Goal: Task Accomplishment & Management: Complete application form

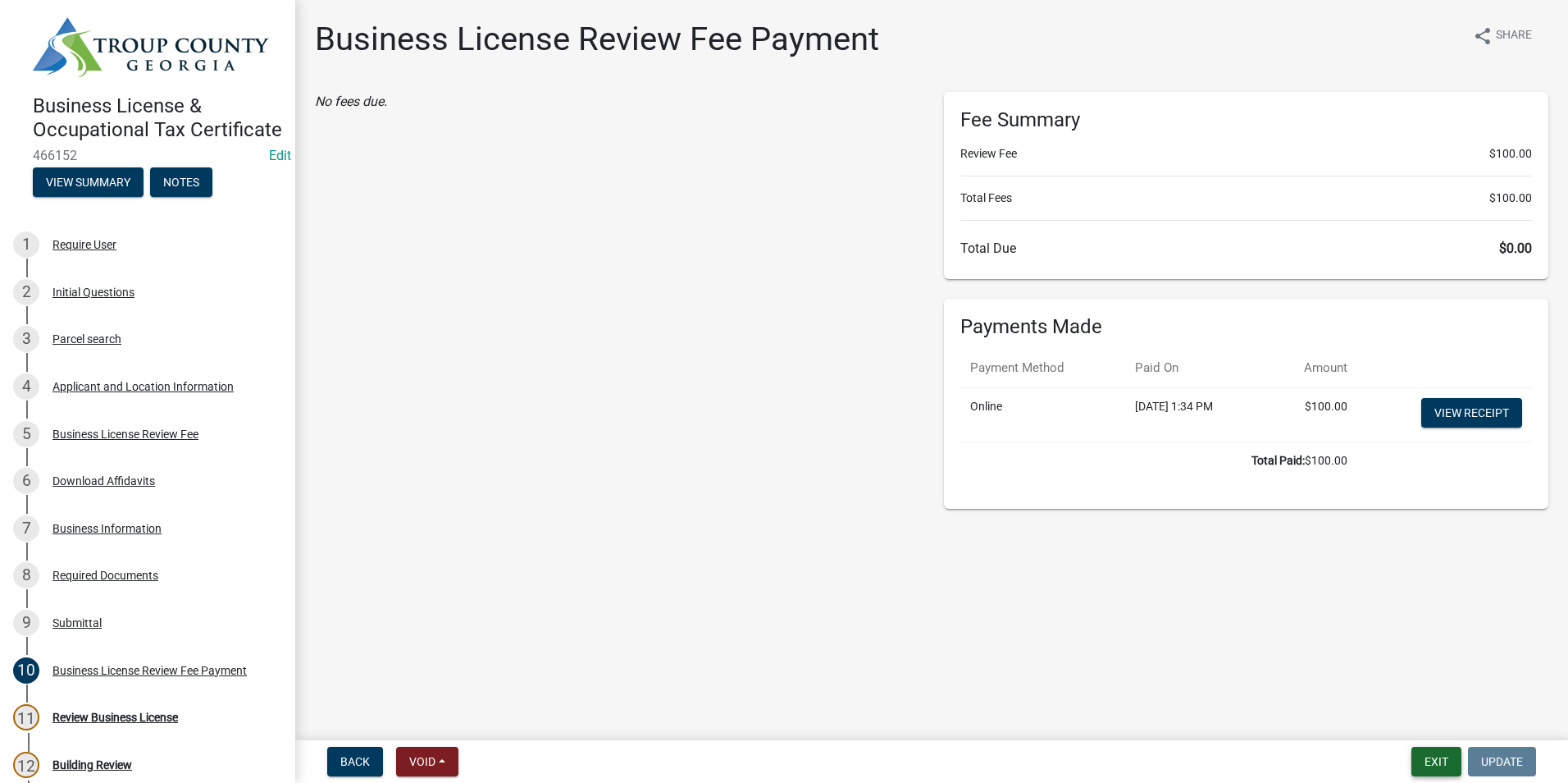
click at [1426, 761] on button "Exit" at bounding box center [1436, 761] width 50 height 29
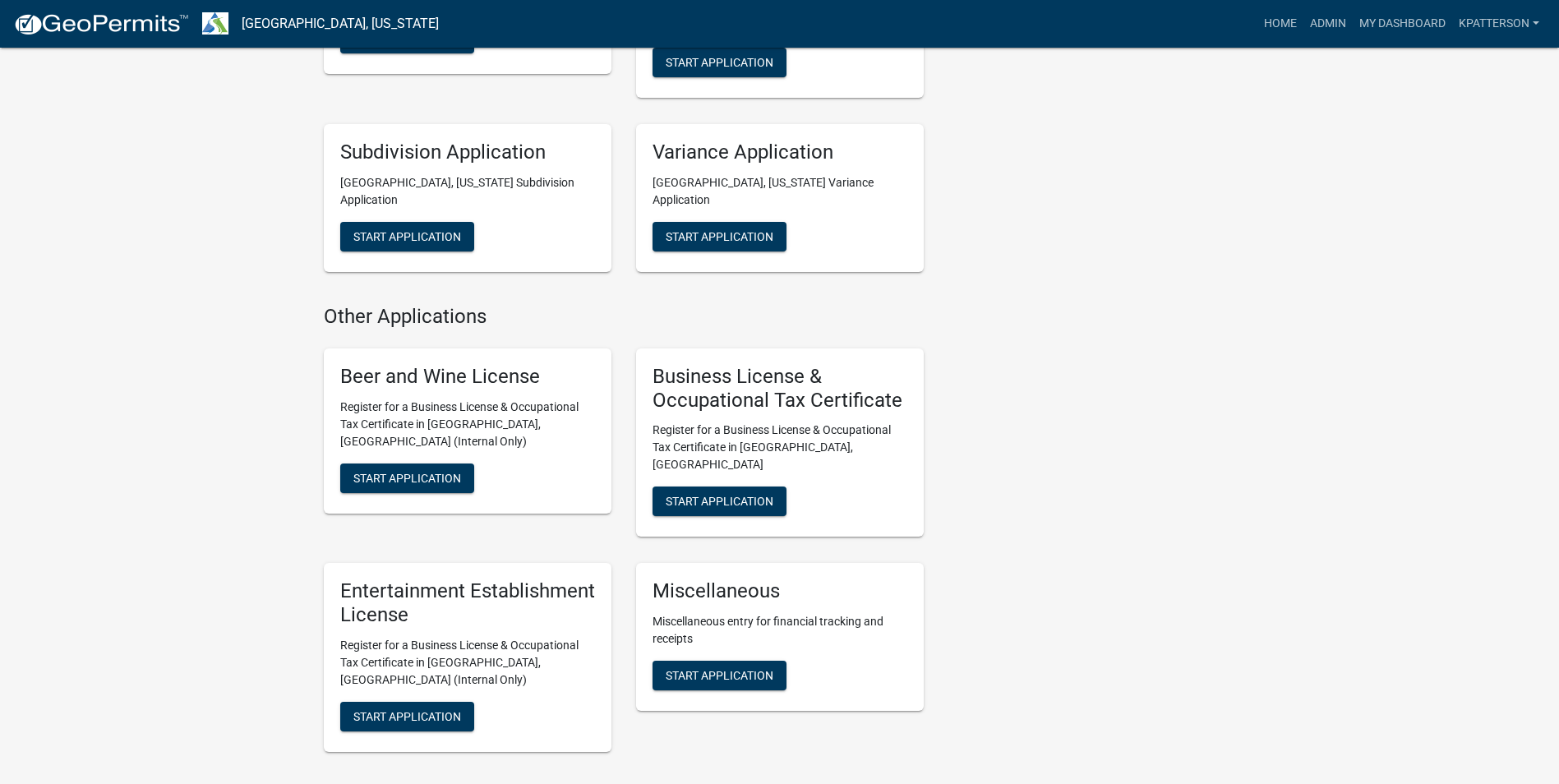
scroll to position [1150, 0]
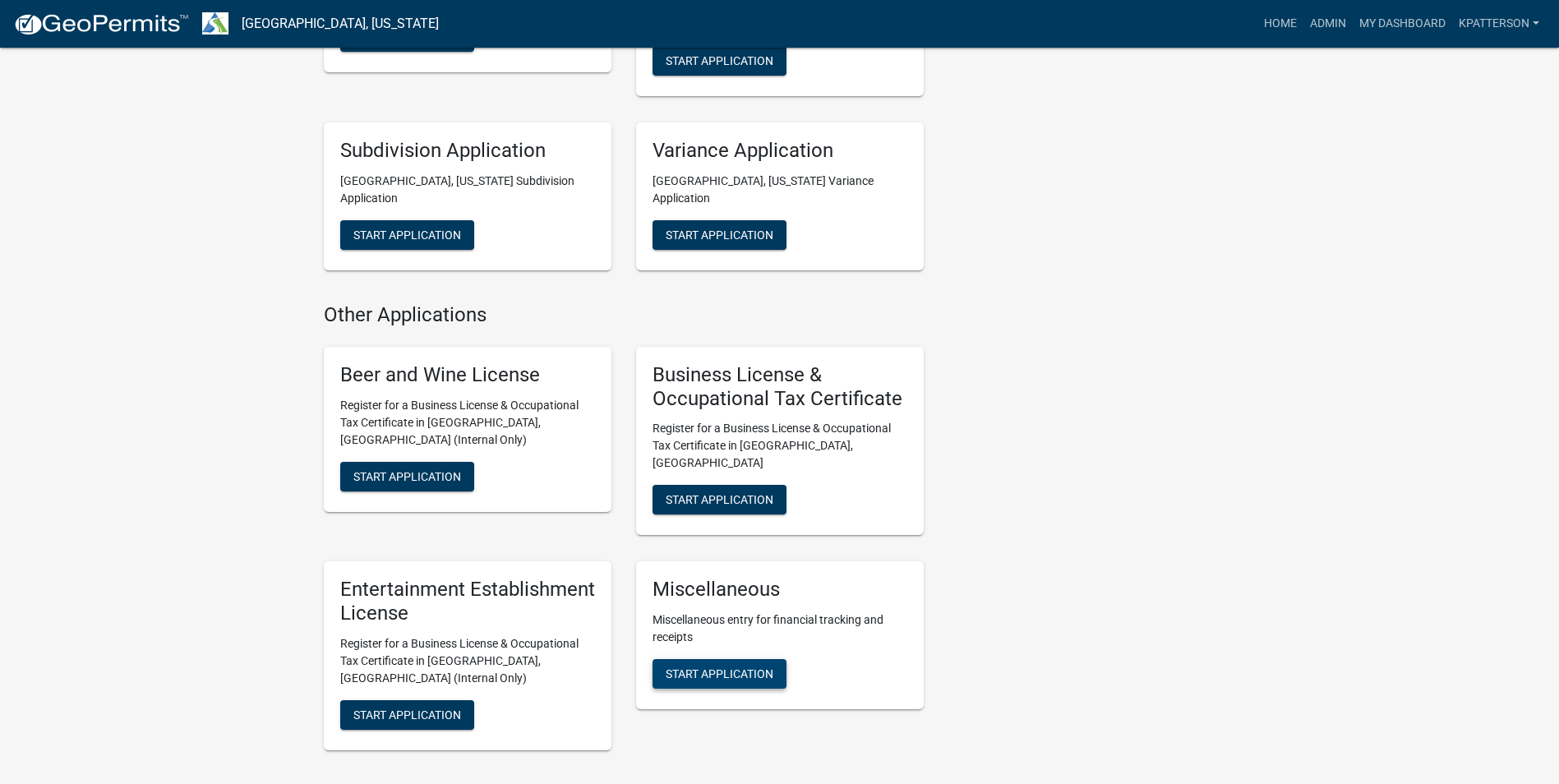
click at [754, 667] on span "Start Application" at bounding box center [719, 673] width 108 height 13
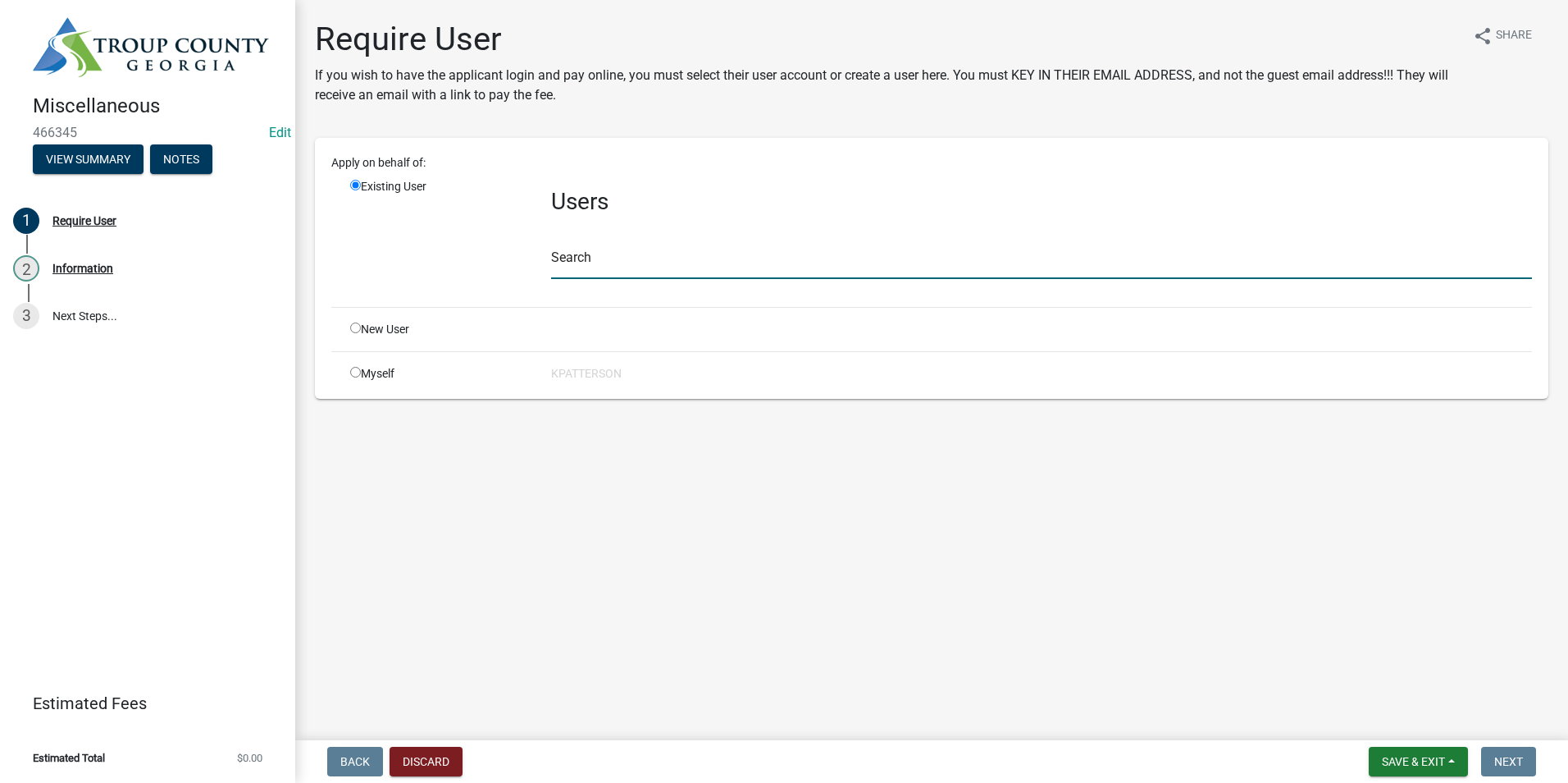
click at [613, 260] on input "text" at bounding box center [1042, 262] width 981 height 34
type input "stothard"
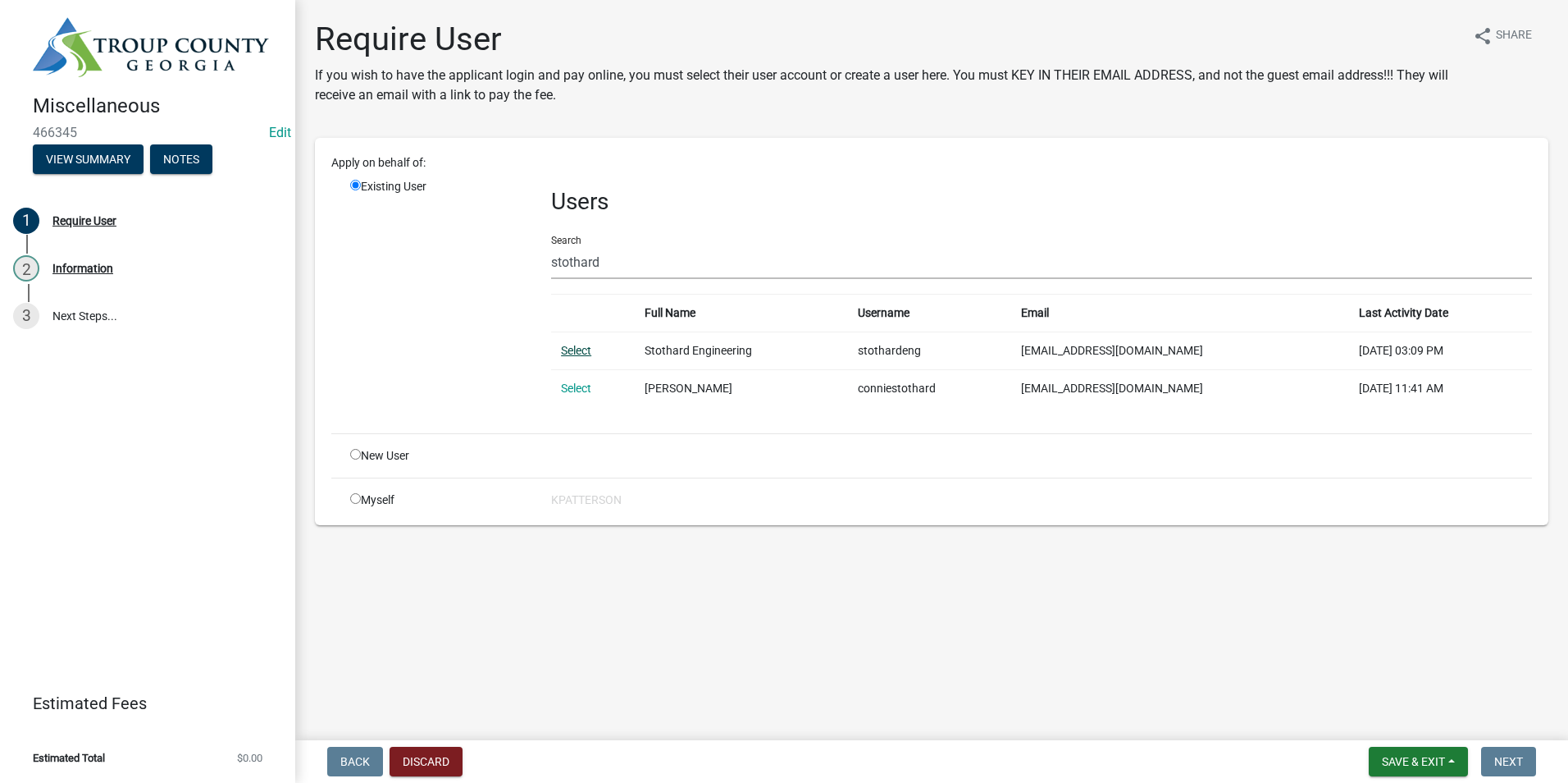
click at [575, 348] on link "Select" at bounding box center [575, 350] width 30 height 13
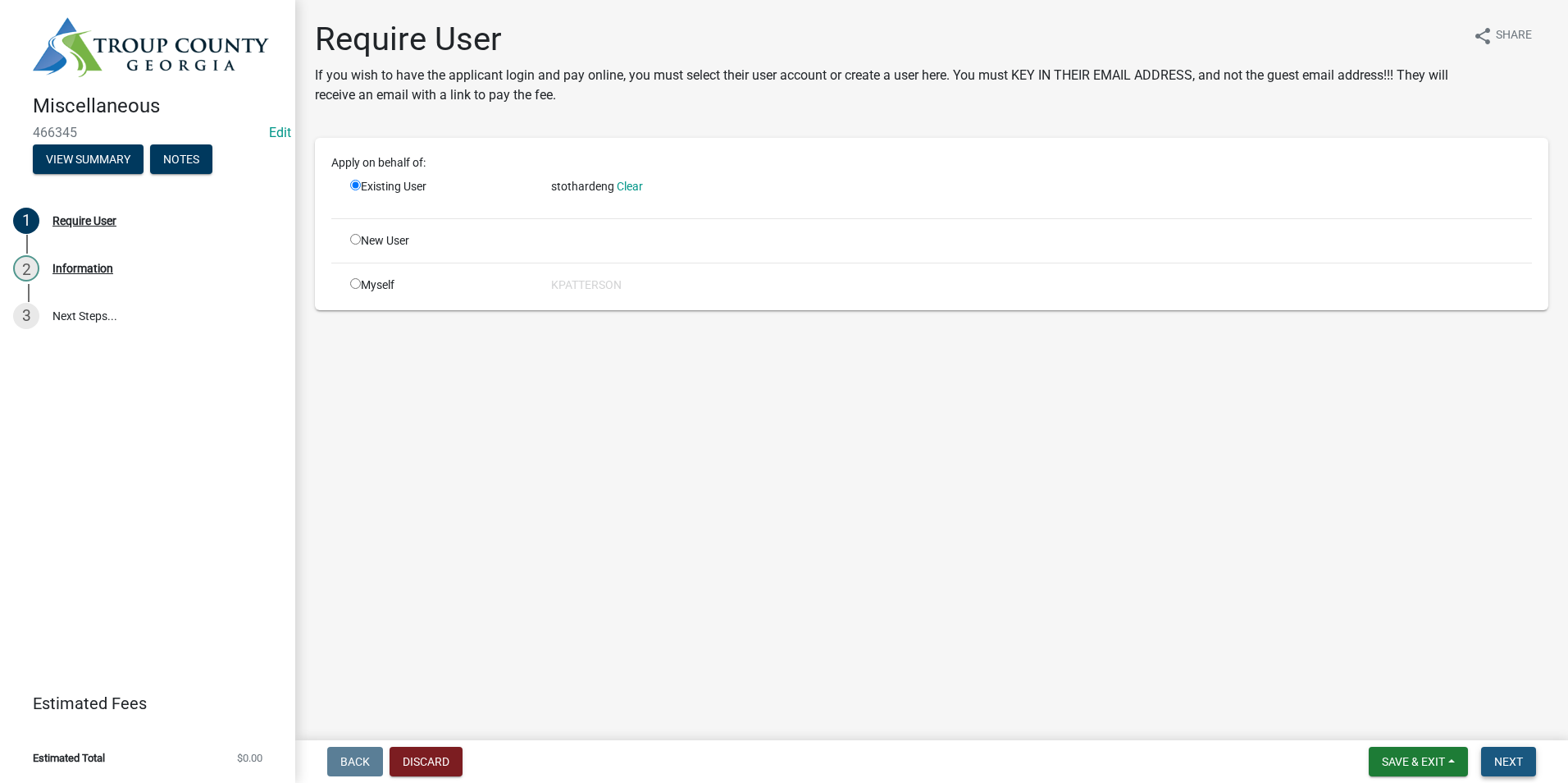
click at [1494, 761] on button "Next" at bounding box center [1509, 761] width 55 height 29
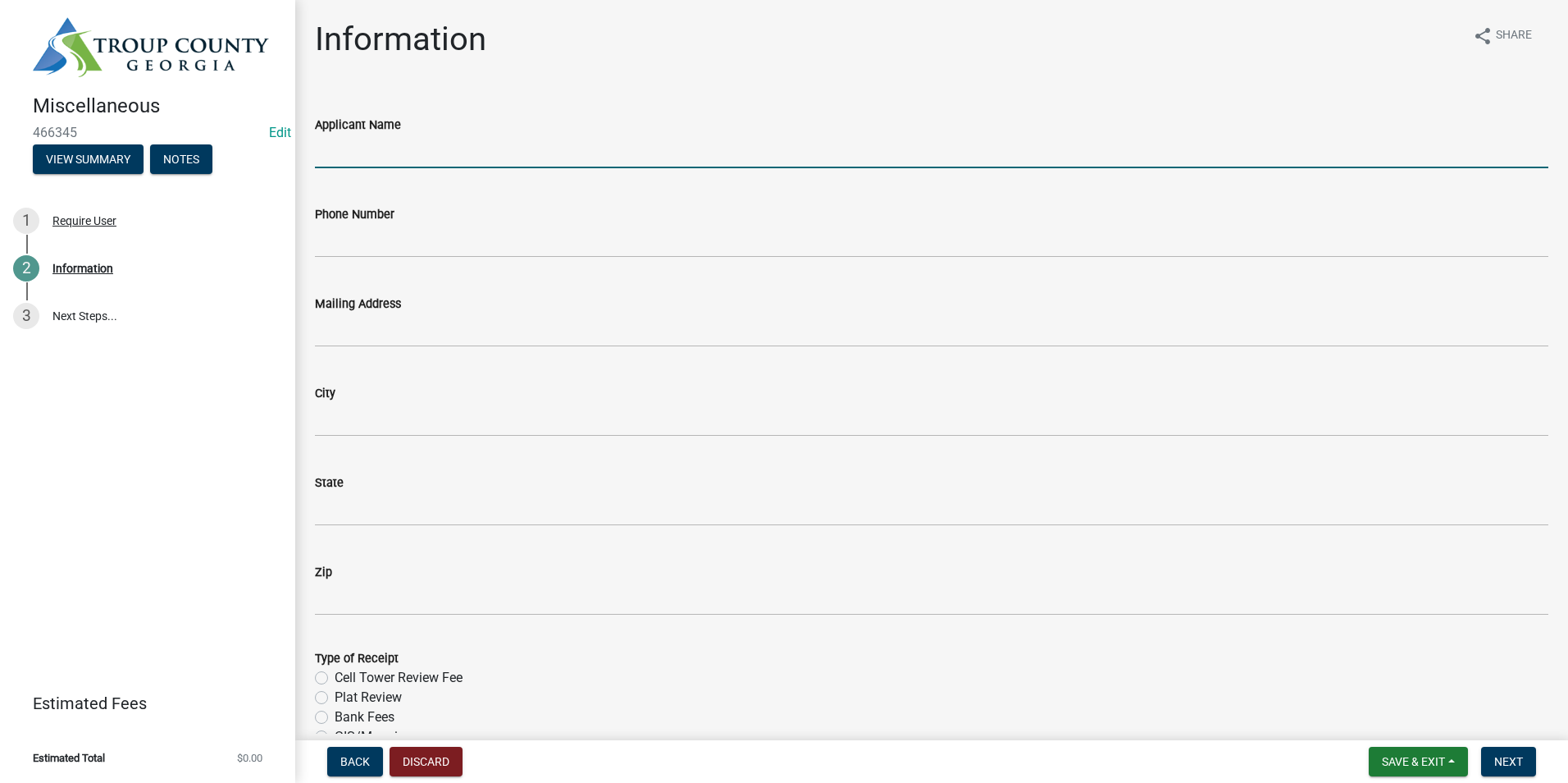
click at [347, 139] on input "Applicant Name" at bounding box center [932, 151] width 1233 height 34
type input "Stothard Surveying Inc."
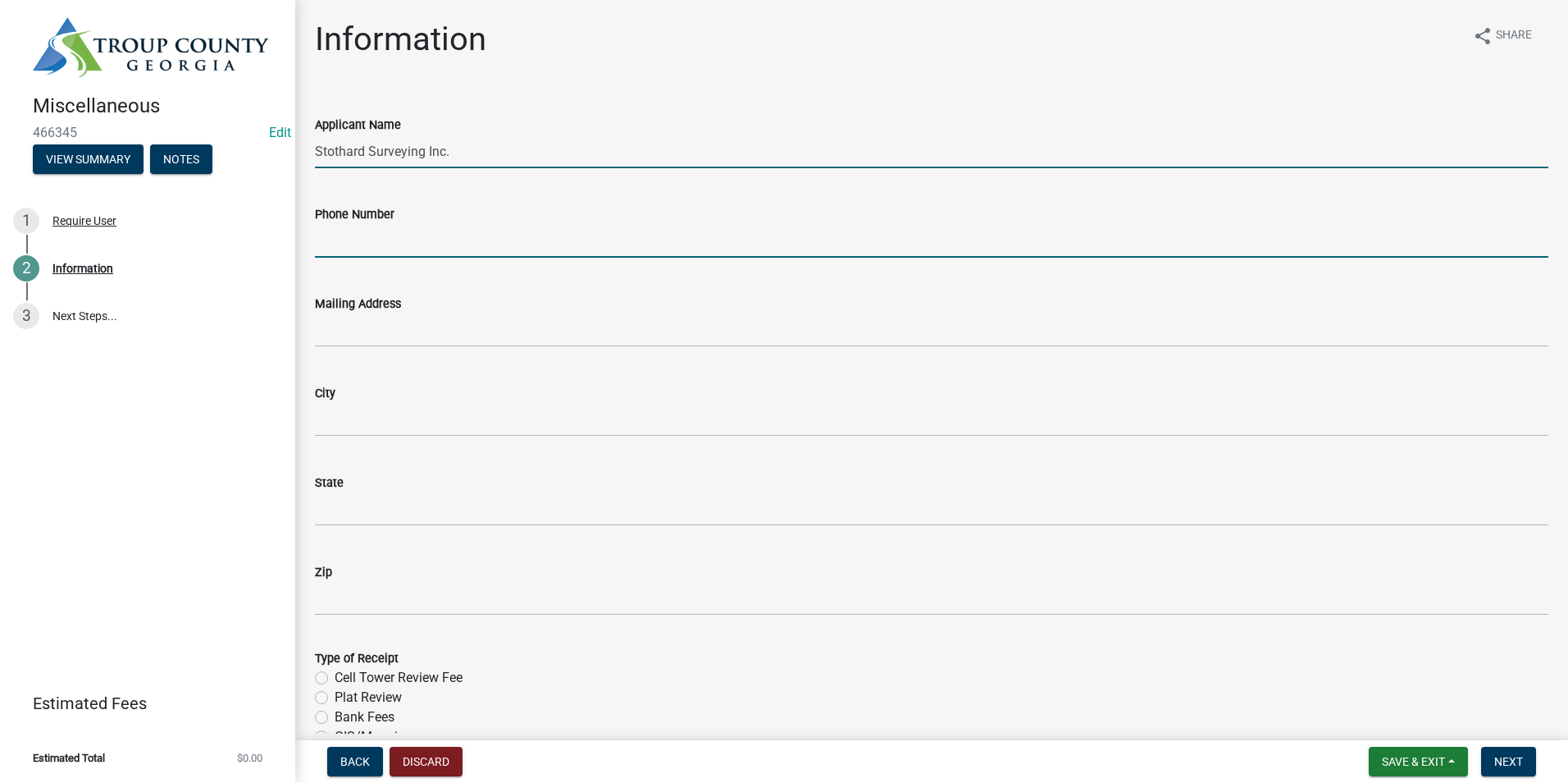
click at [388, 244] on input "Phone Number" at bounding box center [932, 240] width 1233 height 34
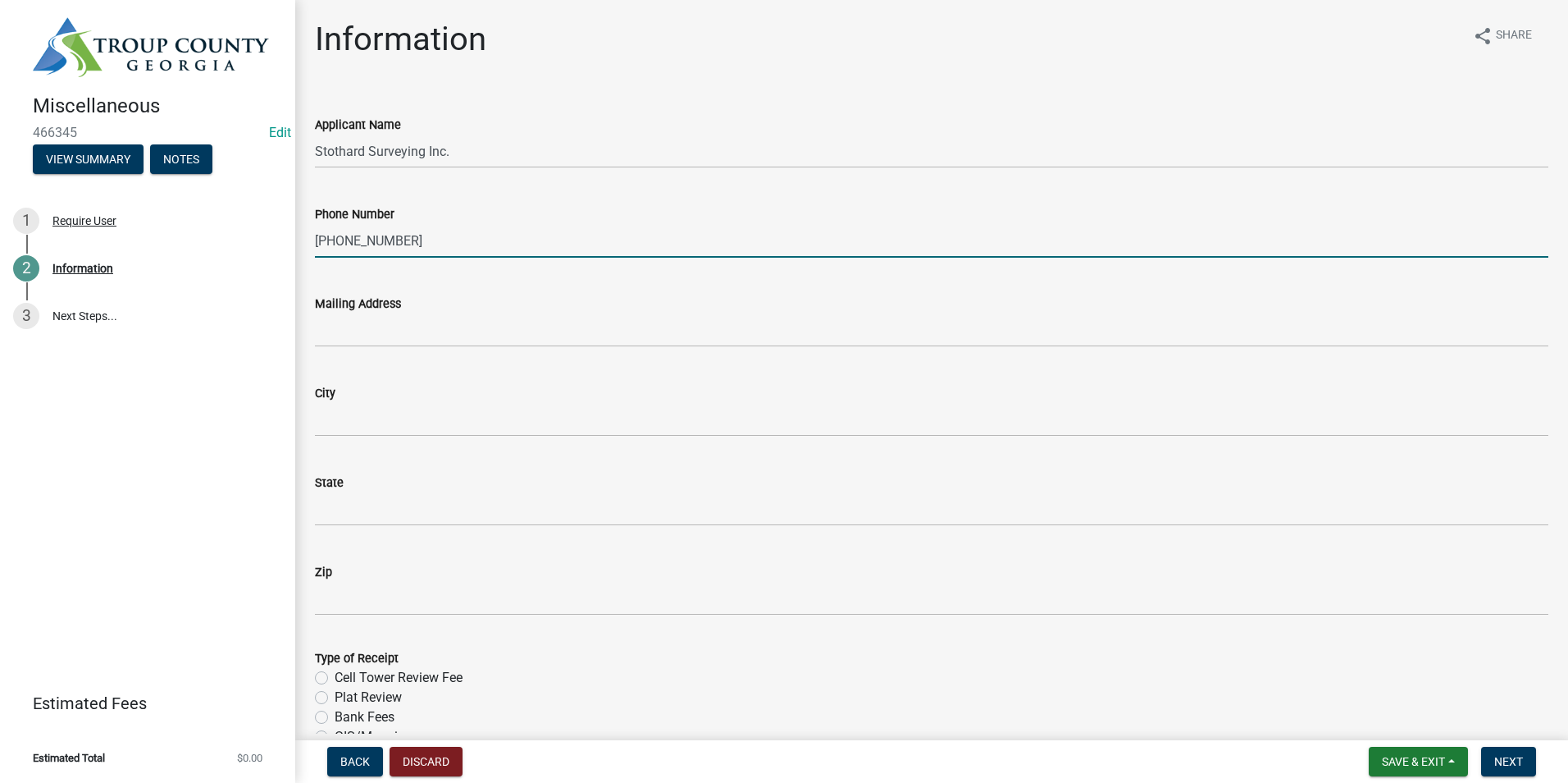
type input "[PHONE_NUMBER]"
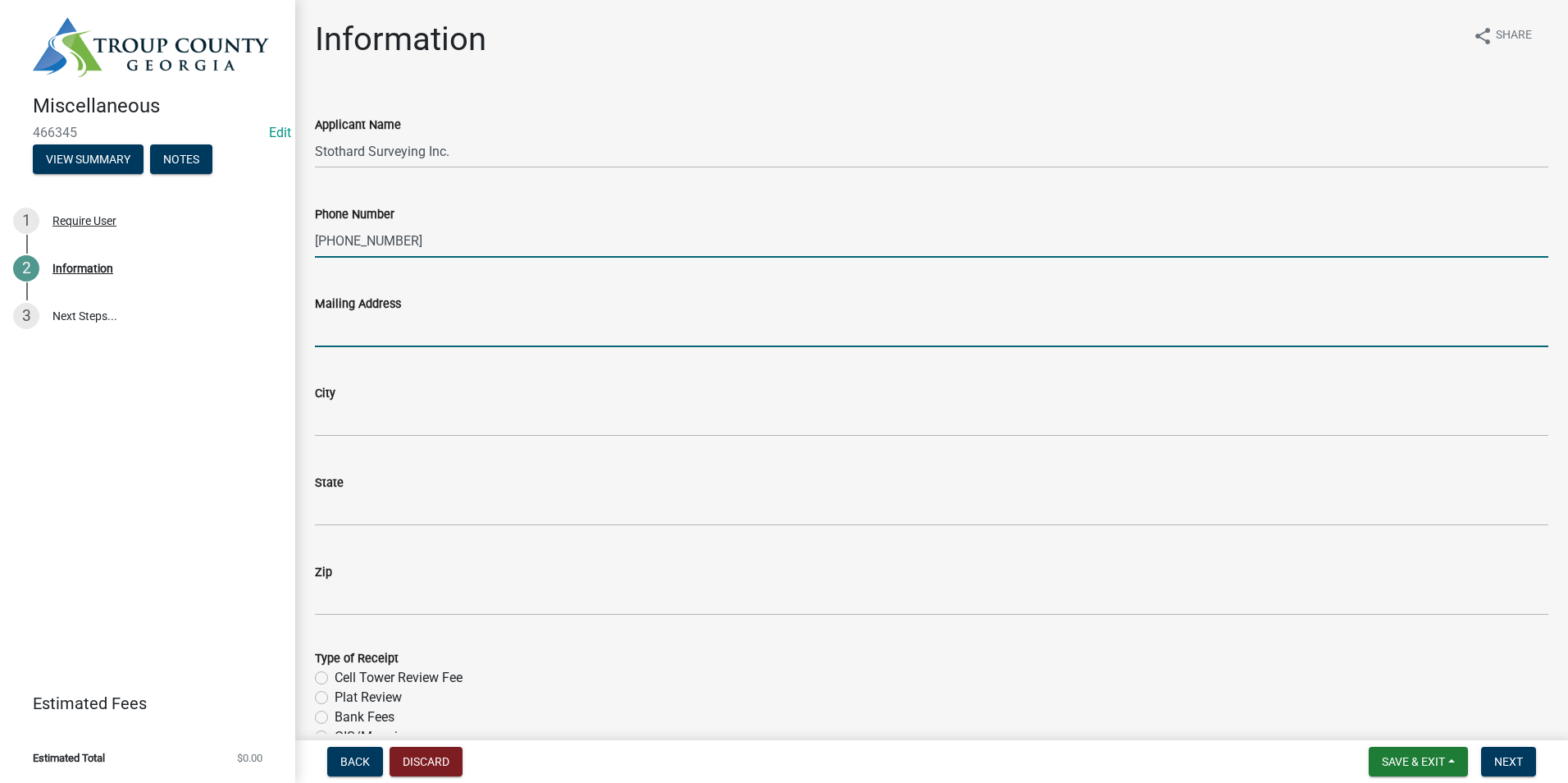
click at [362, 343] on input "Mailing Address" at bounding box center [932, 330] width 1233 height 34
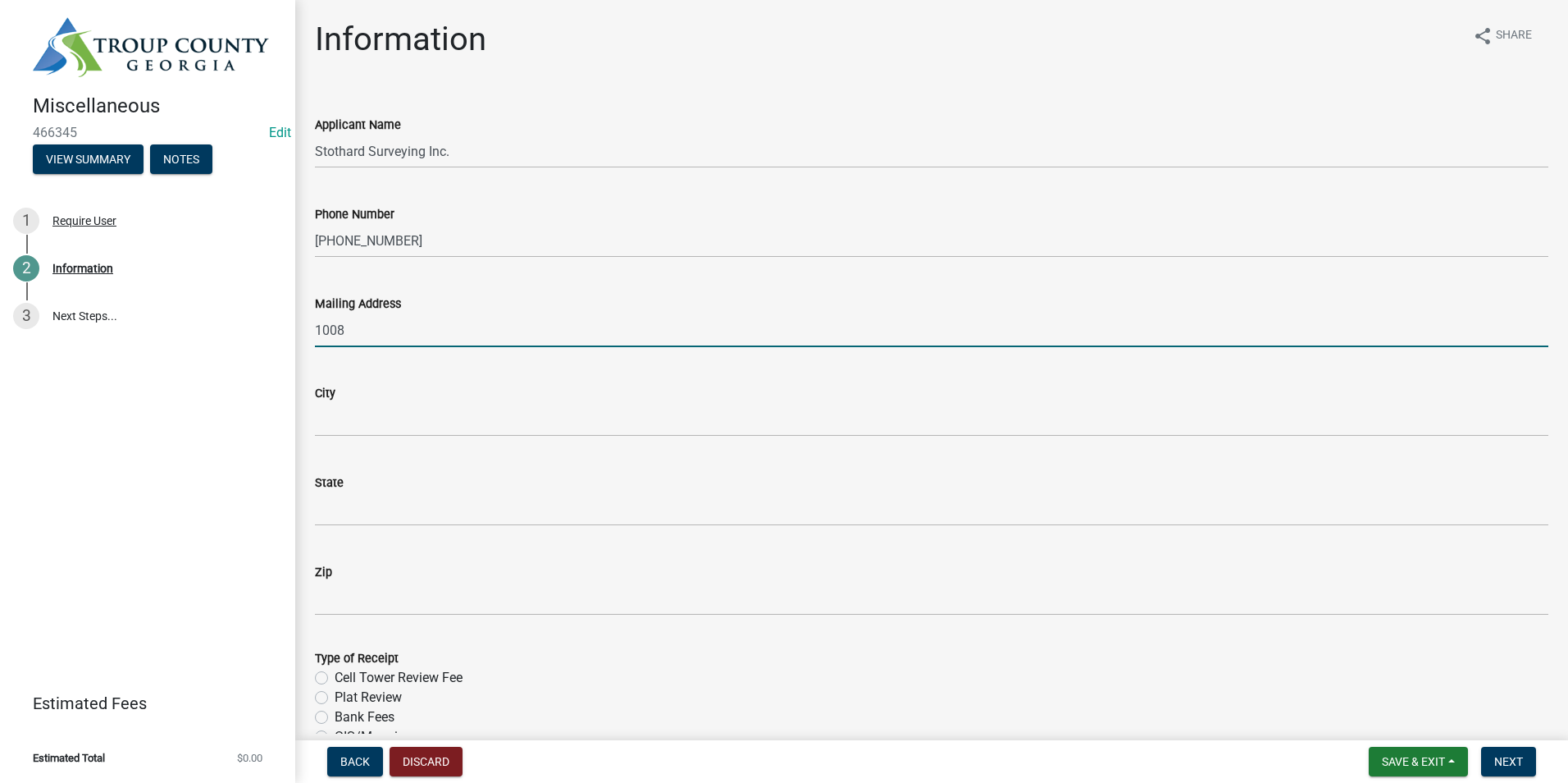
type input "1008 [PERSON_NAME] St."
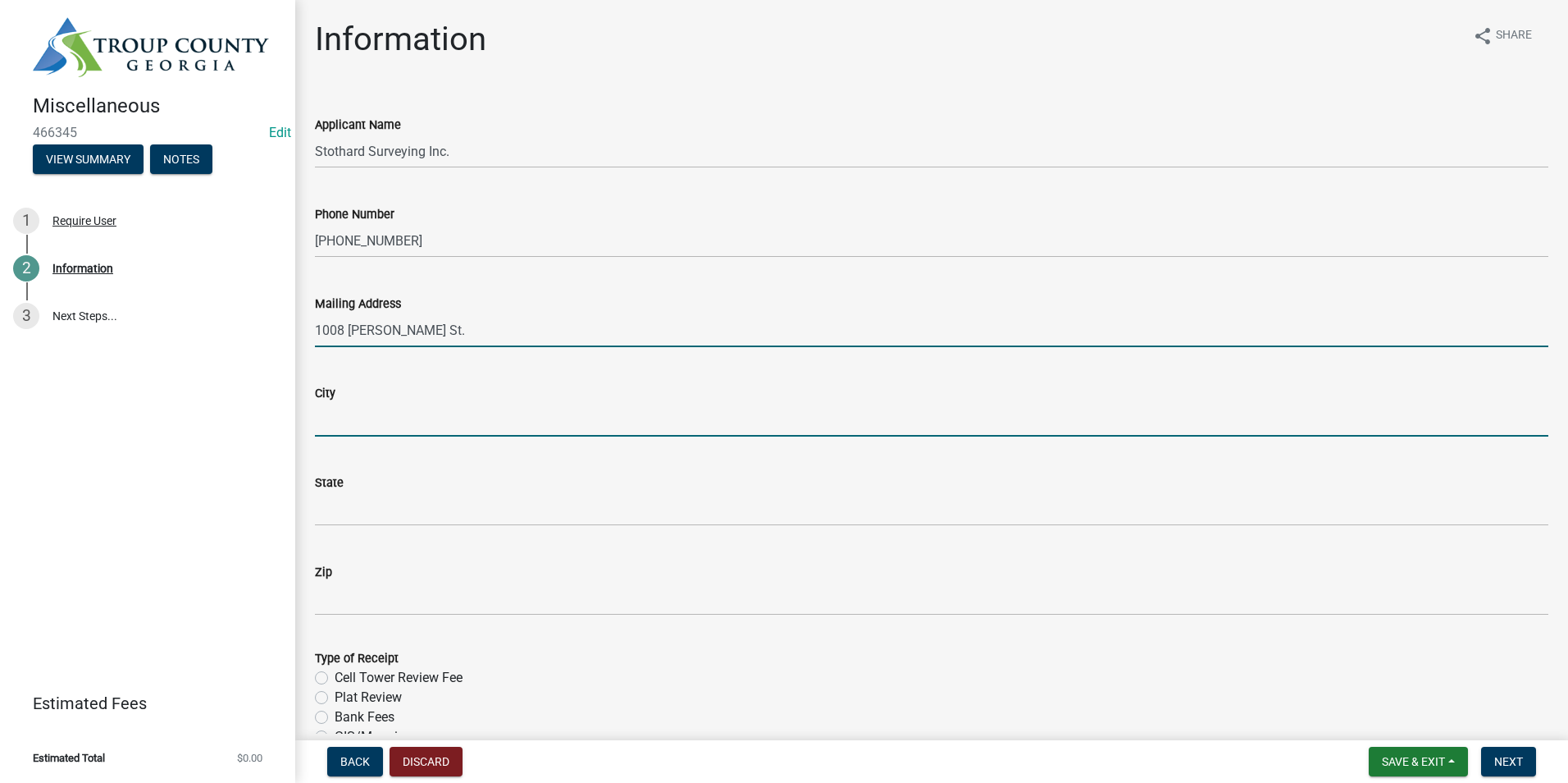
type input "LaGrange"
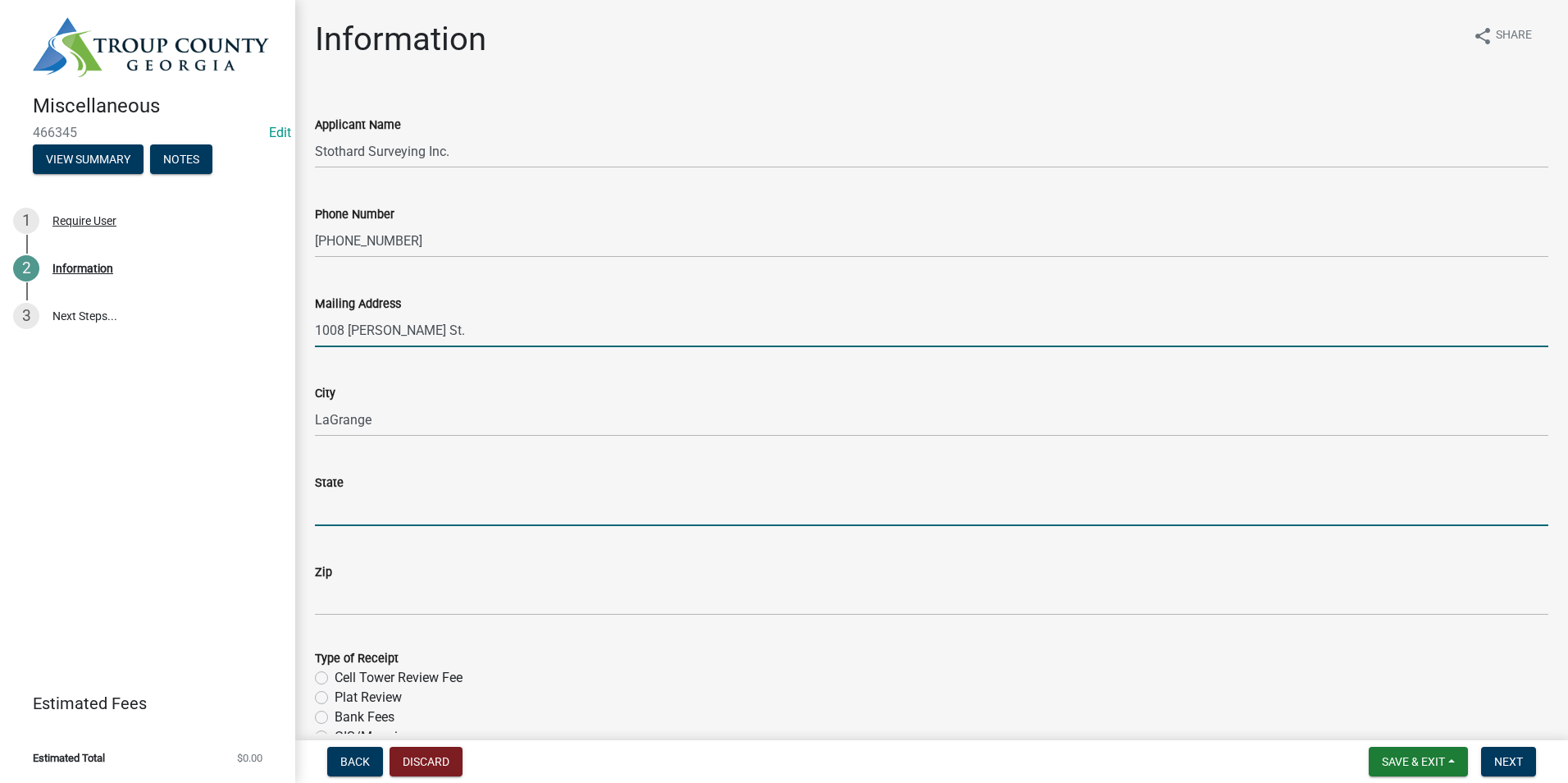
type input "GA"
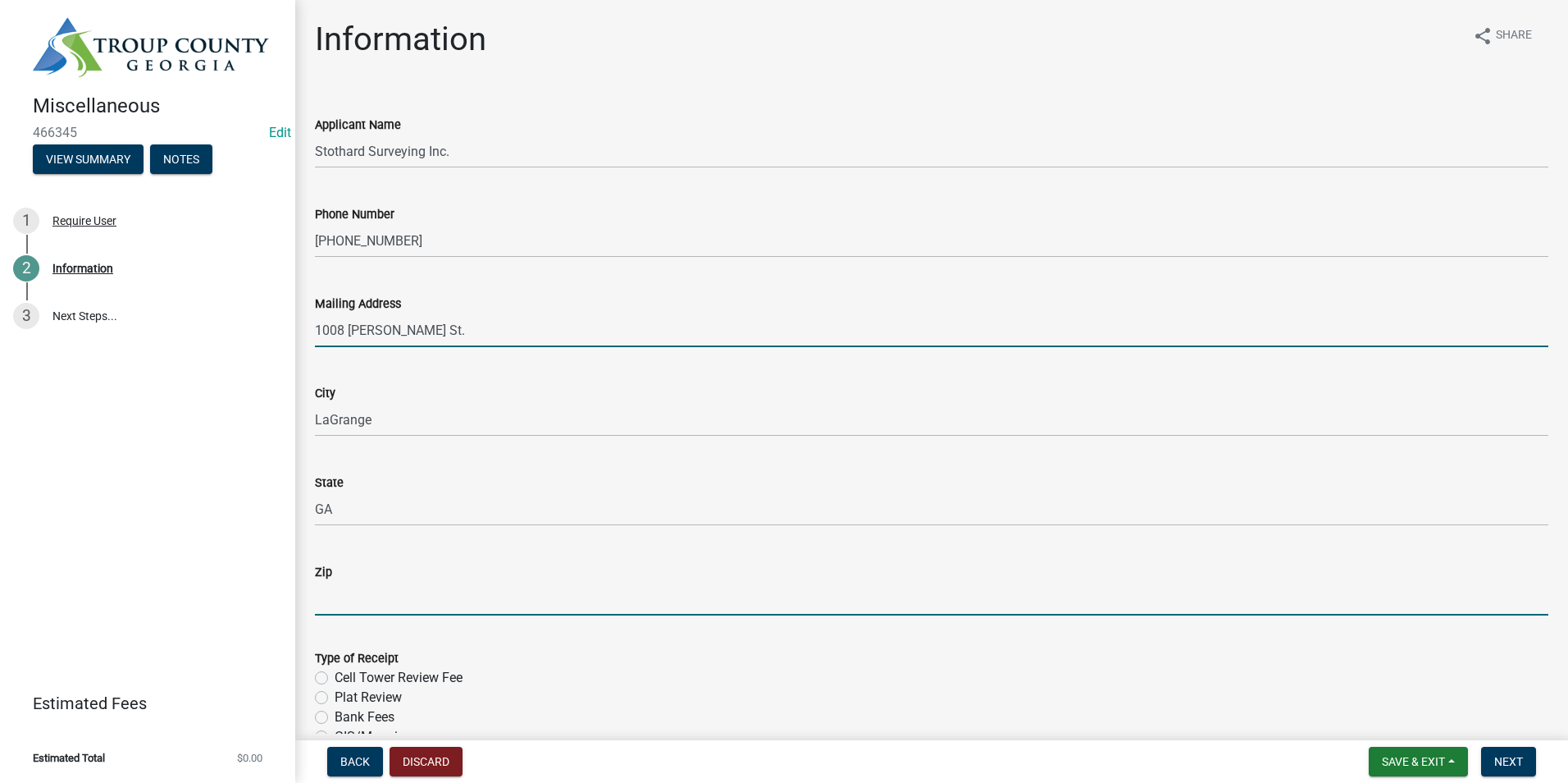
type input "30241"
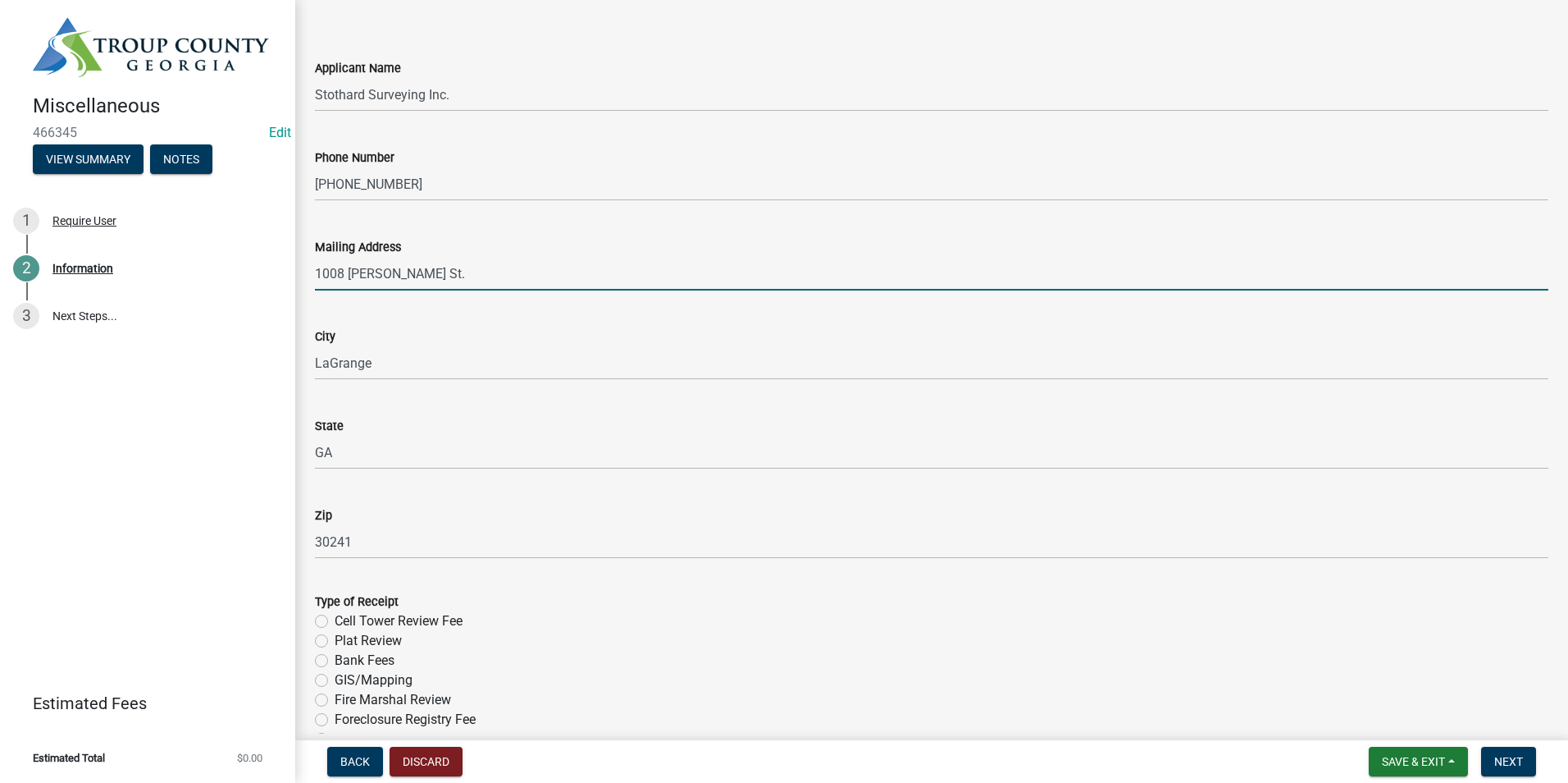
scroll to position [164, 0]
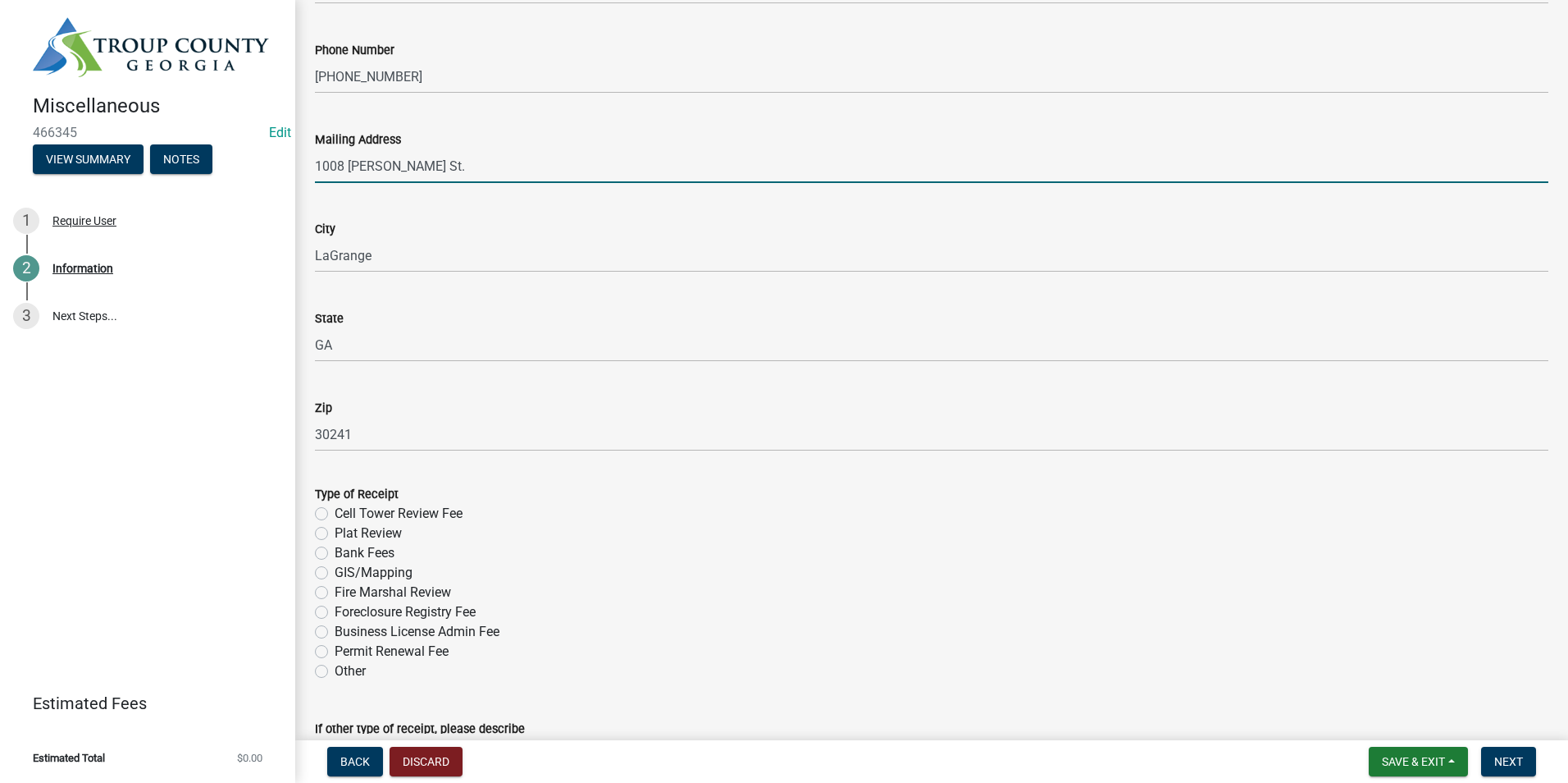
click at [335, 530] on label "Plat Review" at bounding box center [368, 533] width 67 height 20
click at [335, 530] on input "Plat Review" at bounding box center [340, 528] width 10 height 10
radio input "true"
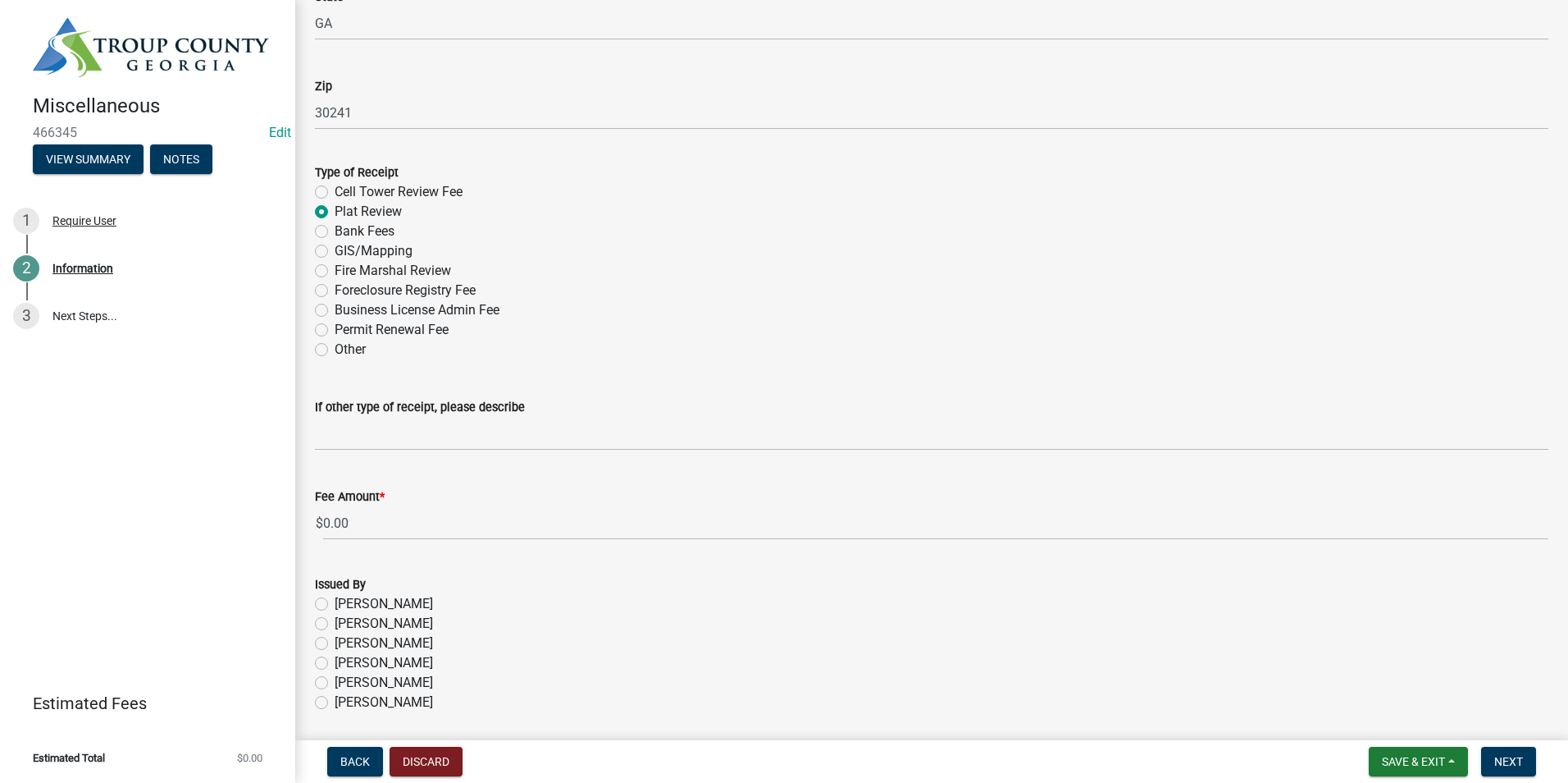
scroll to position [492, 0]
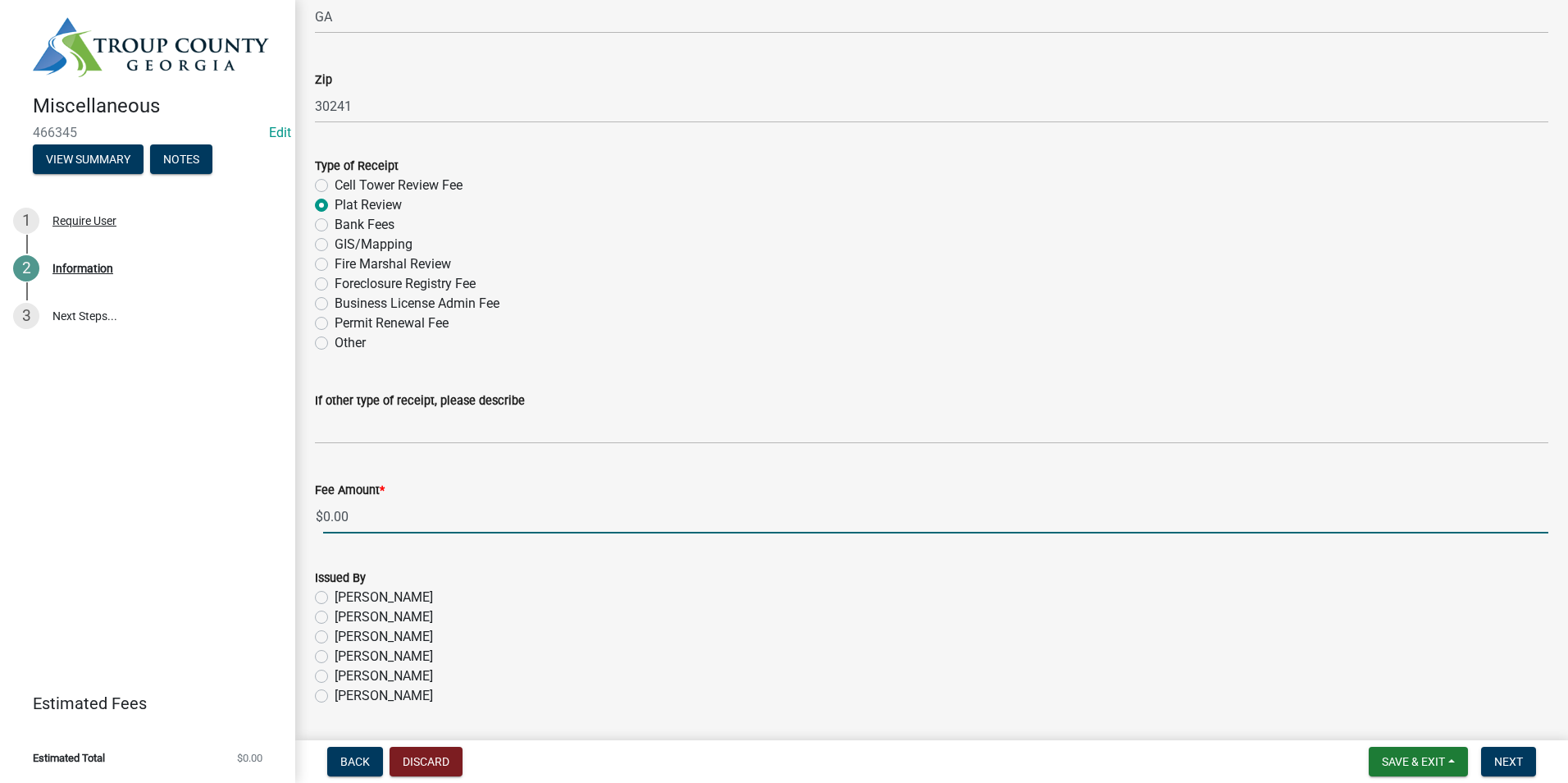
drag, startPoint x: 376, startPoint y: 513, endPoint x: 261, endPoint y: 519, distance: 115.2
click at [262, 522] on div "Miscellaneous 466345 Edit View Summary Notes 1 Require User 2 Information 3 Nex…" at bounding box center [784, 392] width 1568 height 783
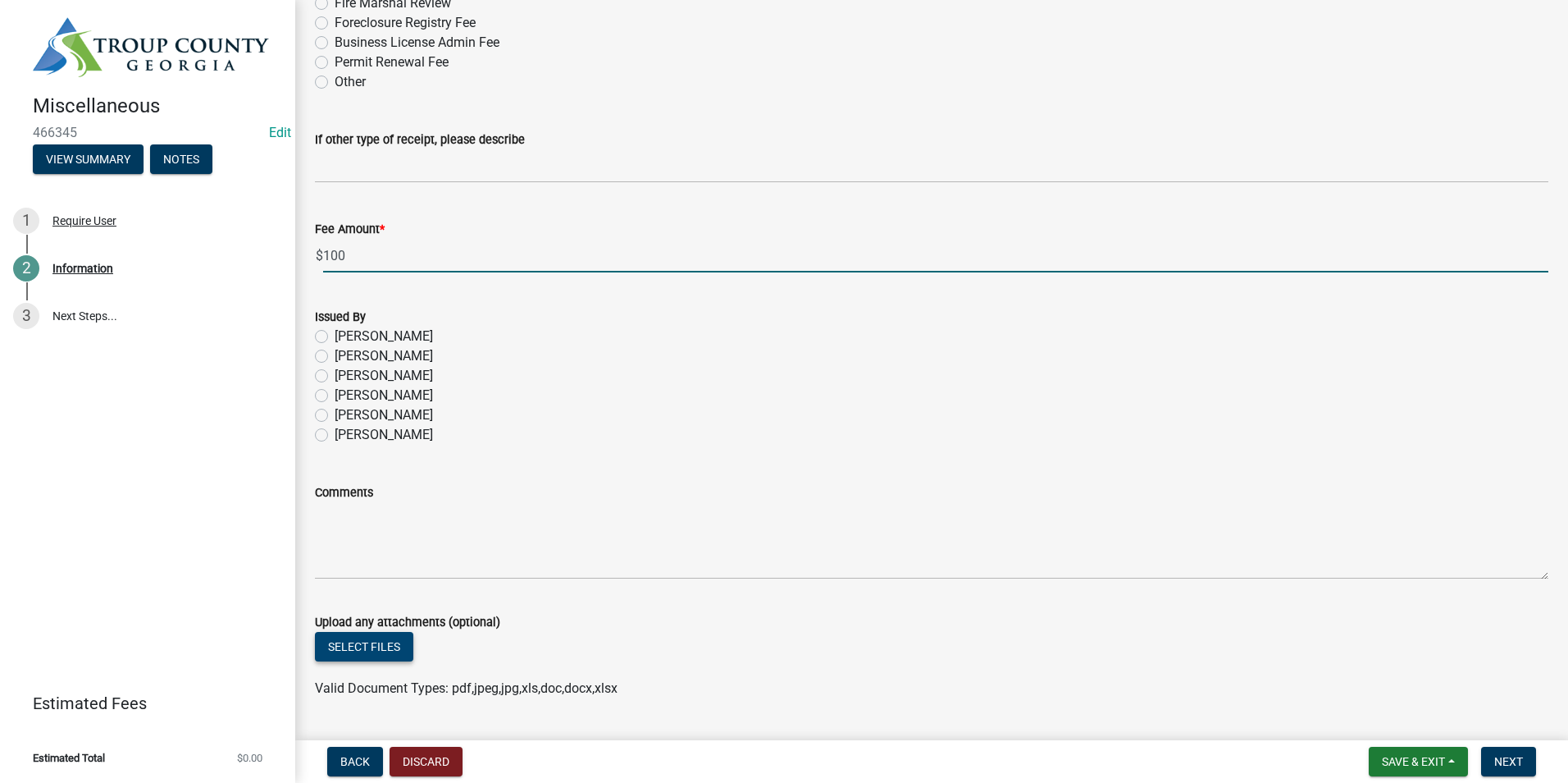
scroll to position [821, 0]
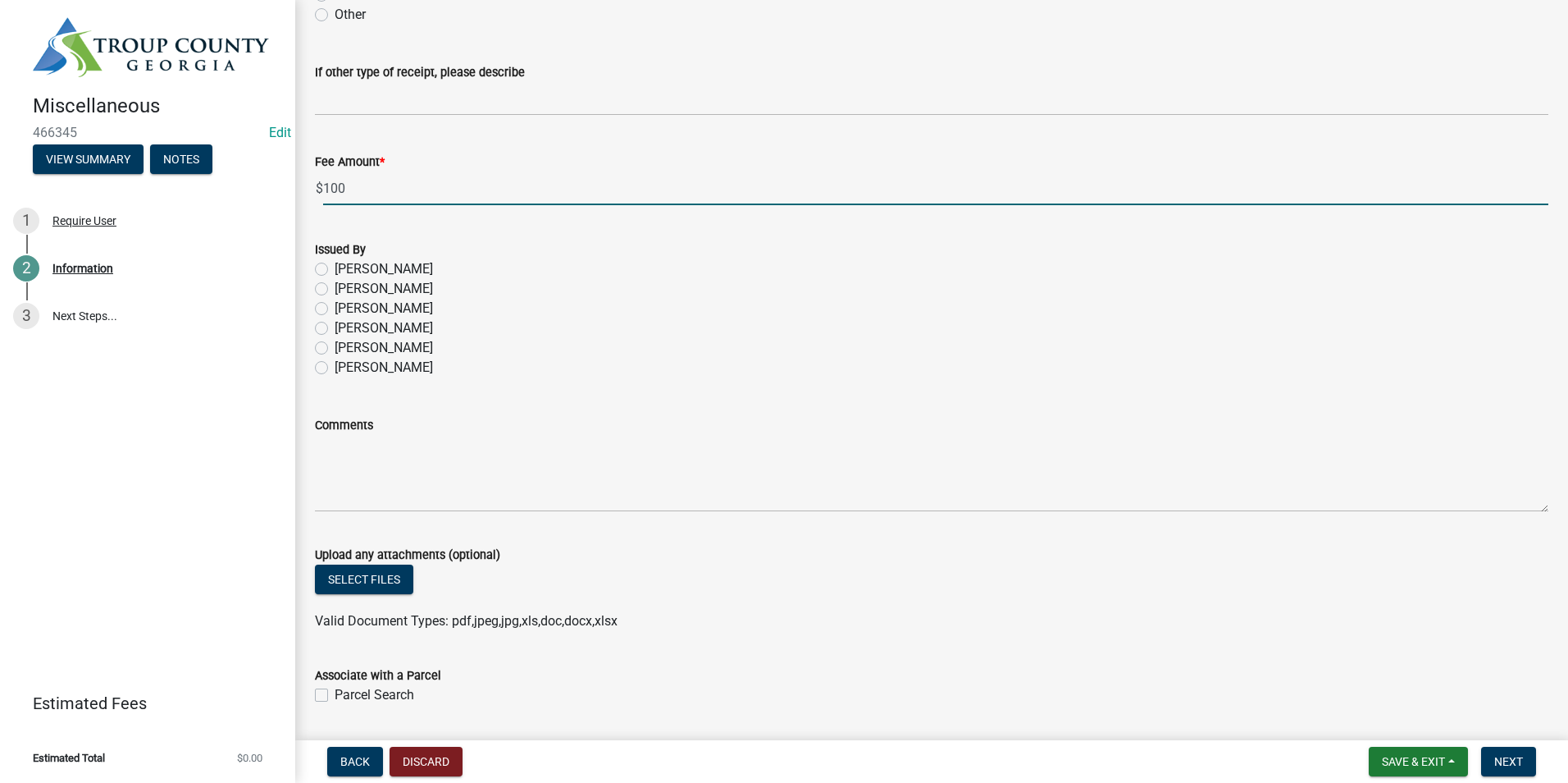
type input "100"
click at [335, 367] on label "[PERSON_NAME]" at bounding box center [384, 367] width 98 height 20
click at [335, 367] on input "[PERSON_NAME]" at bounding box center [340, 363] width 10 height 10
radio input "true"
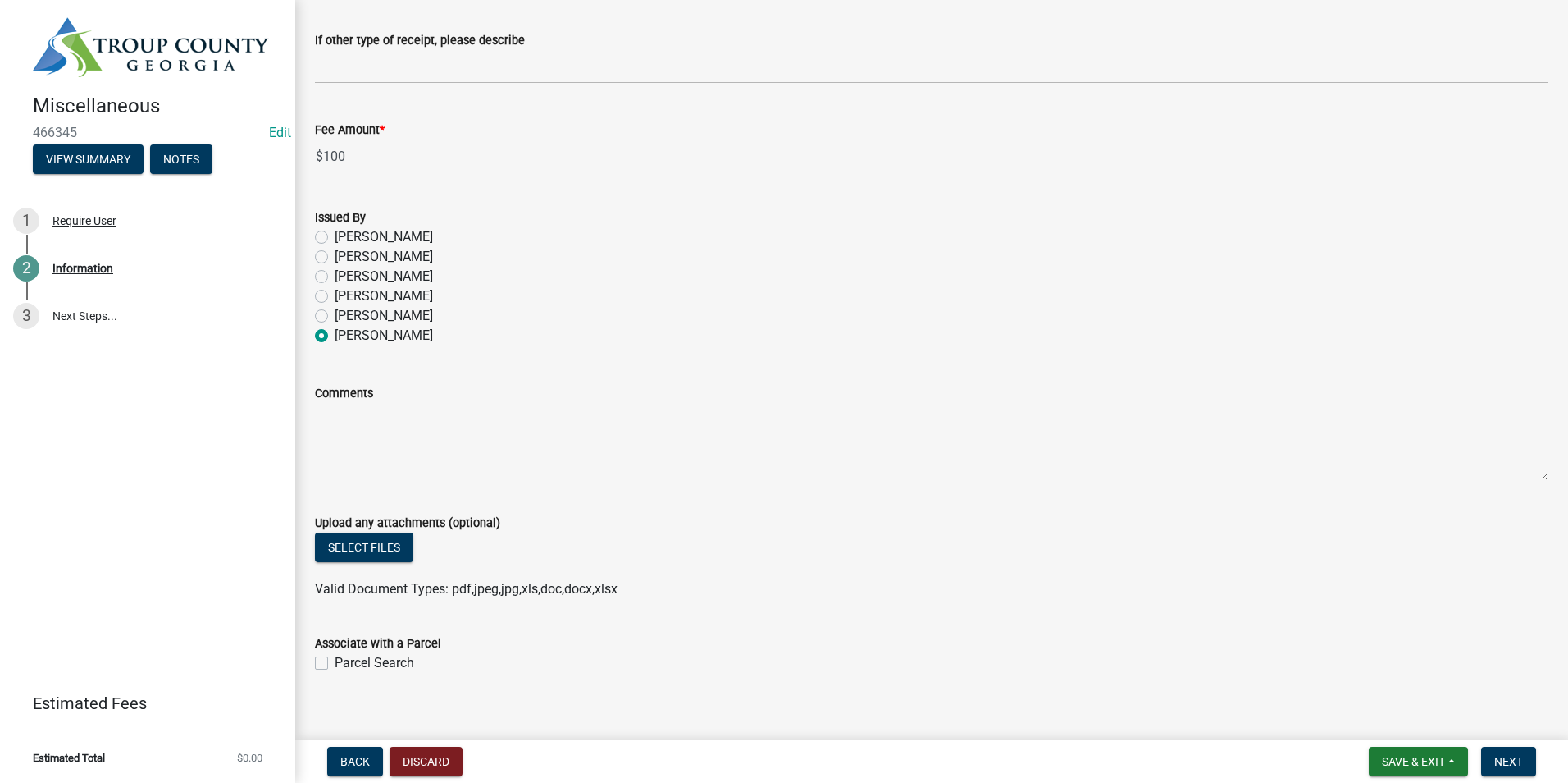
scroll to position [871, 0]
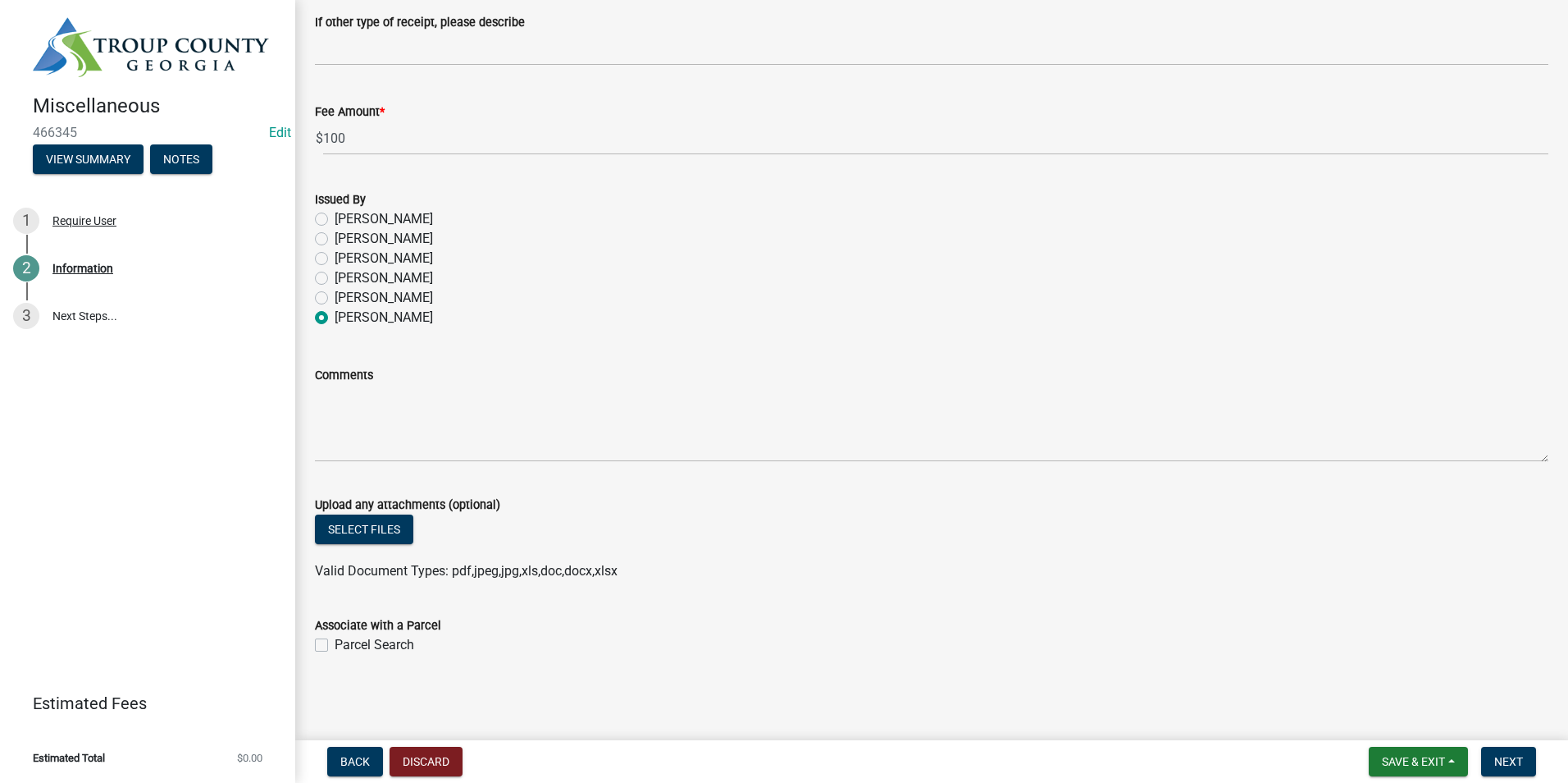
click at [335, 647] on label "Parcel Search" at bounding box center [374, 644] width 80 height 20
click at [335, 646] on input "Parcel Search" at bounding box center [340, 640] width 10 height 10
checkbox input "true"
click at [1522, 759] on span "Next" at bounding box center [1509, 761] width 28 height 13
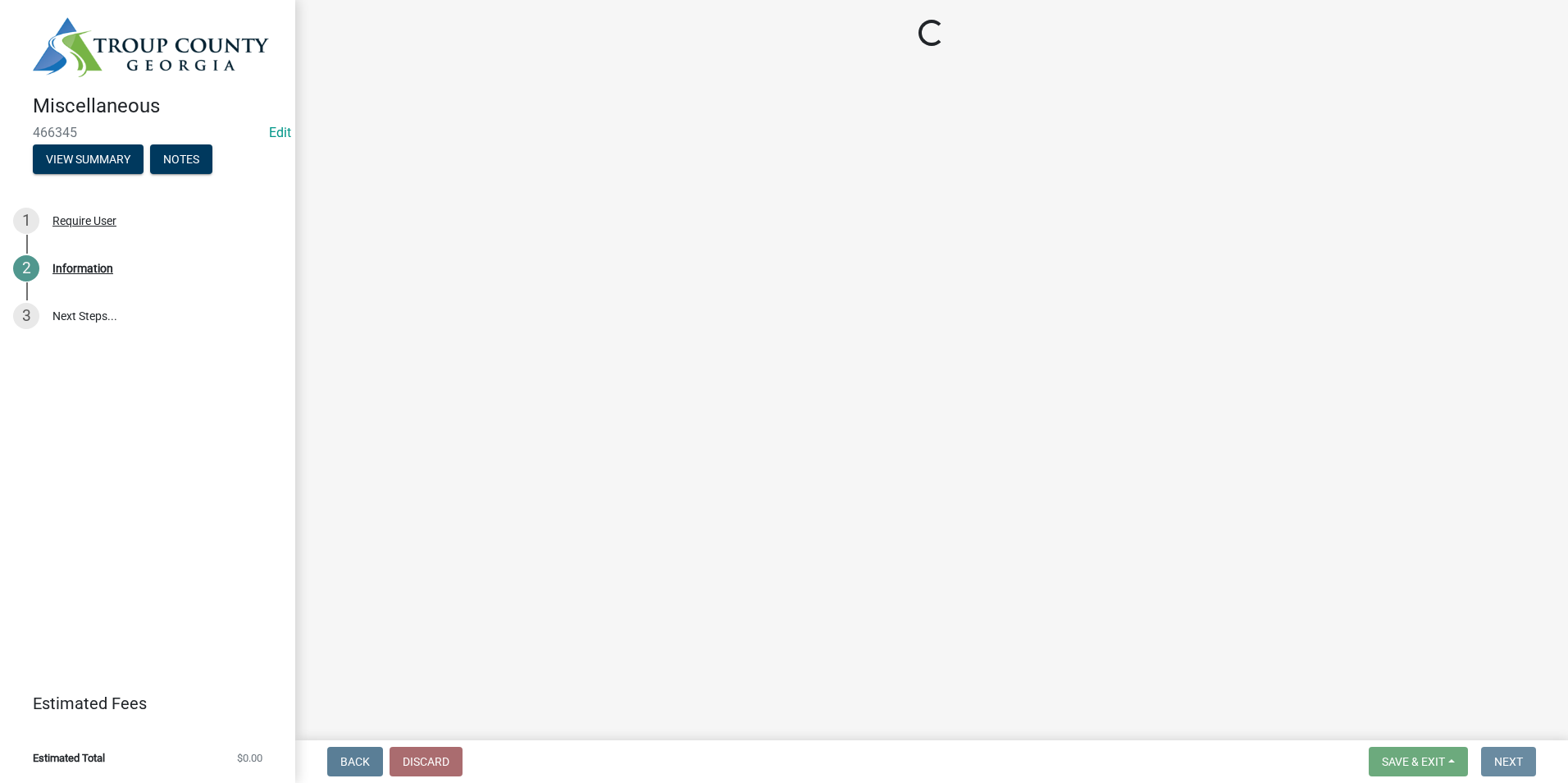
scroll to position [0, 0]
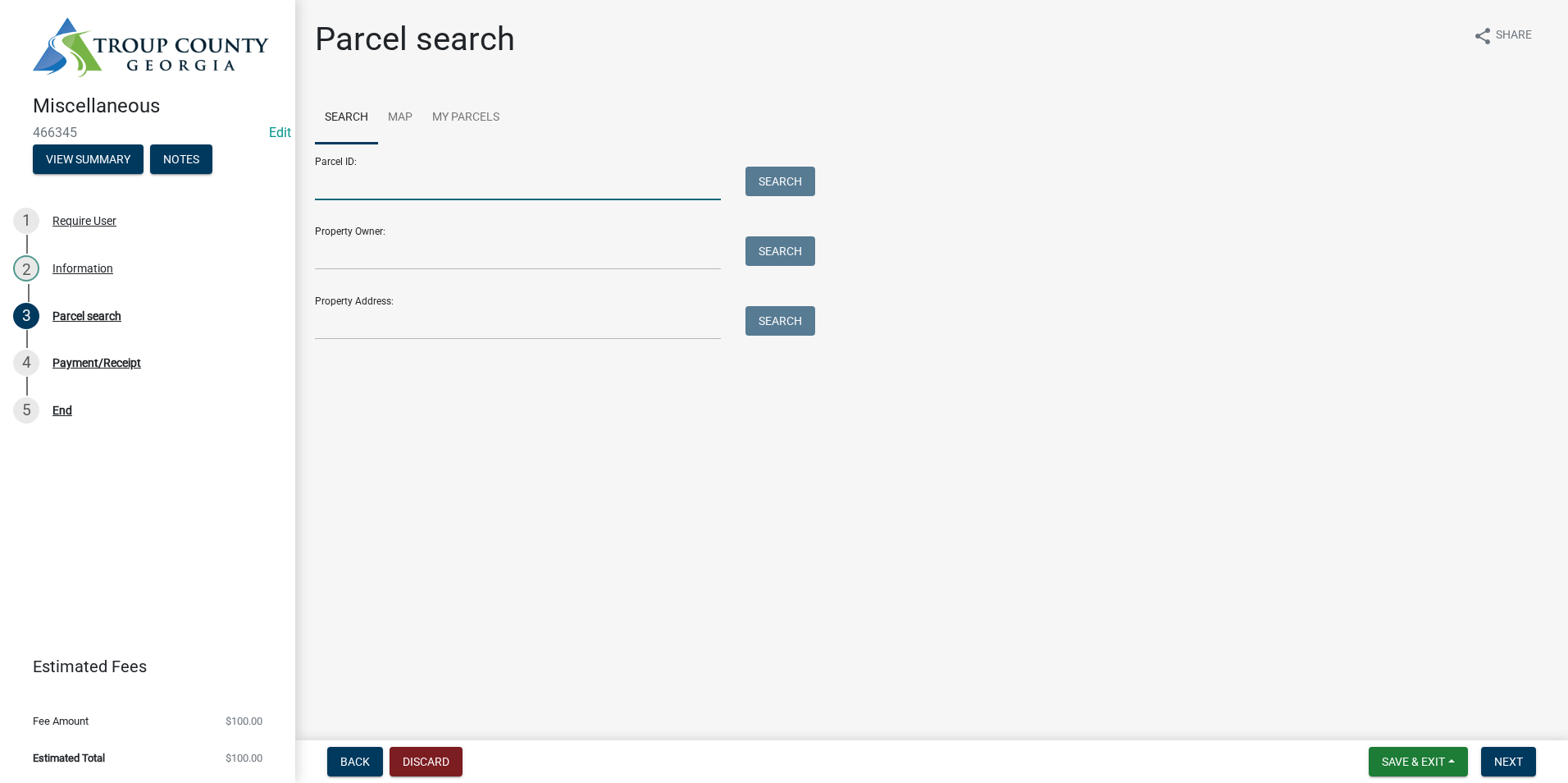
click at [390, 198] on input "Parcel ID:" at bounding box center [518, 183] width 406 height 34
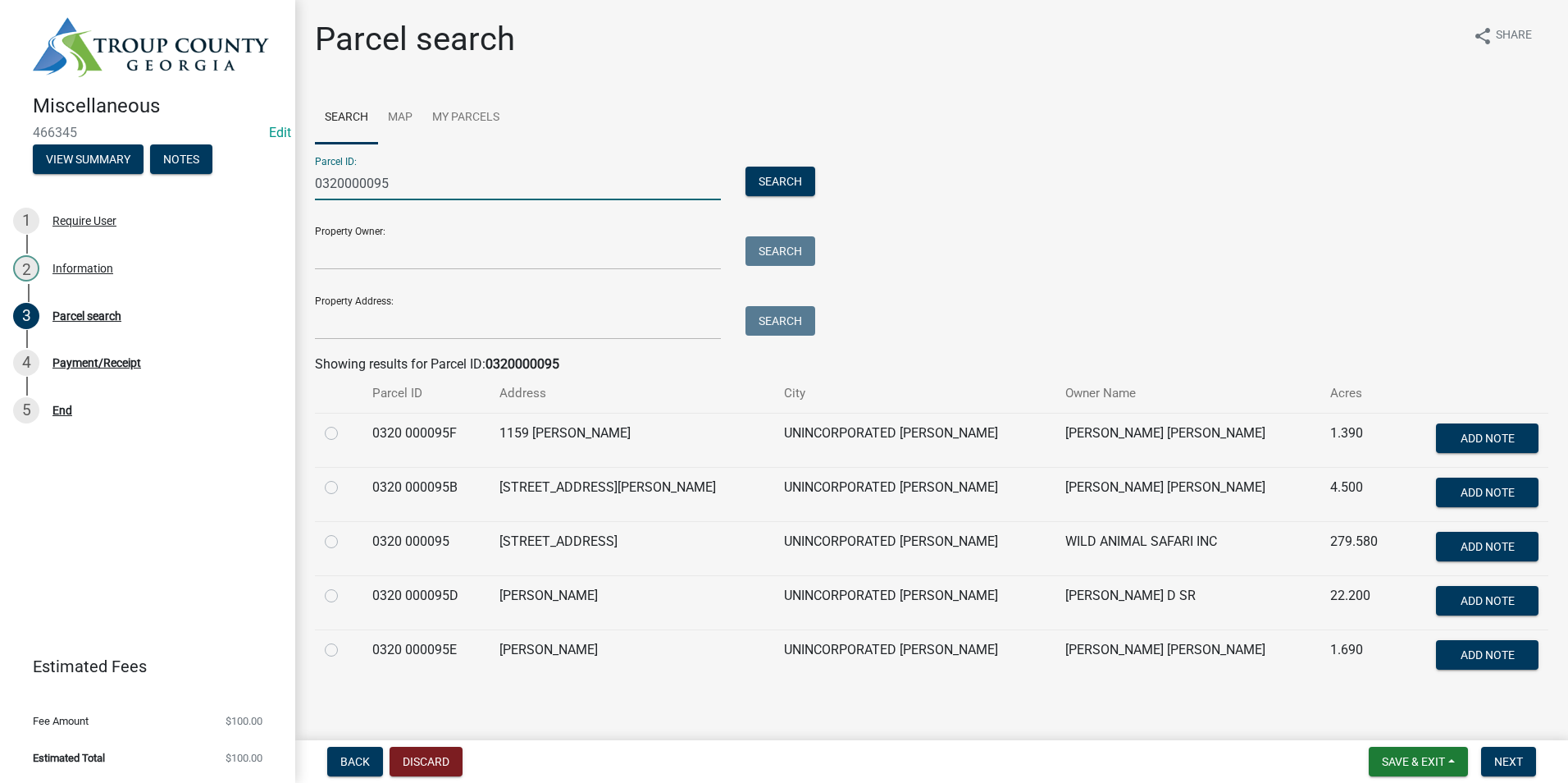
type input "0320000095"
click at [345, 532] on label at bounding box center [345, 532] width 0 height 0
click at [345, 541] on 000095 "radio" at bounding box center [350, 537] width 10 height 10
radio 000095 "true"
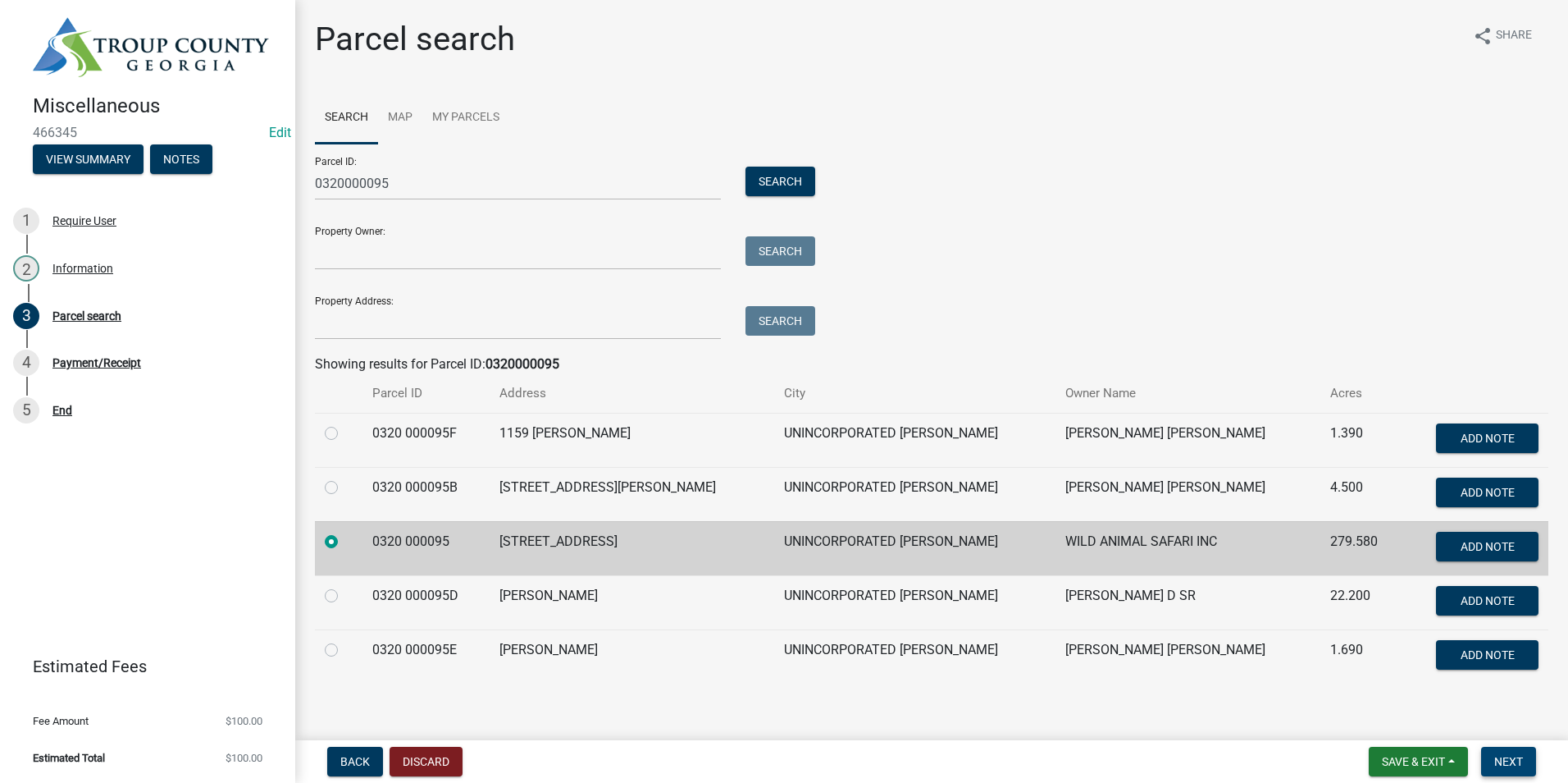
click at [1502, 767] on span "Next" at bounding box center [1509, 761] width 28 height 13
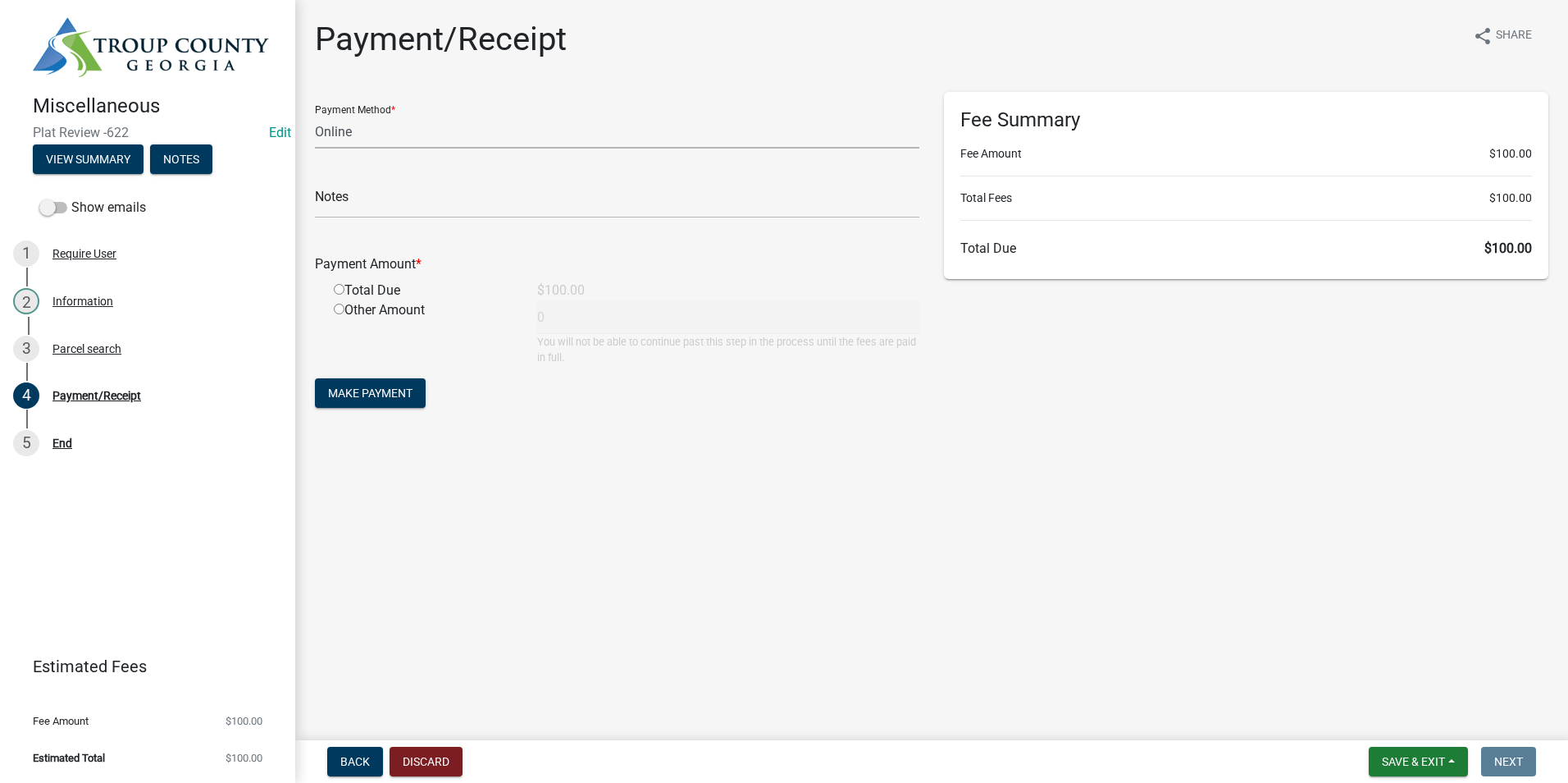
click at [390, 134] on select "Credit Card POS Check Cash Online" at bounding box center [617, 132] width 605 height 34
select select "1: 0"
click at [315, 115] on select "Credit Card POS Check Cash Online" at bounding box center [617, 132] width 605 height 34
click at [394, 201] on input "text" at bounding box center [617, 201] width 605 height 34
type input "2091"
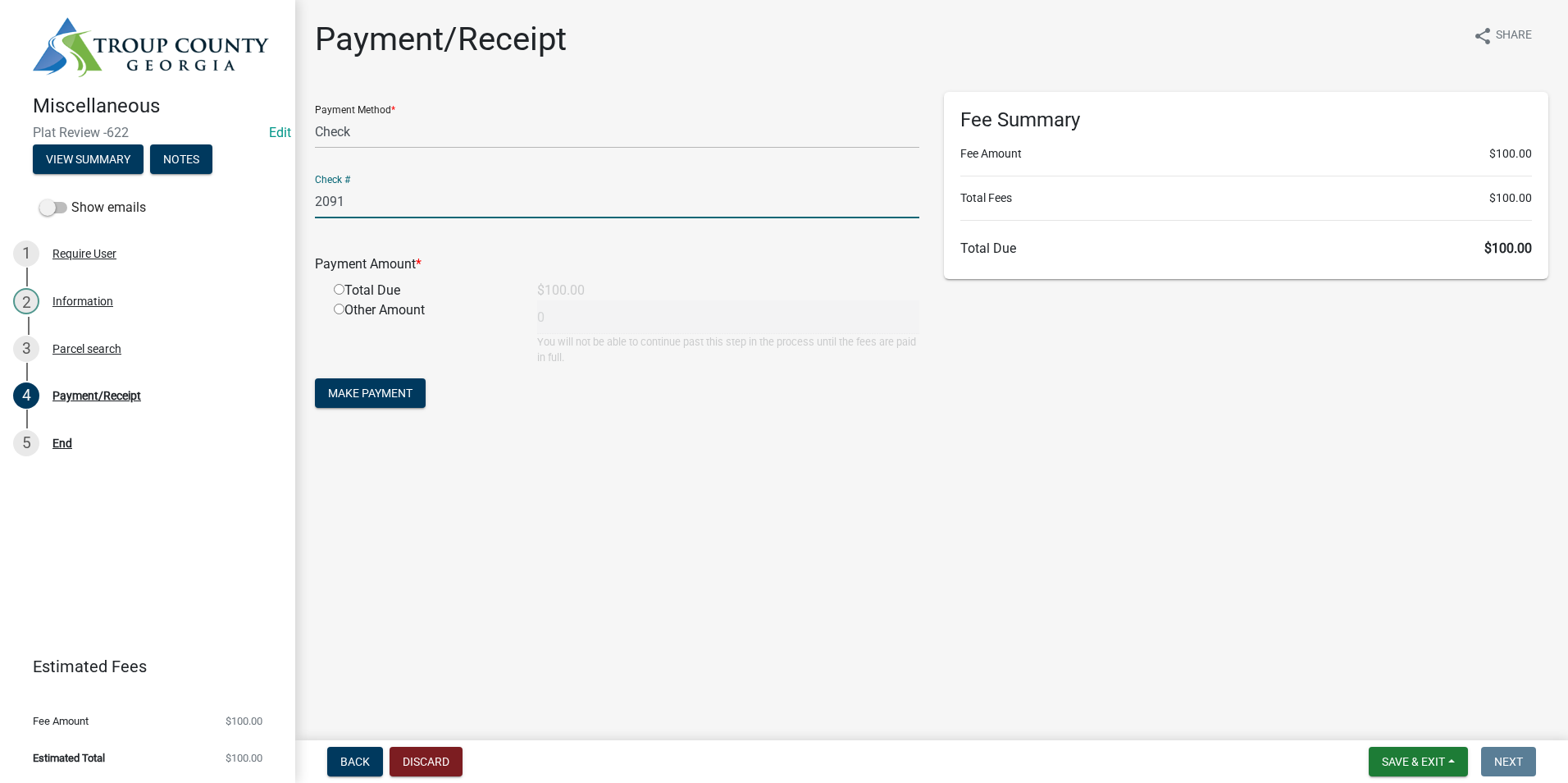
click at [336, 291] on input "radio" at bounding box center [339, 289] width 10 height 10
radio input "true"
type input "100"
click at [350, 386] on span "Make Payment" at bounding box center [370, 392] width 84 height 13
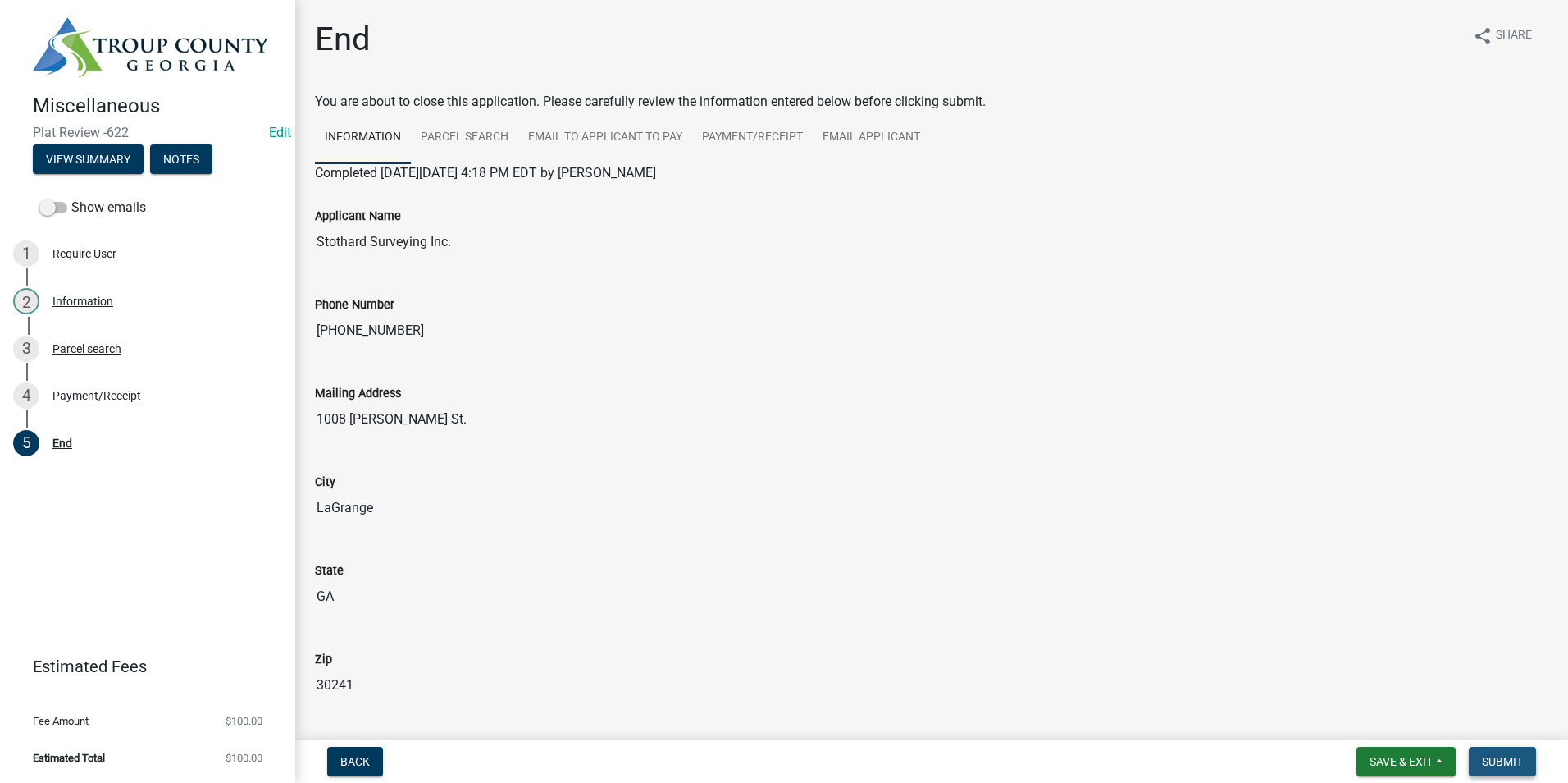
click at [1487, 755] on span "Submit" at bounding box center [1503, 761] width 41 height 13
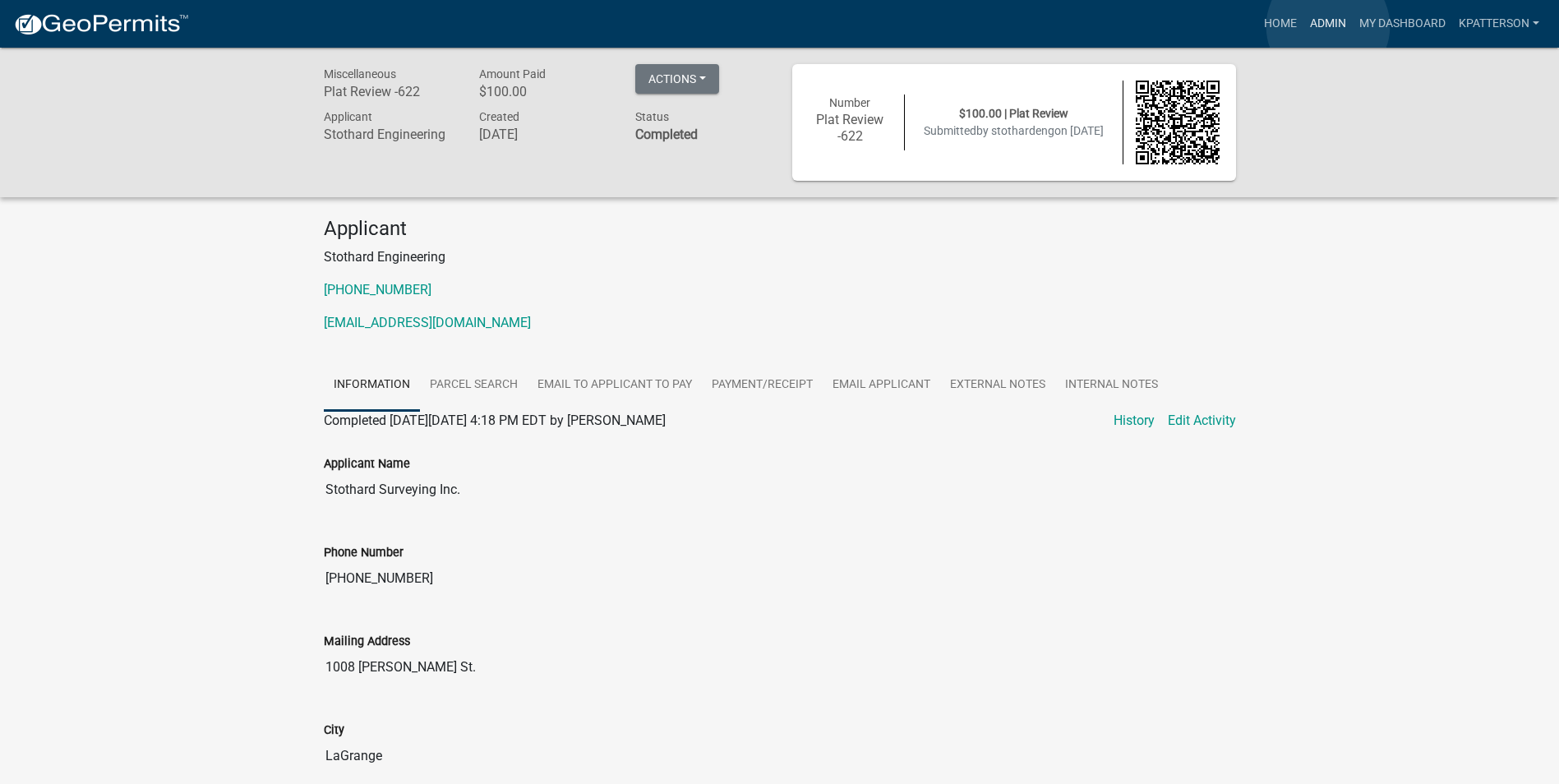
click at [1328, 27] on link "Admin" at bounding box center [1328, 24] width 49 height 31
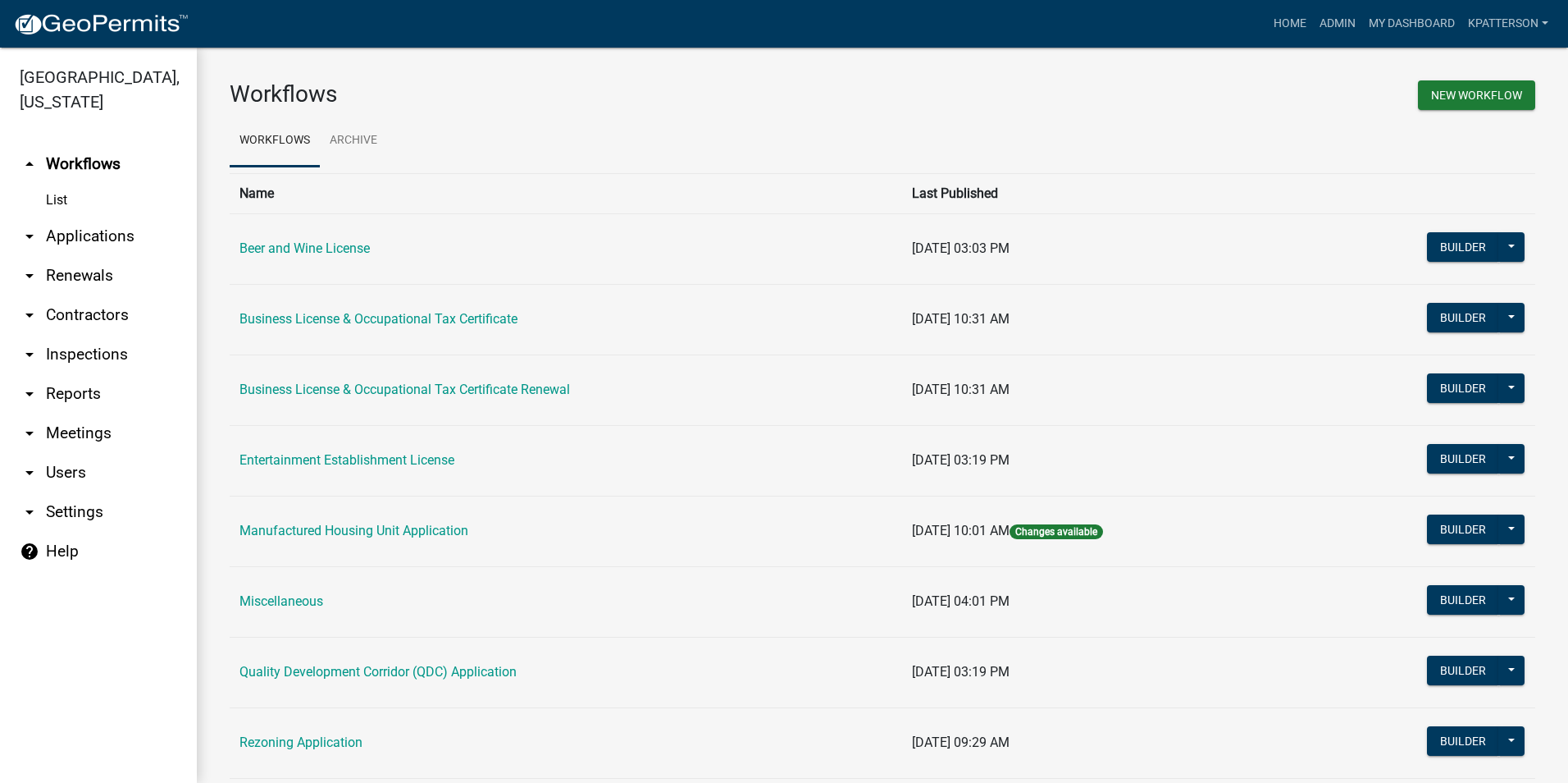
click at [59, 217] on link "arrow_drop_down Applications" at bounding box center [98, 237] width 197 height 40
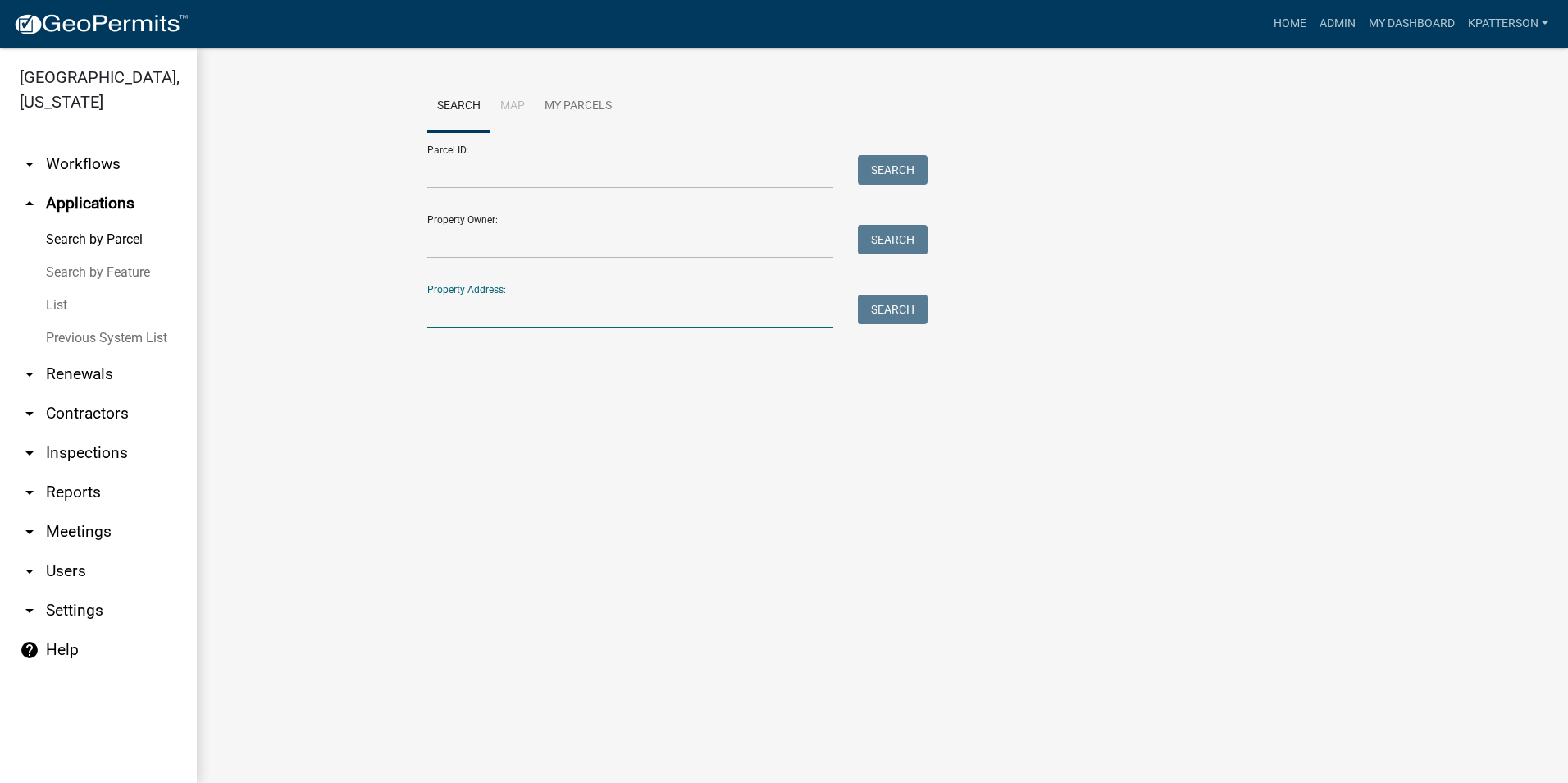
click at [561, 320] on input "Property Address:" at bounding box center [630, 311] width 406 height 34
type input "399 hardy"
click at [912, 317] on button "Search" at bounding box center [893, 309] width 70 height 29
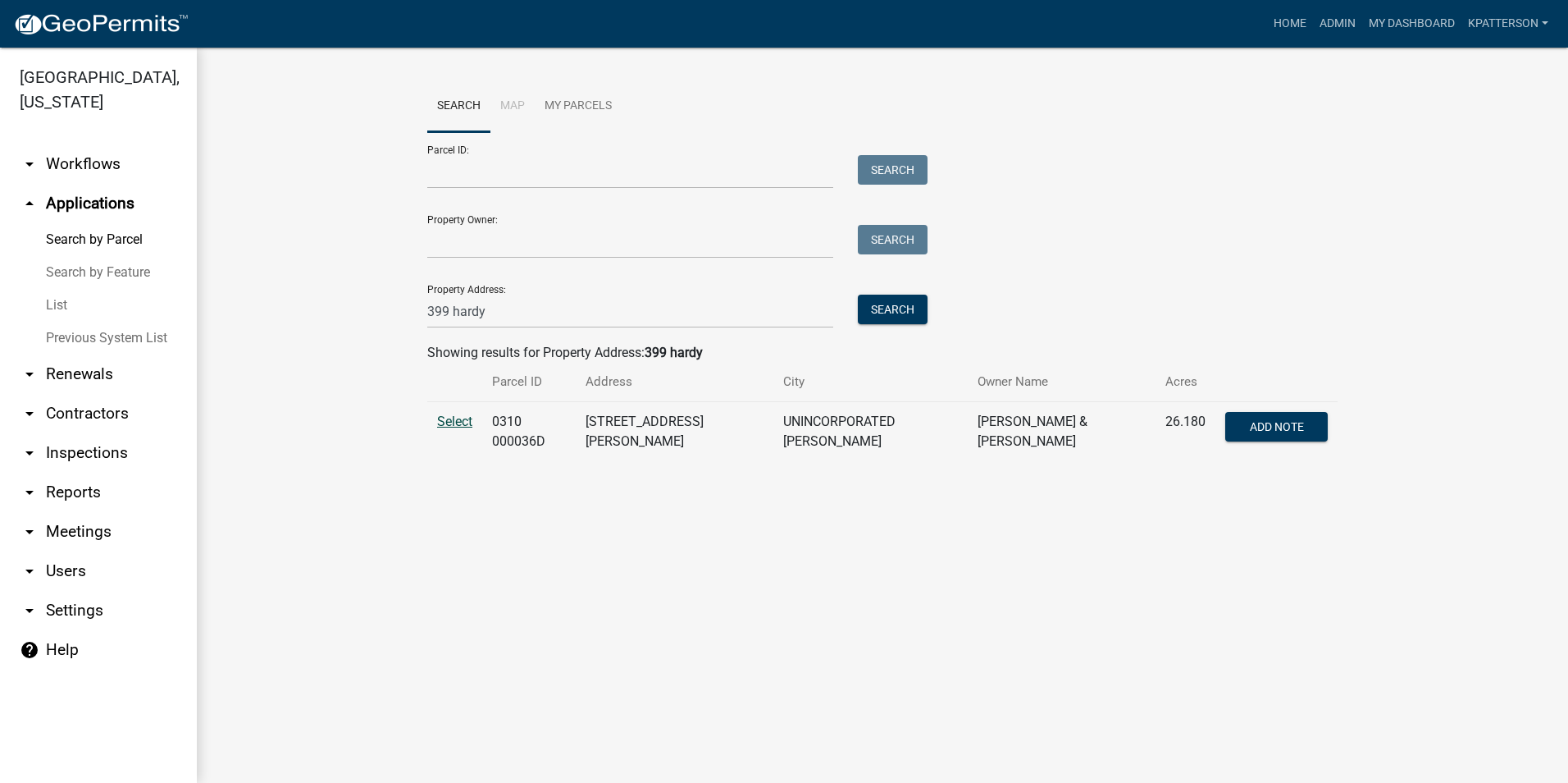
click at [447, 422] on span "Select" at bounding box center [454, 422] width 35 height 15
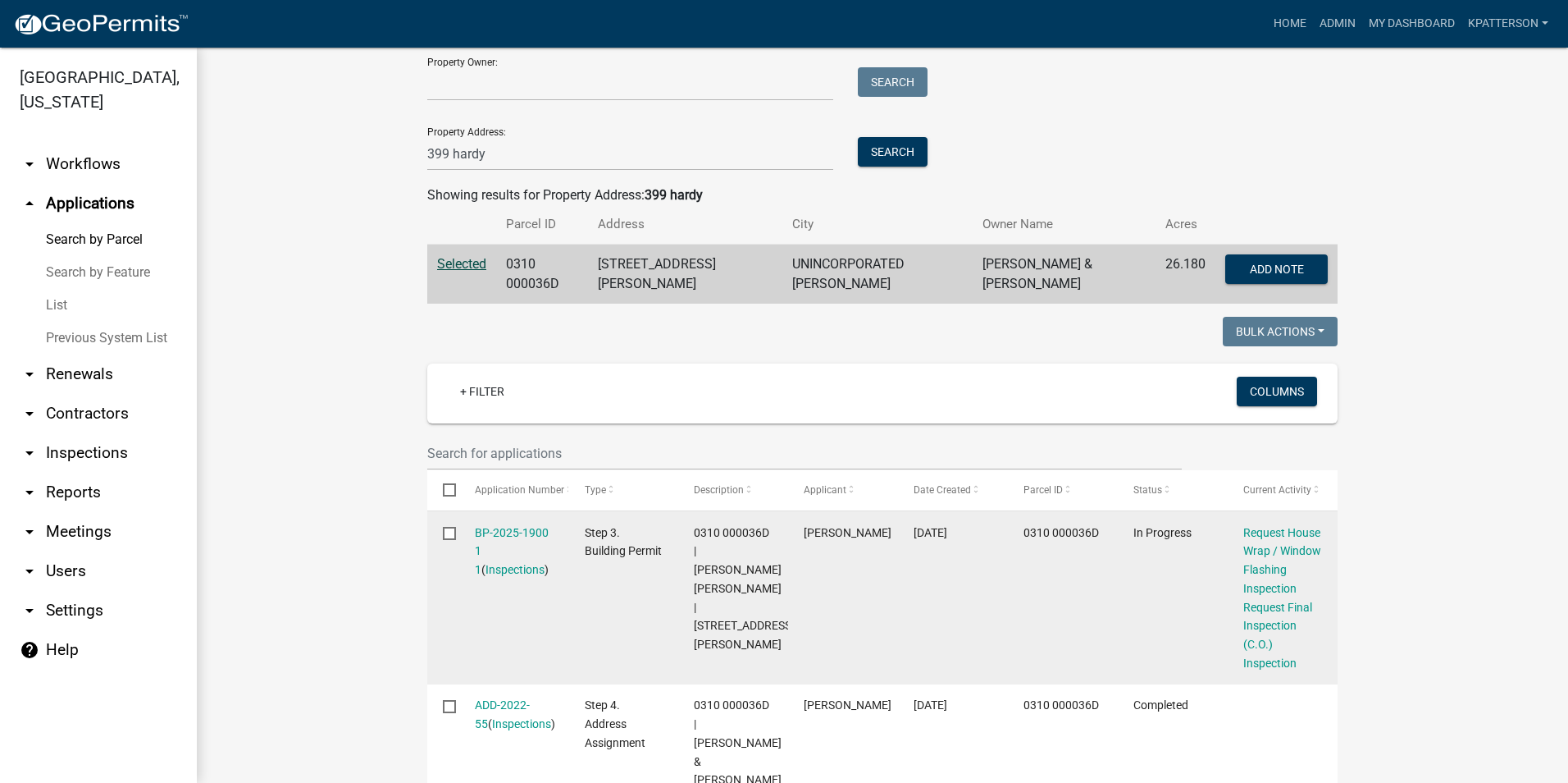
scroll to position [164, 0]
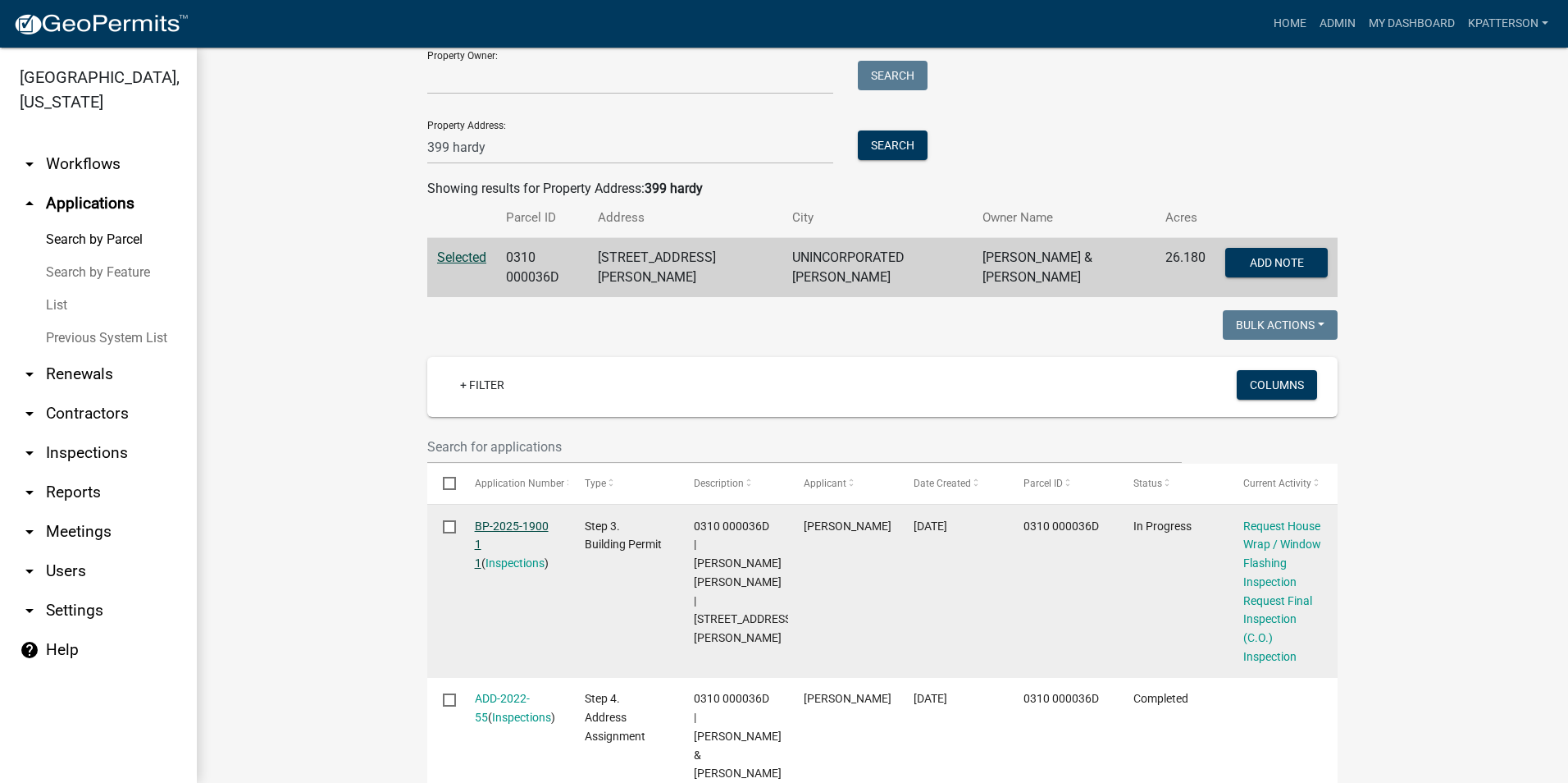
click at [521, 520] on link "BP-2025-1900 1 1" at bounding box center [512, 545] width 74 height 51
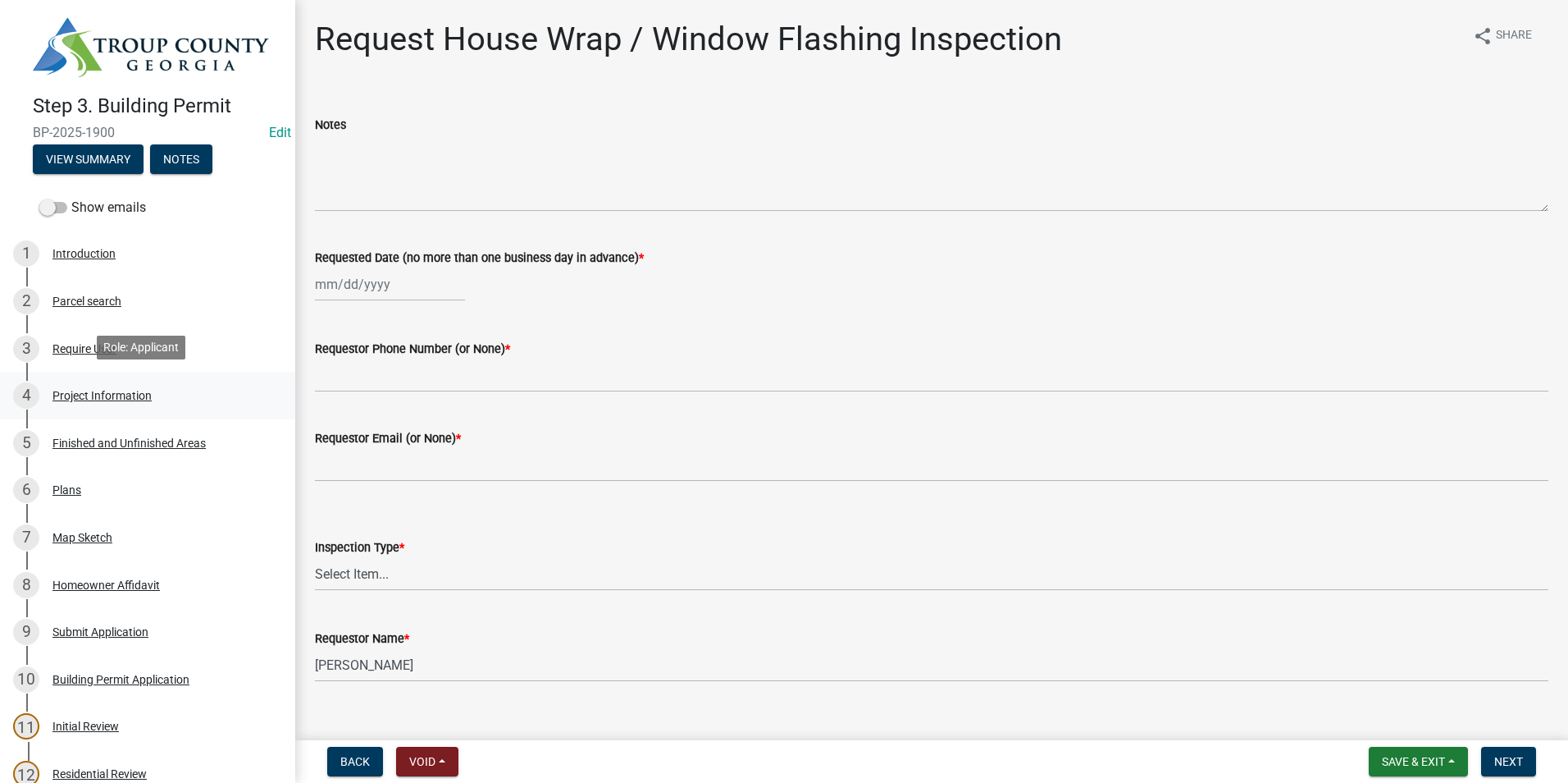
click at [138, 404] on div "4 Project Information" at bounding box center [141, 395] width 256 height 27
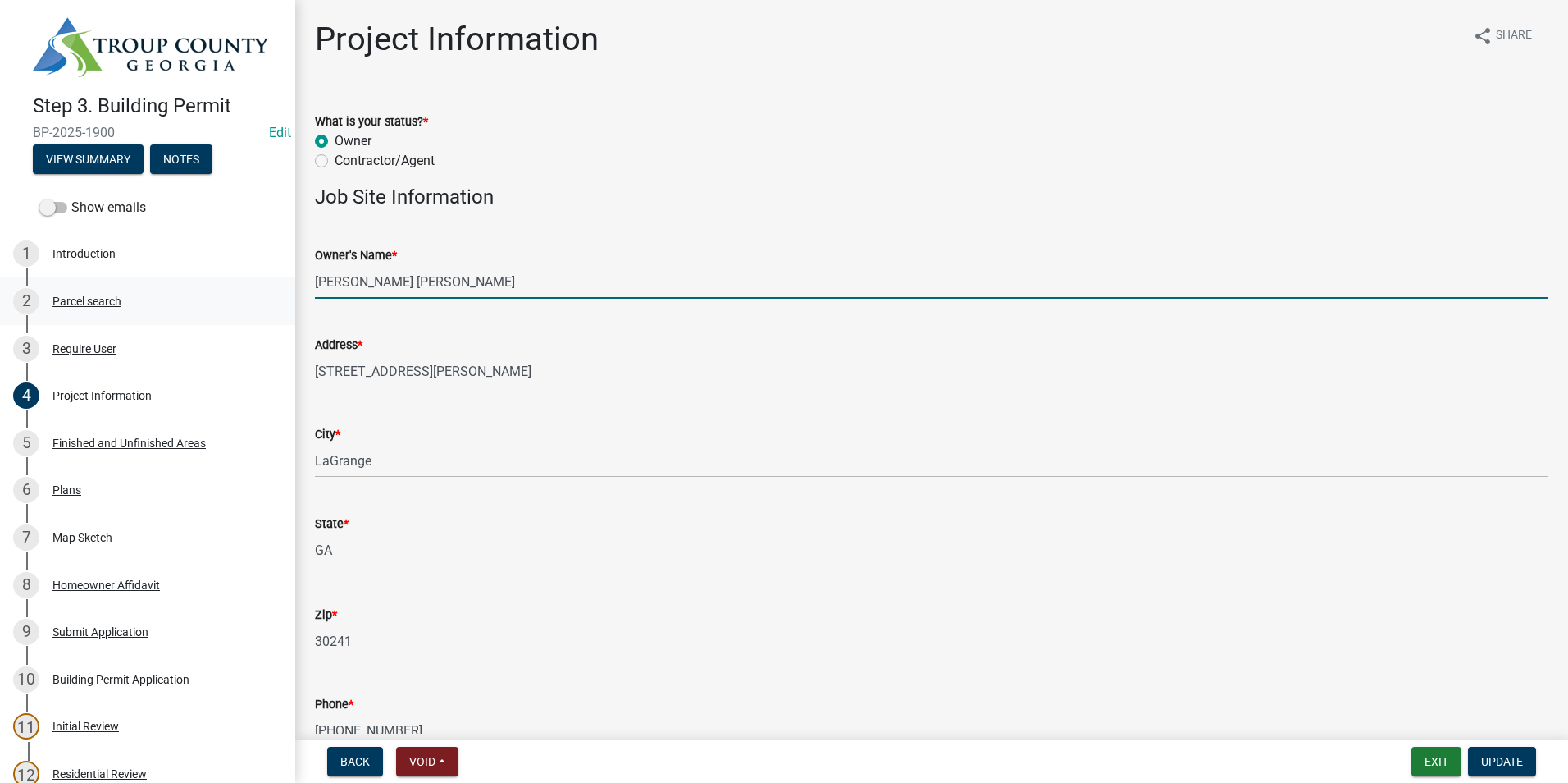
drag, startPoint x: 355, startPoint y: 282, endPoint x: 274, endPoint y: 281, distance: 81.0
click at [274, 281] on div "Step 3. Building Permit BP-2025-1900 Edit View Summary Notes Show emails 1 Intr…" at bounding box center [784, 392] width 1568 height 783
drag, startPoint x: 409, startPoint y: 276, endPoint x: 455, endPoint y: 276, distance: 46.0
click at [455, 276] on input "[PERSON_NAME] [PERSON_NAME]" at bounding box center [932, 281] width 1233 height 34
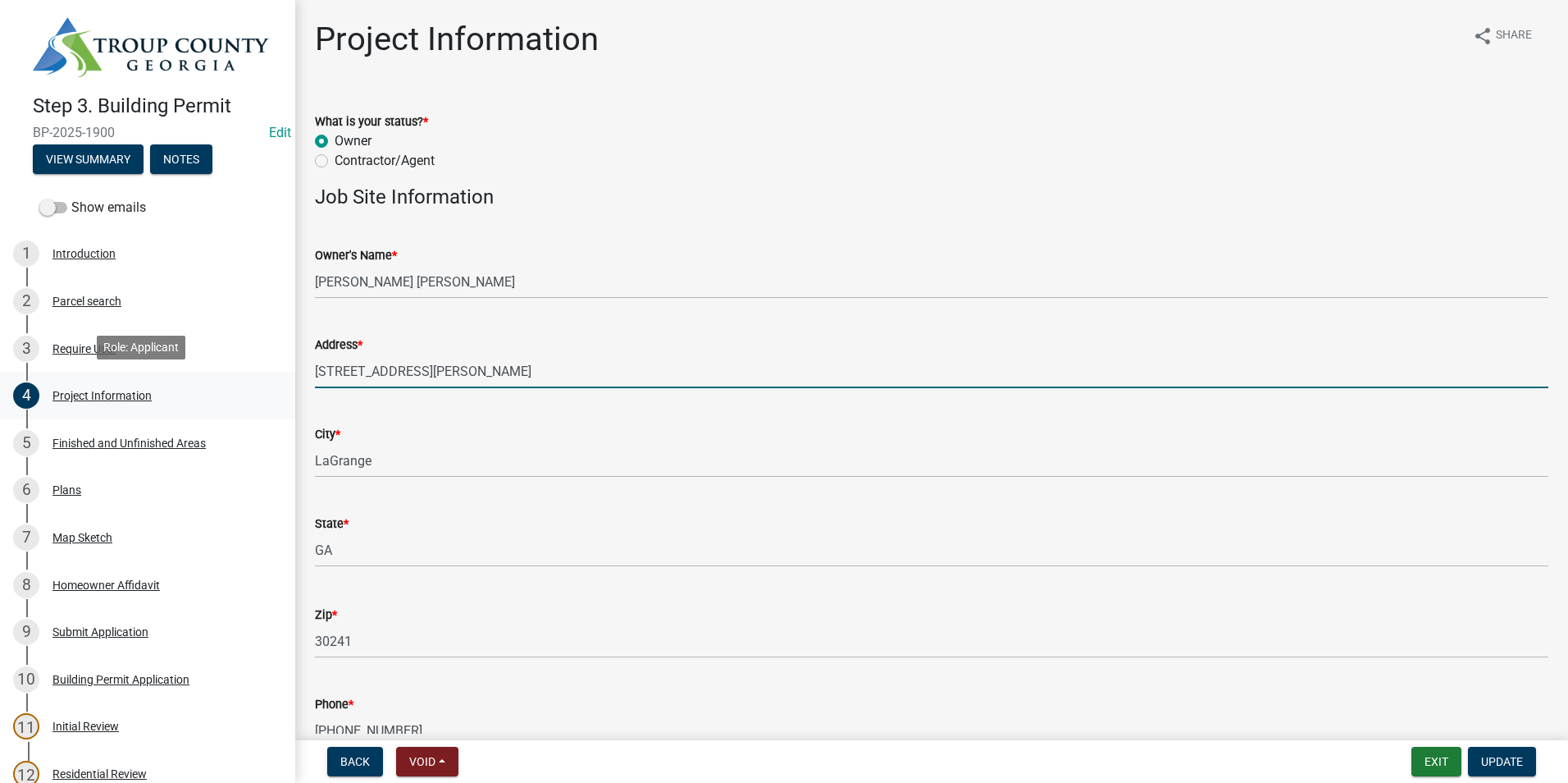
drag, startPoint x: 403, startPoint y: 363, endPoint x: 202, endPoint y: 381, distance: 201.8
click at [202, 381] on div "Step 3. Building Permit BP-2025-1900 Edit View Summary Notes Show emails 1 Intr…" at bounding box center [784, 392] width 1568 height 783
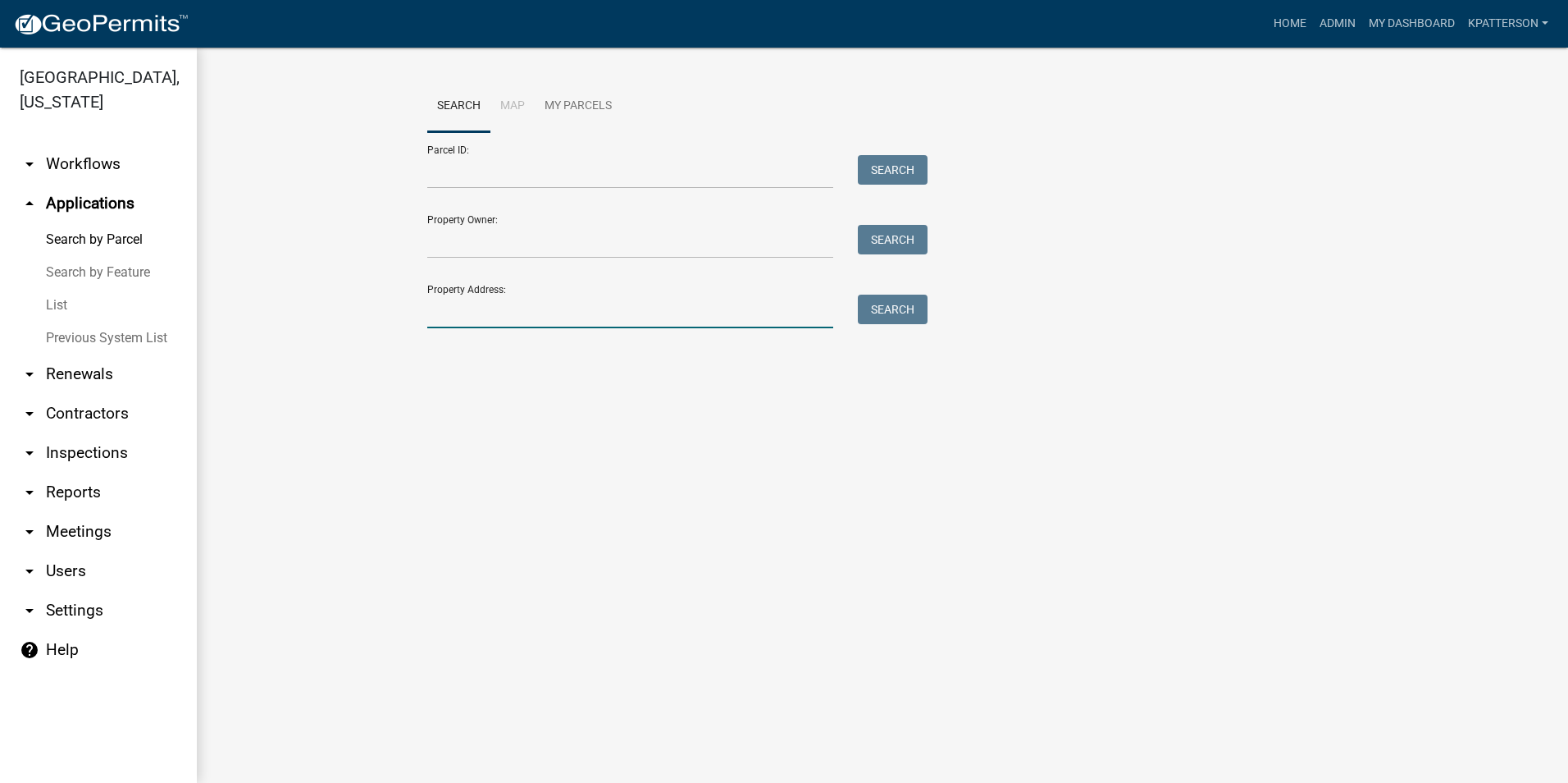
click at [455, 325] on input "Property Address:" at bounding box center [630, 311] width 406 height 34
click at [474, 310] on input "418 long view" at bounding box center [630, 311] width 406 height 34
click at [482, 311] on input "418 long view" at bounding box center [630, 311] width 406 height 34
type input "418 long view"
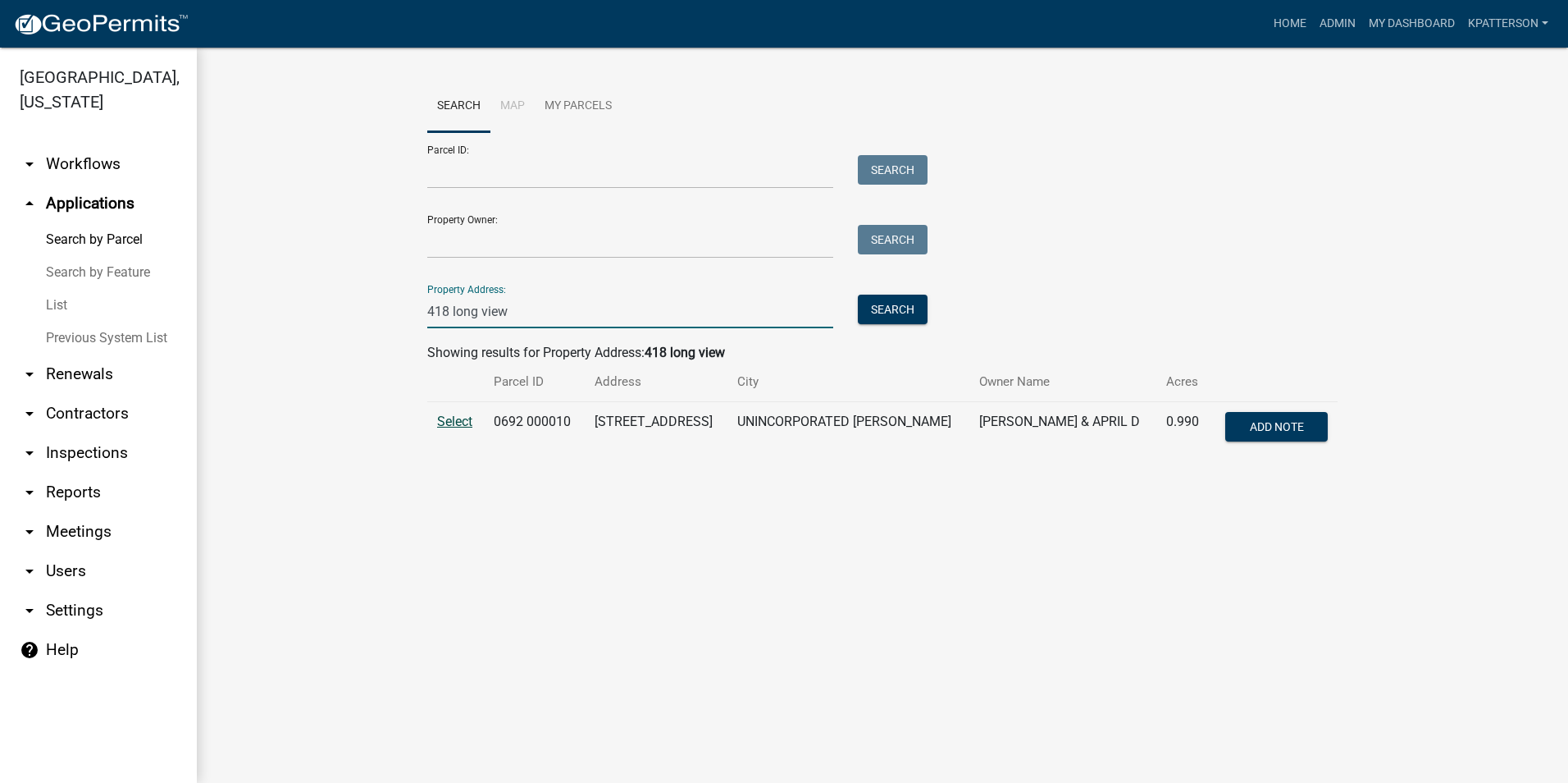
click at [469, 419] on span "Select" at bounding box center [454, 422] width 35 height 15
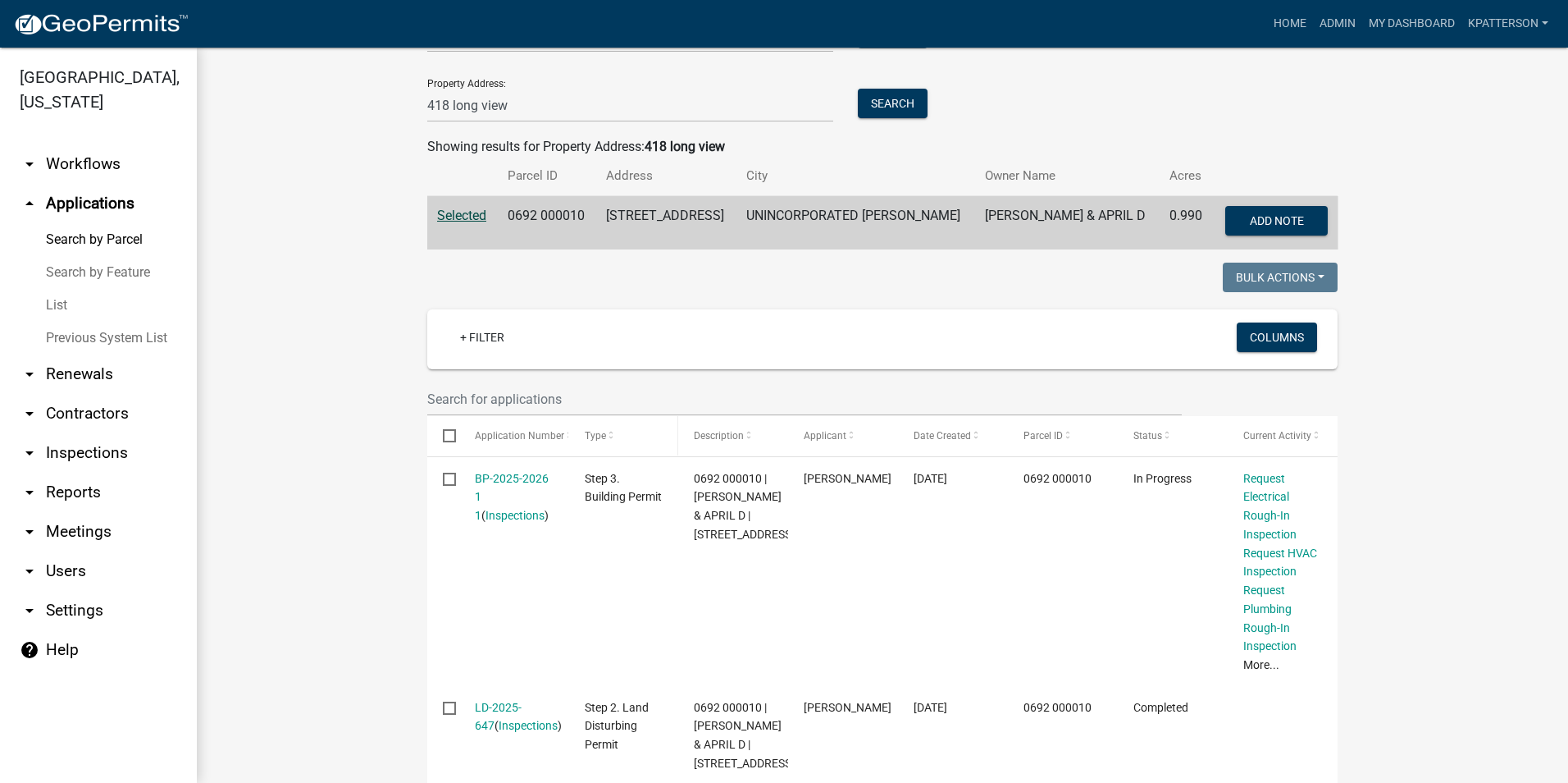
scroll to position [246, 0]
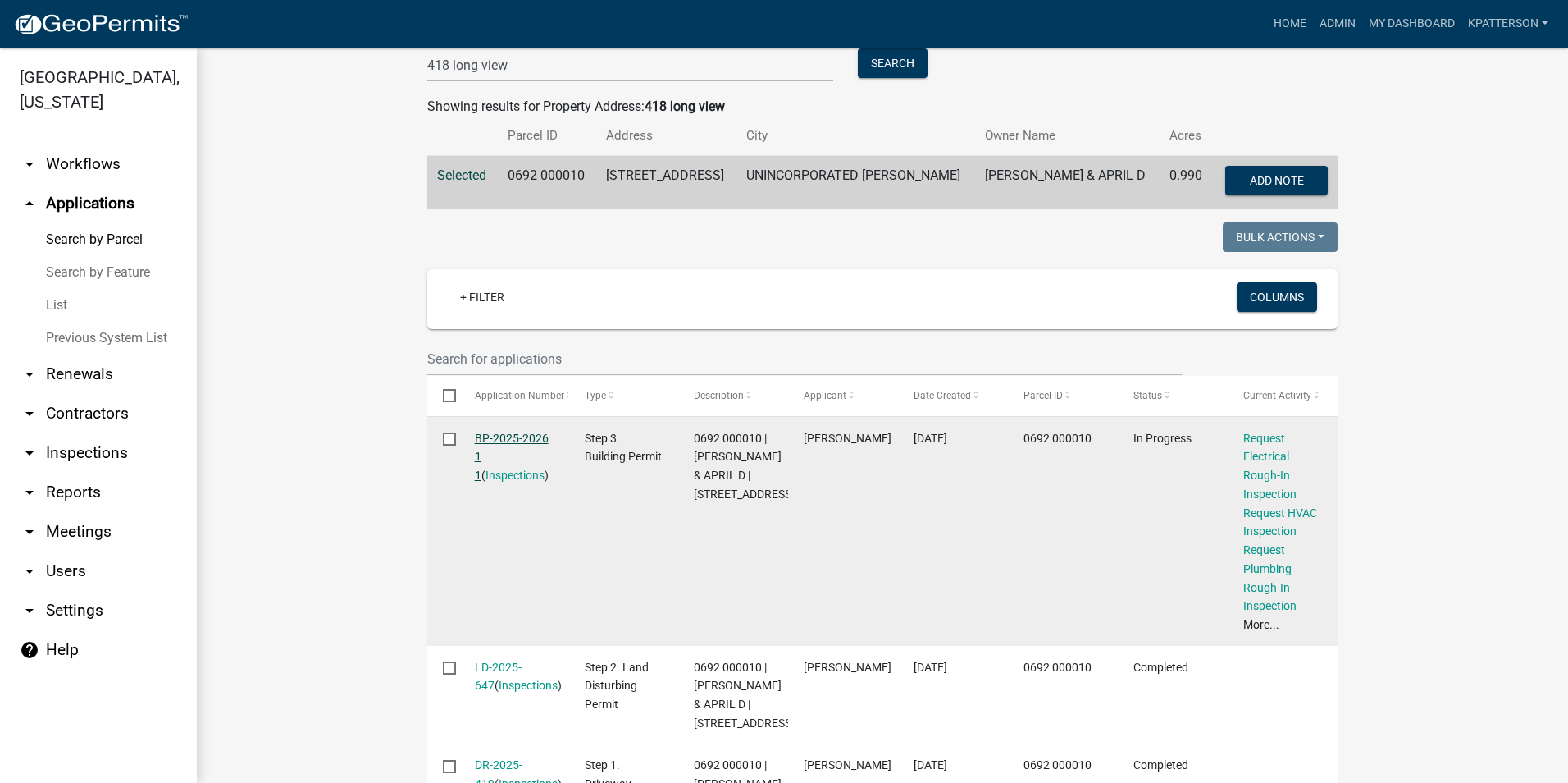
click at [505, 440] on link "BP-2025-2026 1 1" at bounding box center [512, 457] width 74 height 51
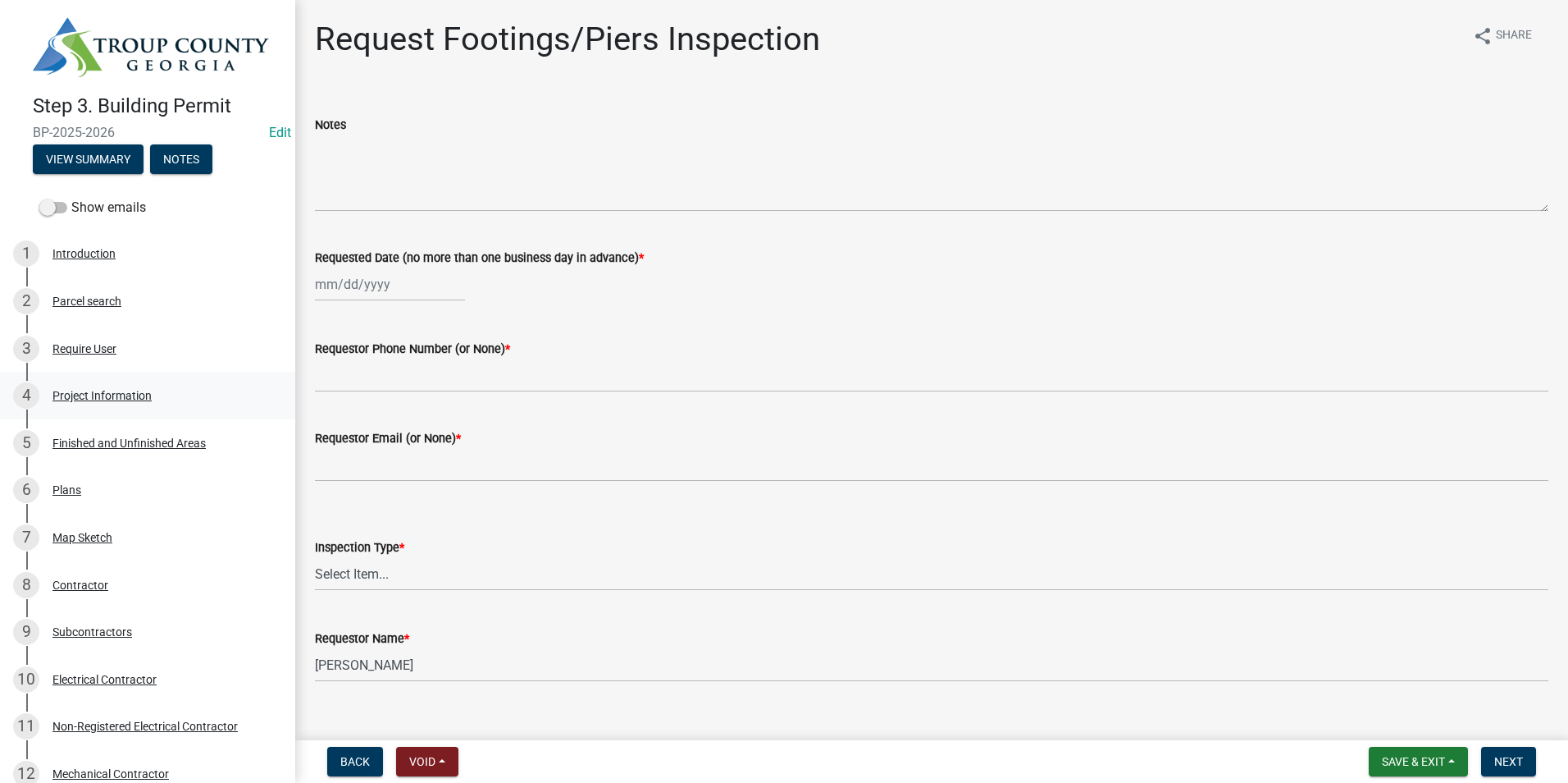
click at [192, 388] on div "4 Project Information" at bounding box center [141, 395] width 256 height 27
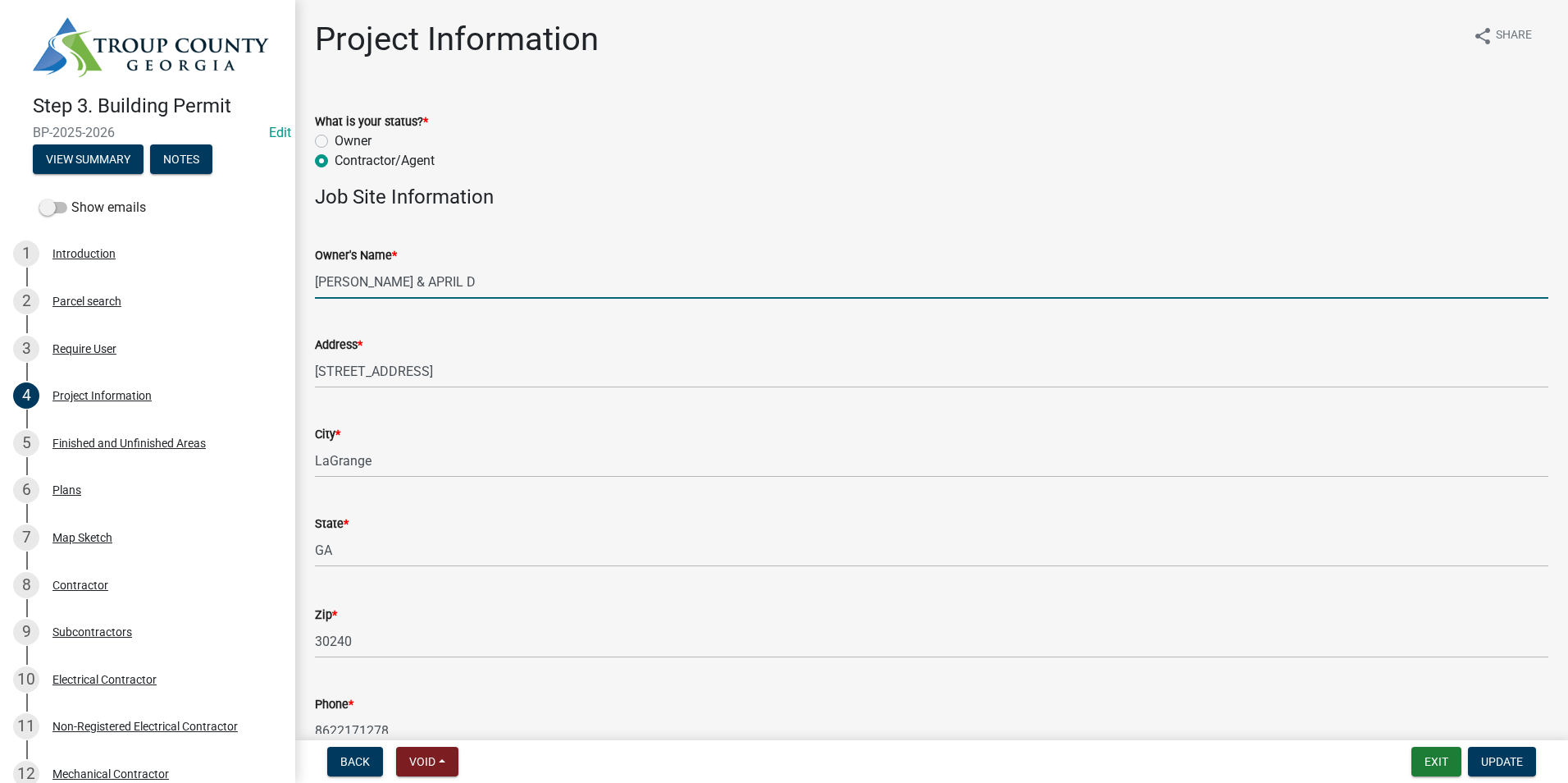
drag, startPoint x: 380, startPoint y: 274, endPoint x: 461, endPoint y: 284, distance: 81.6
click at [461, 284] on input "[PERSON_NAME] & APRIL D" at bounding box center [932, 281] width 1233 height 34
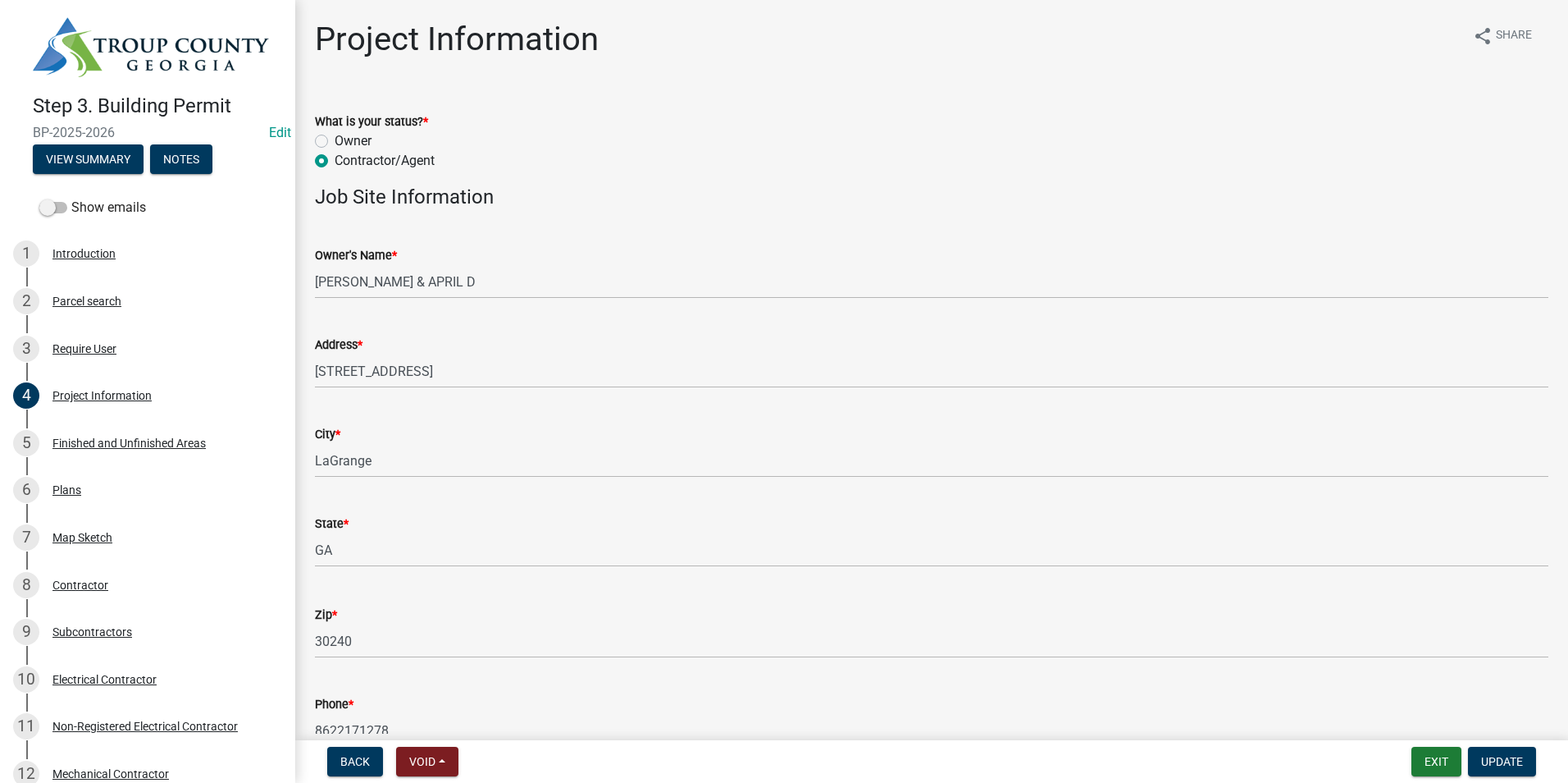
drag, startPoint x: 438, startPoint y: 314, endPoint x: 421, endPoint y: 311, distance: 17.3
click at [435, 314] on div "Address * [STREET_ADDRESS]" at bounding box center [932, 349] width 1233 height 77
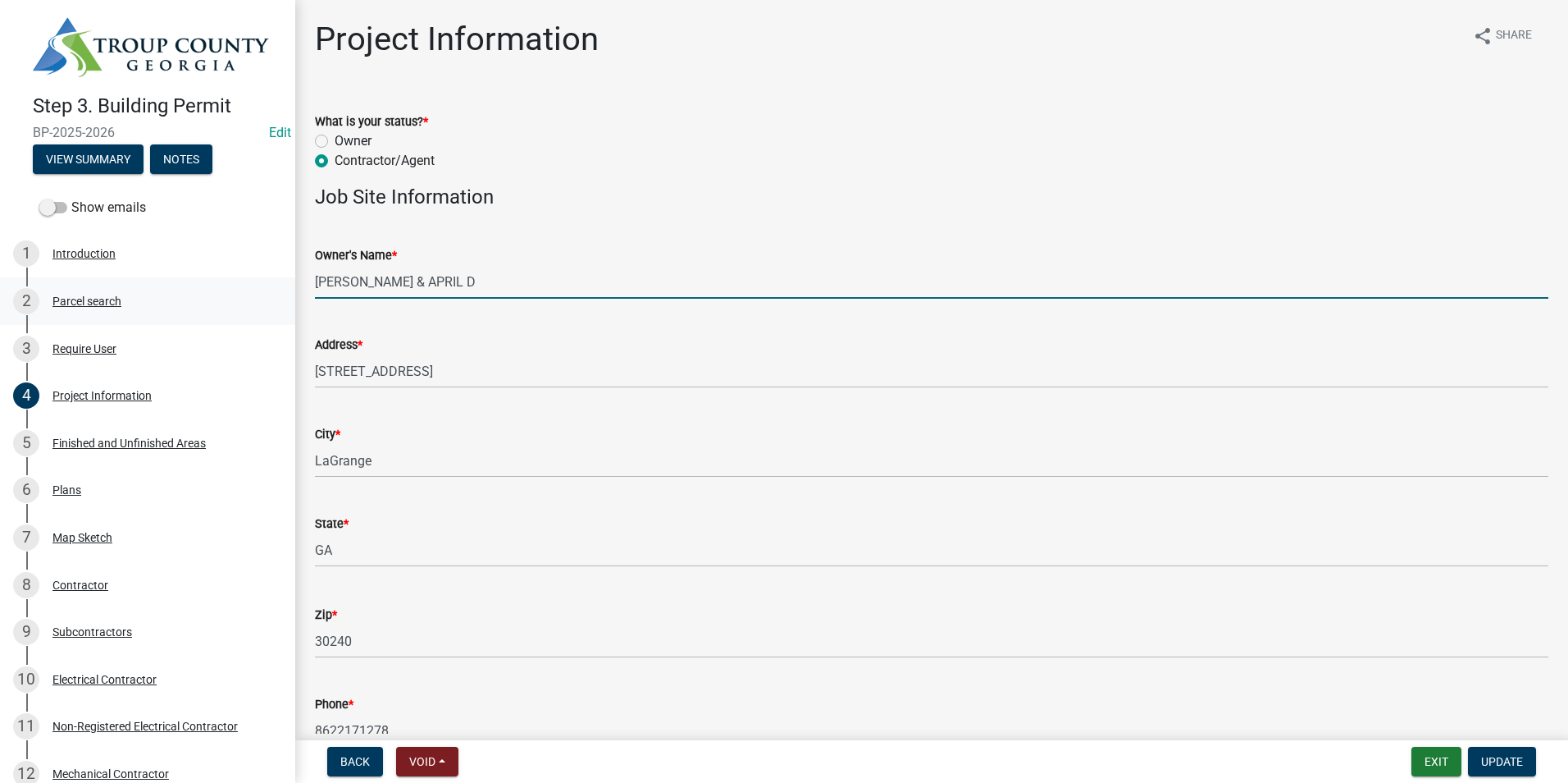
drag, startPoint x: 378, startPoint y: 281, endPoint x: 281, endPoint y: 285, distance: 97.1
click at [281, 285] on div "Step 3. Building Permit BP-2025-2026 Edit View Summary Notes Show emails 1 Intr…" at bounding box center [784, 392] width 1568 height 783
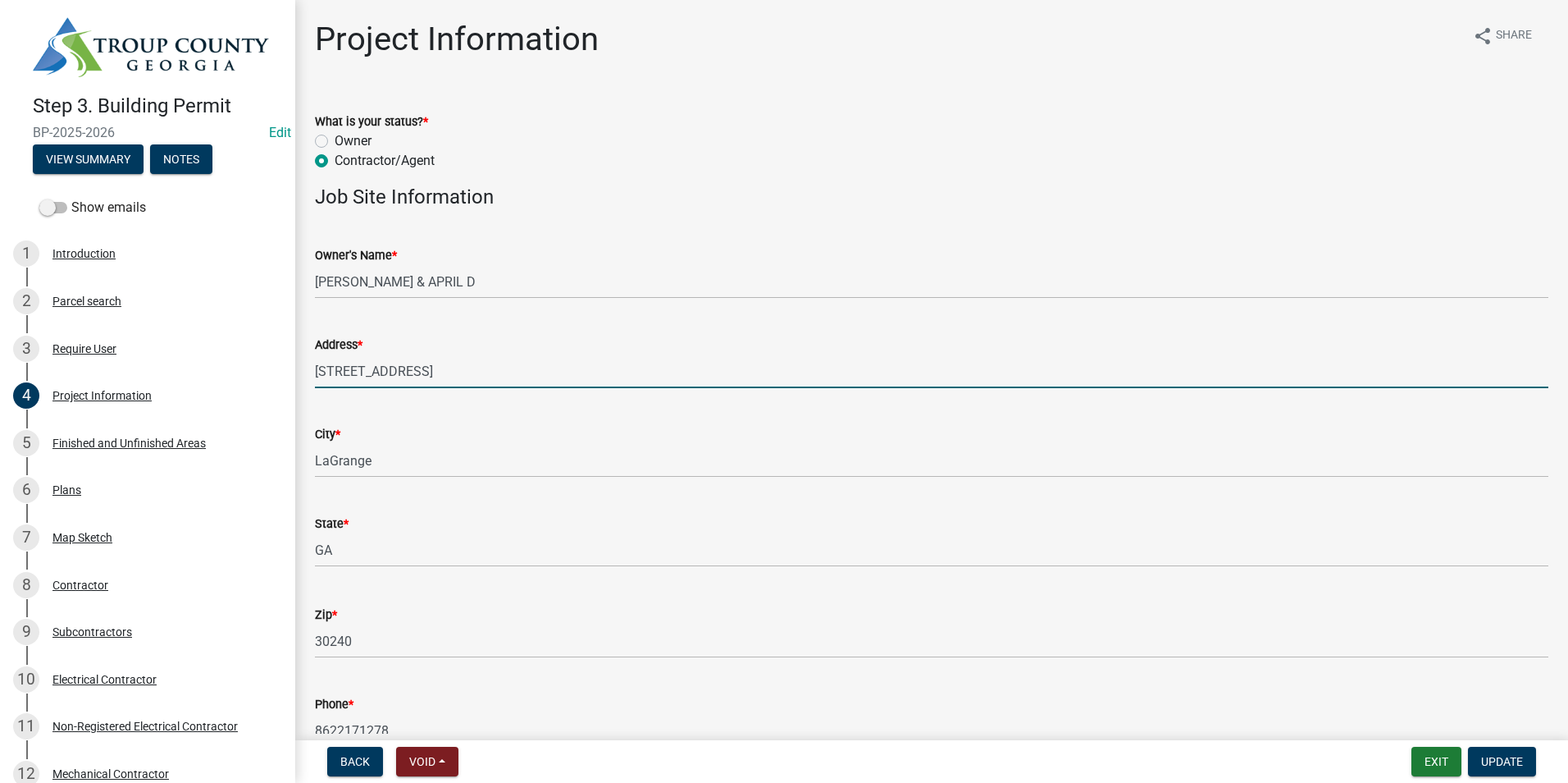
drag, startPoint x: 432, startPoint y: 373, endPoint x: 289, endPoint y: 361, distance: 143.5
click at [289, 361] on div "Step 3. Building Permit BP-2025-2026 Edit View Summary Notes Show emails 1 Intr…" at bounding box center [784, 392] width 1568 height 783
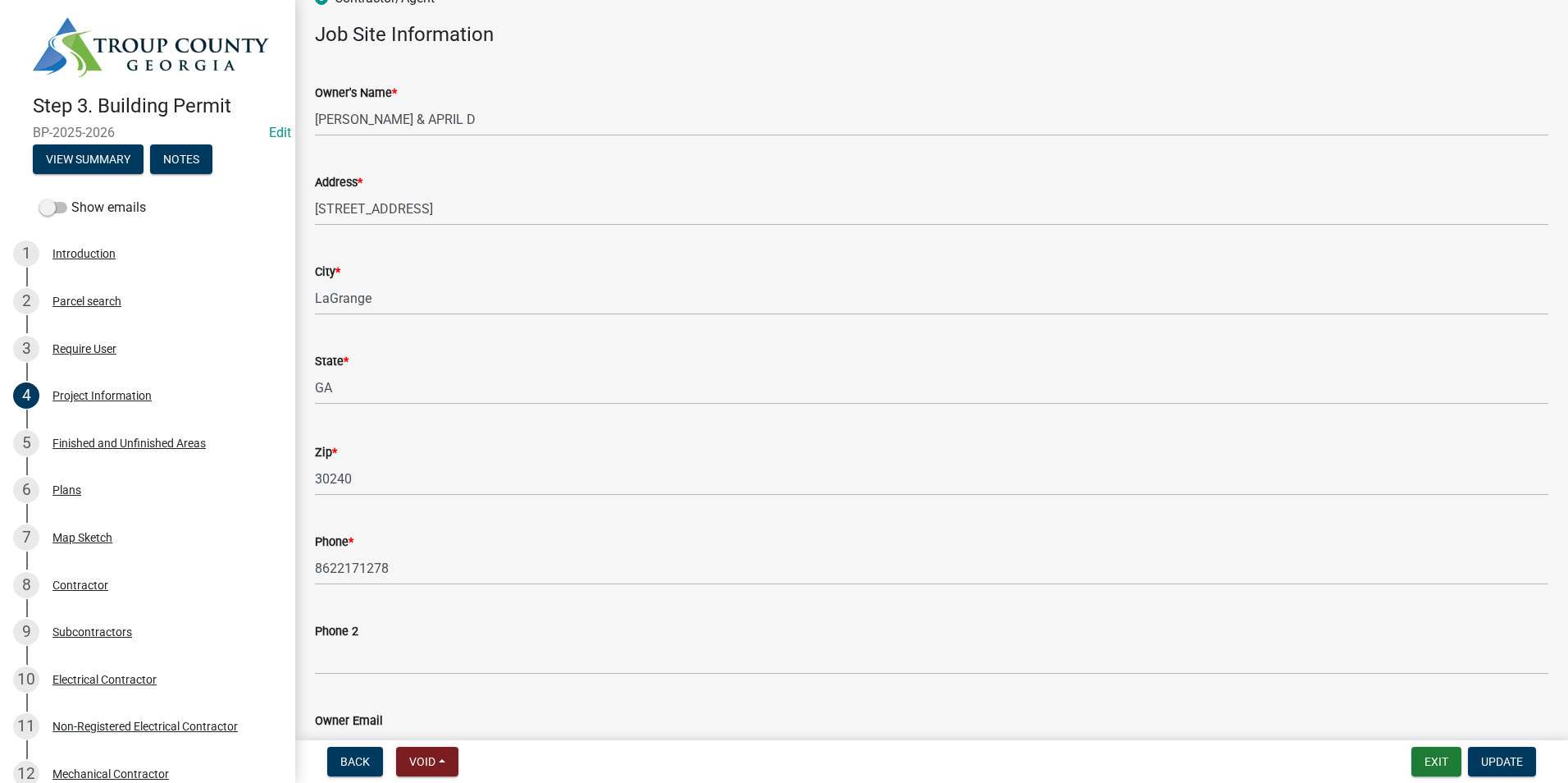
scroll to position [164, 0]
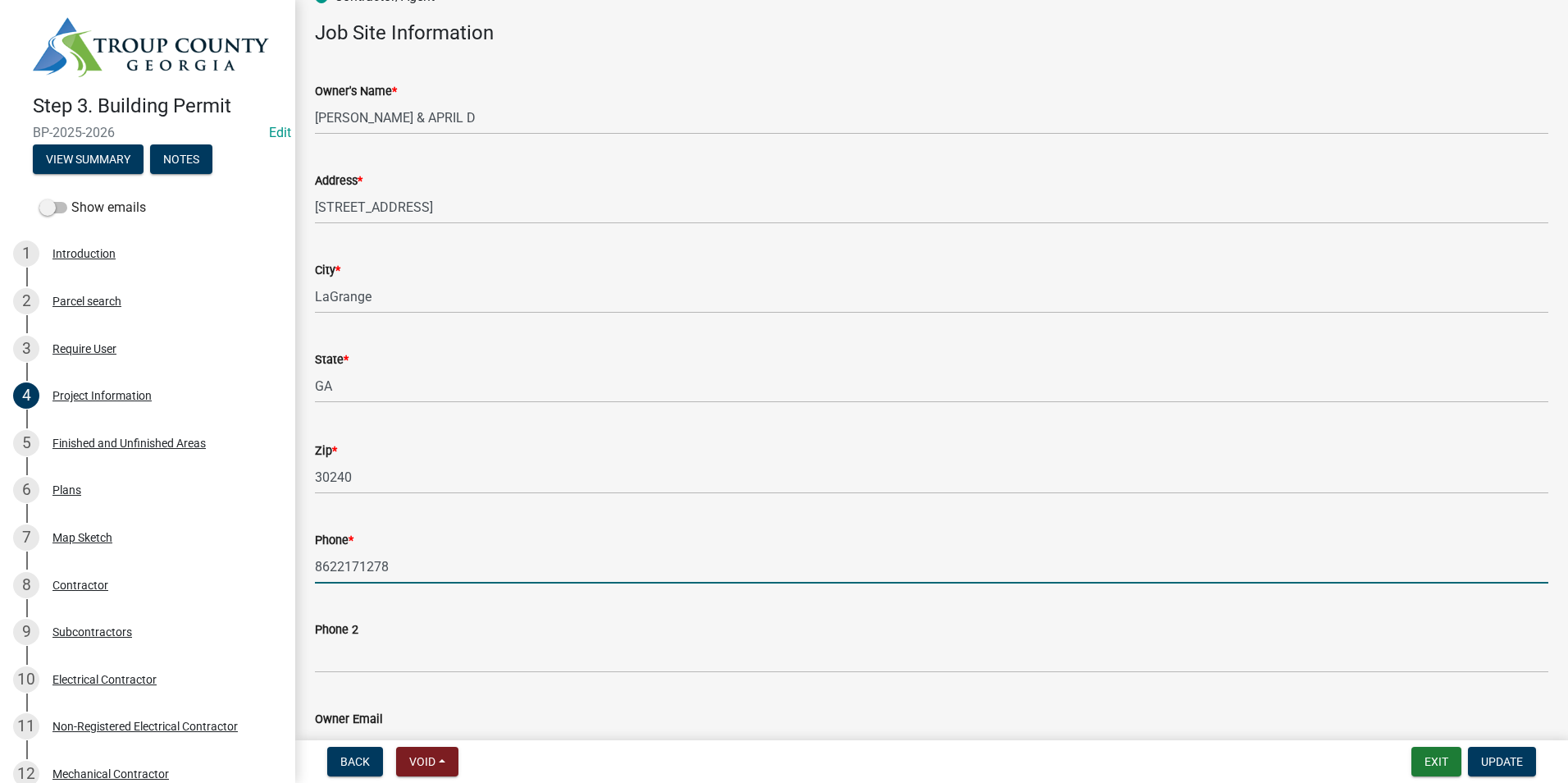
click at [349, 570] on input "8622171278" at bounding box center [932, 566] width 1233 height 34
drag, startPoint x: 354, startPoint y: 566, endPoint x: 400, endPoint y: 564, distance: 46.0
click at [400, 564] on input "8622171278" at bounding box center [932, 566] width 1233 height 34
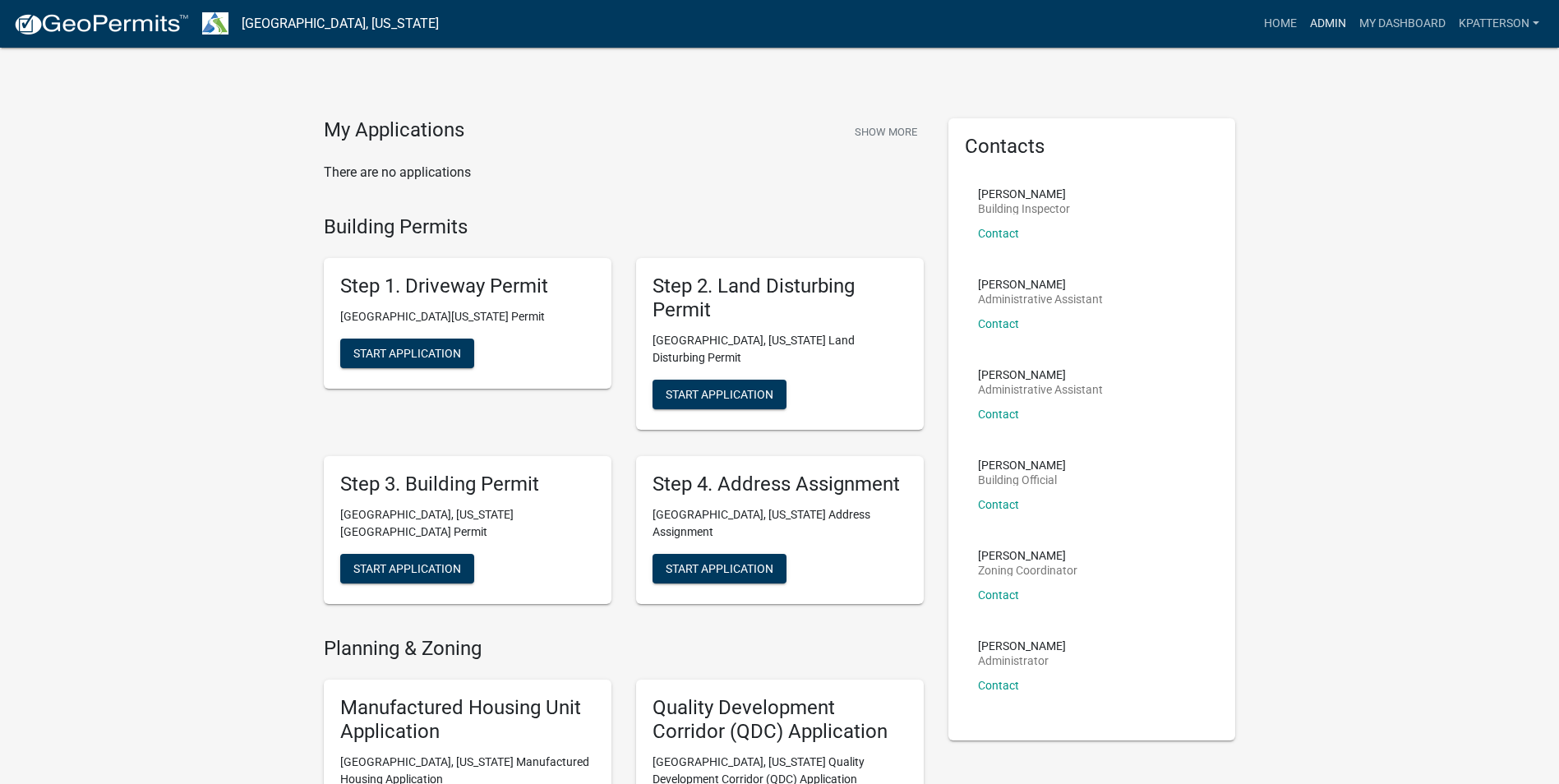
click at [1321, 27] on link "Admin" at bounding box center [1328, 24] width 49 height 31
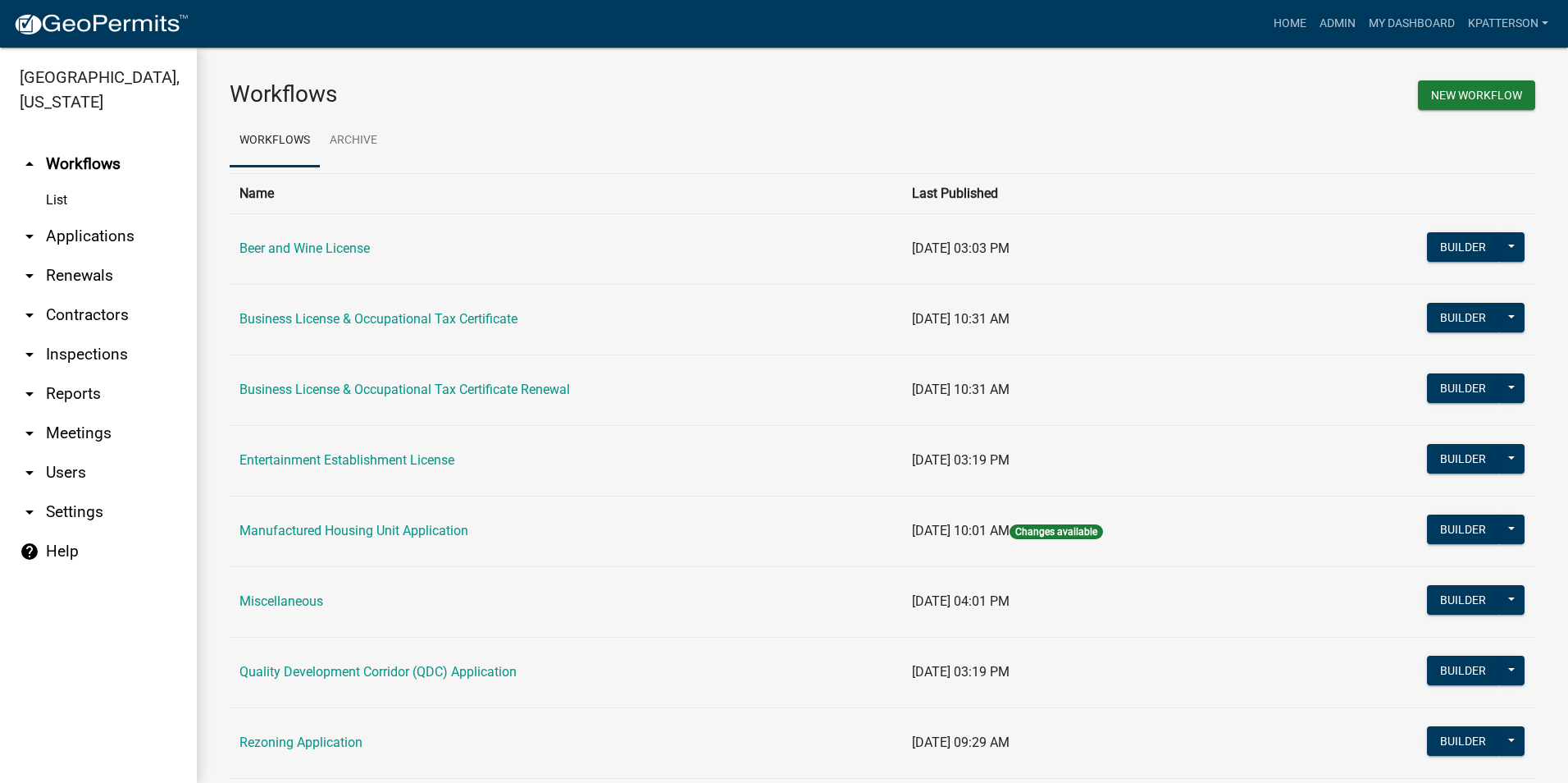
click at [73, 217] on link "arrow_drop_down Applications" at bounding box center [98, 237] width 197 height 40
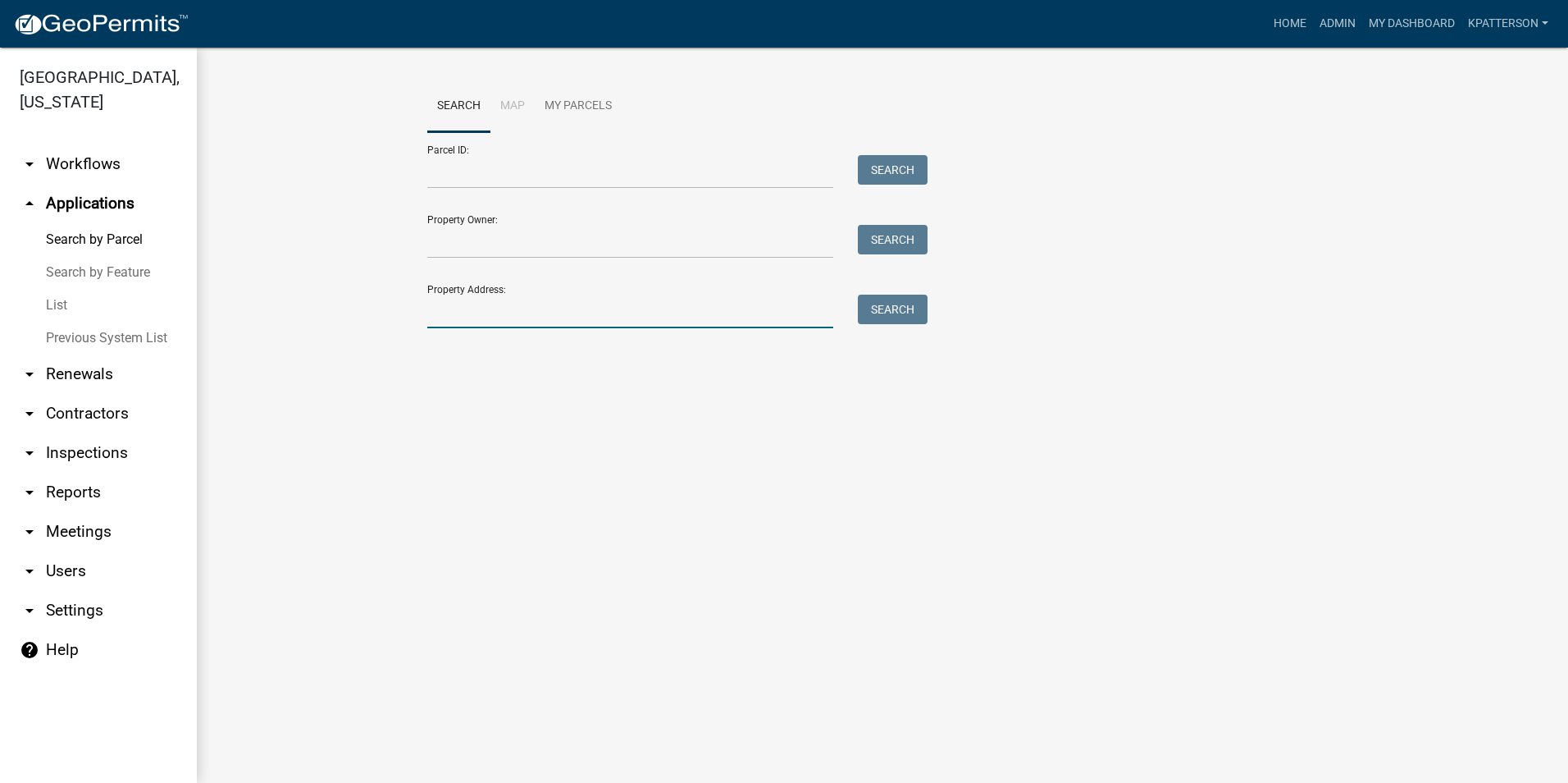
click at [489, 314] on input "Property Address:" at bounding box center [630, 311] width 406 height 34
type input "314 COOLEY RD"
click at [878, 310] on button "Search" at bounding box center [893, 309] width 70 height 29
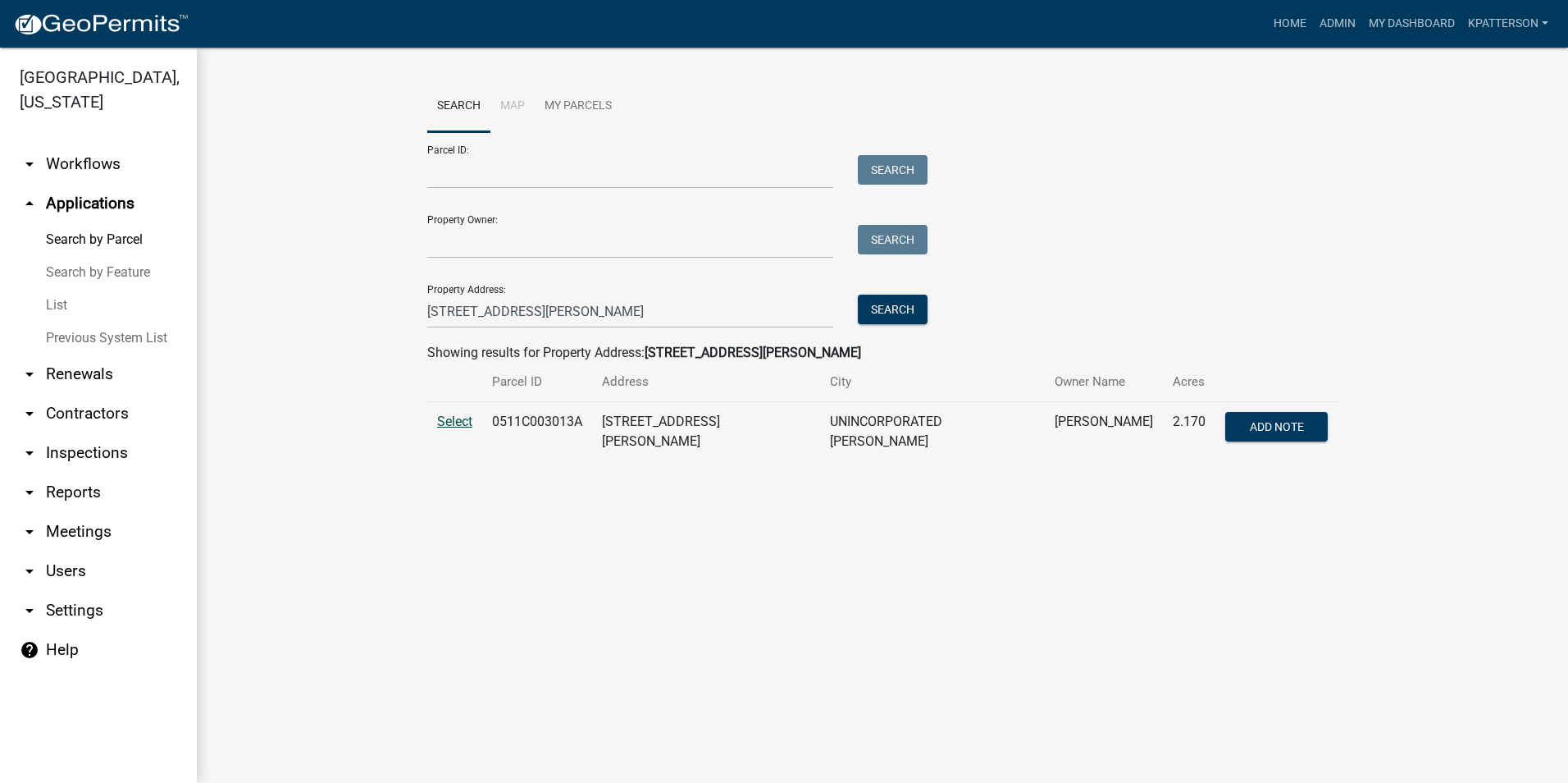
click at [462, 426] on span "Select" at bounding box center [454, 422] width 35 height 15
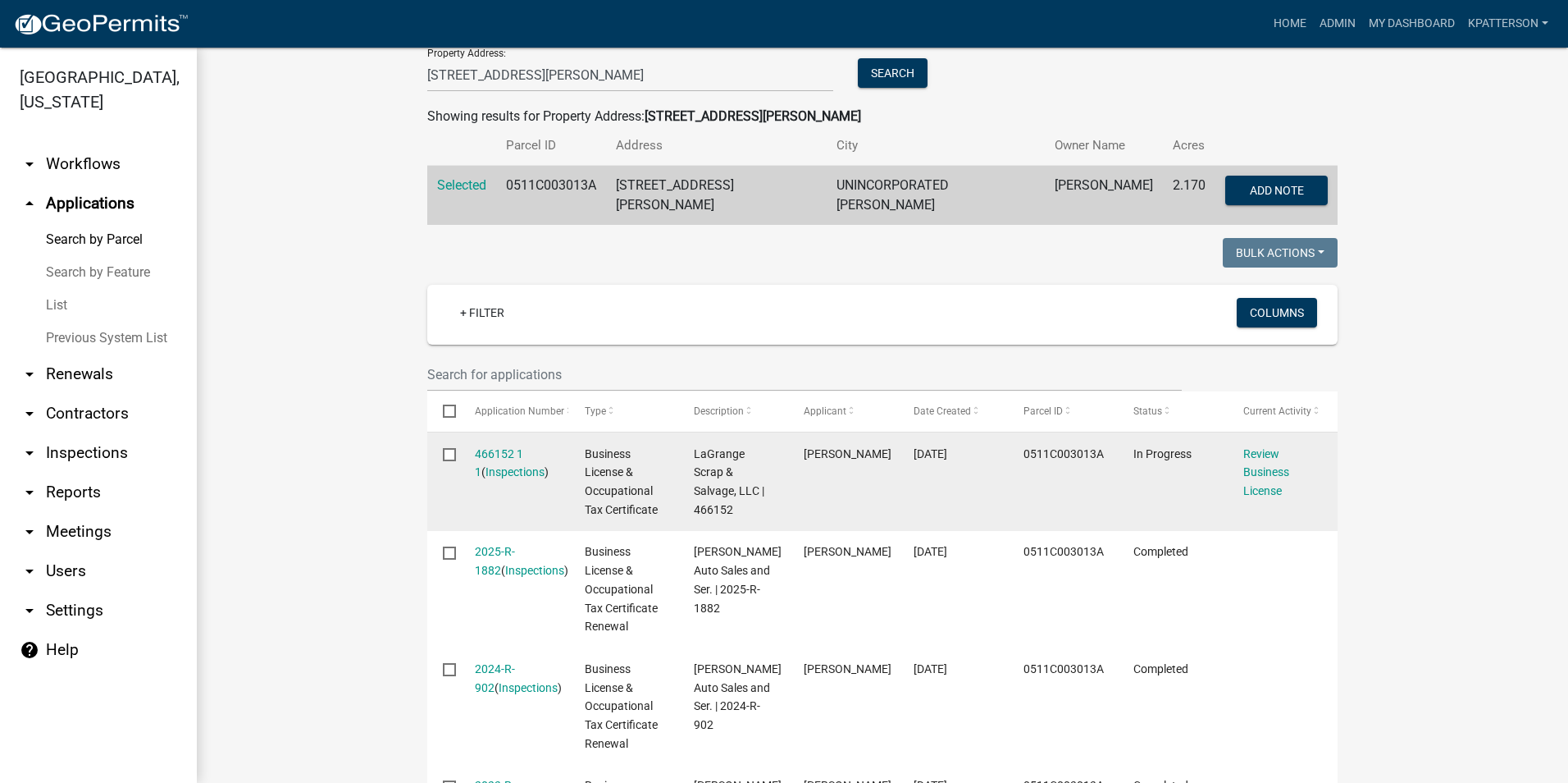
scroll to position [246, 0]
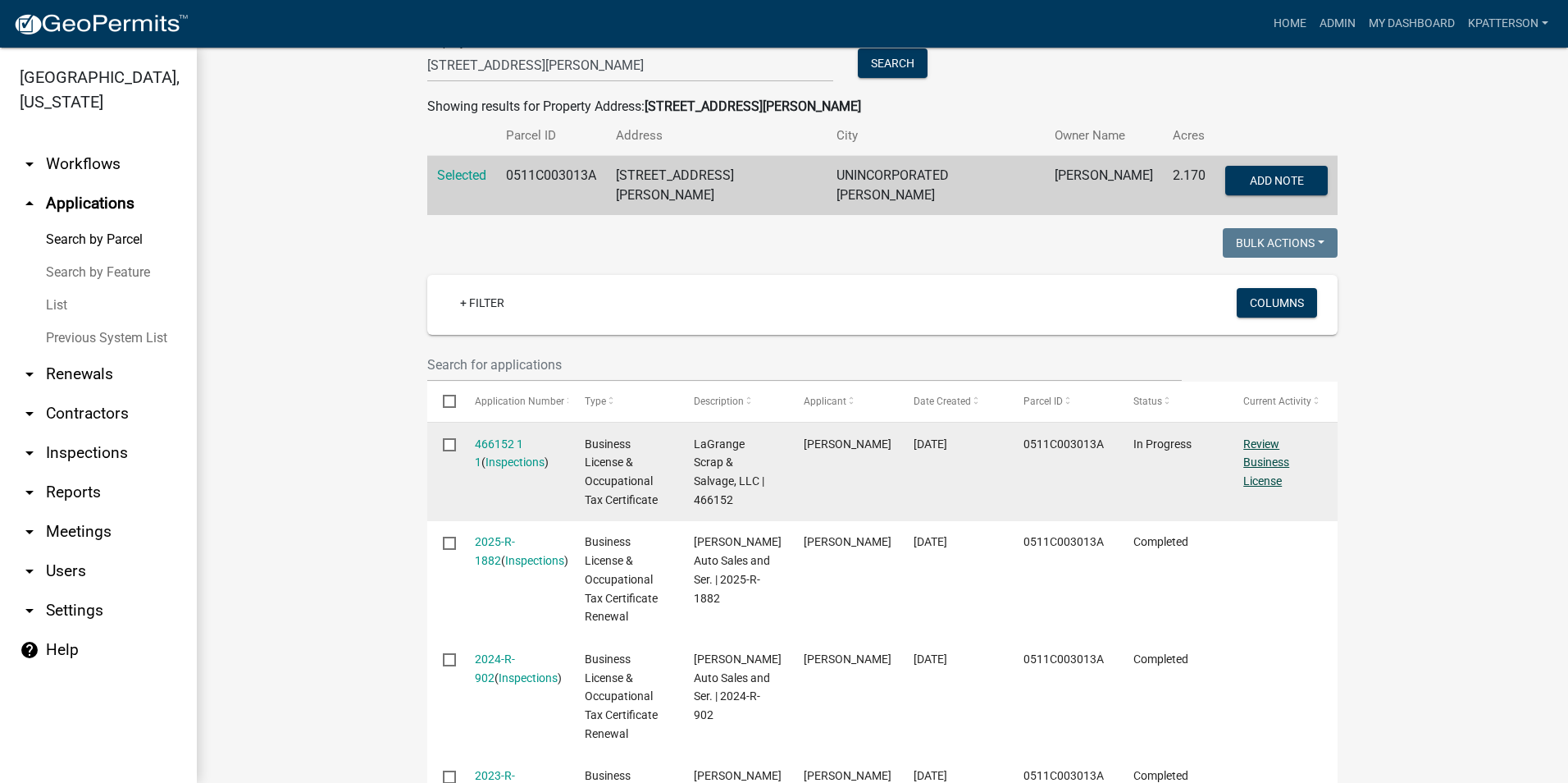
click at [1262, 452] on link "Review Business License" at bounding box center [1266, 462] width 46 height 51
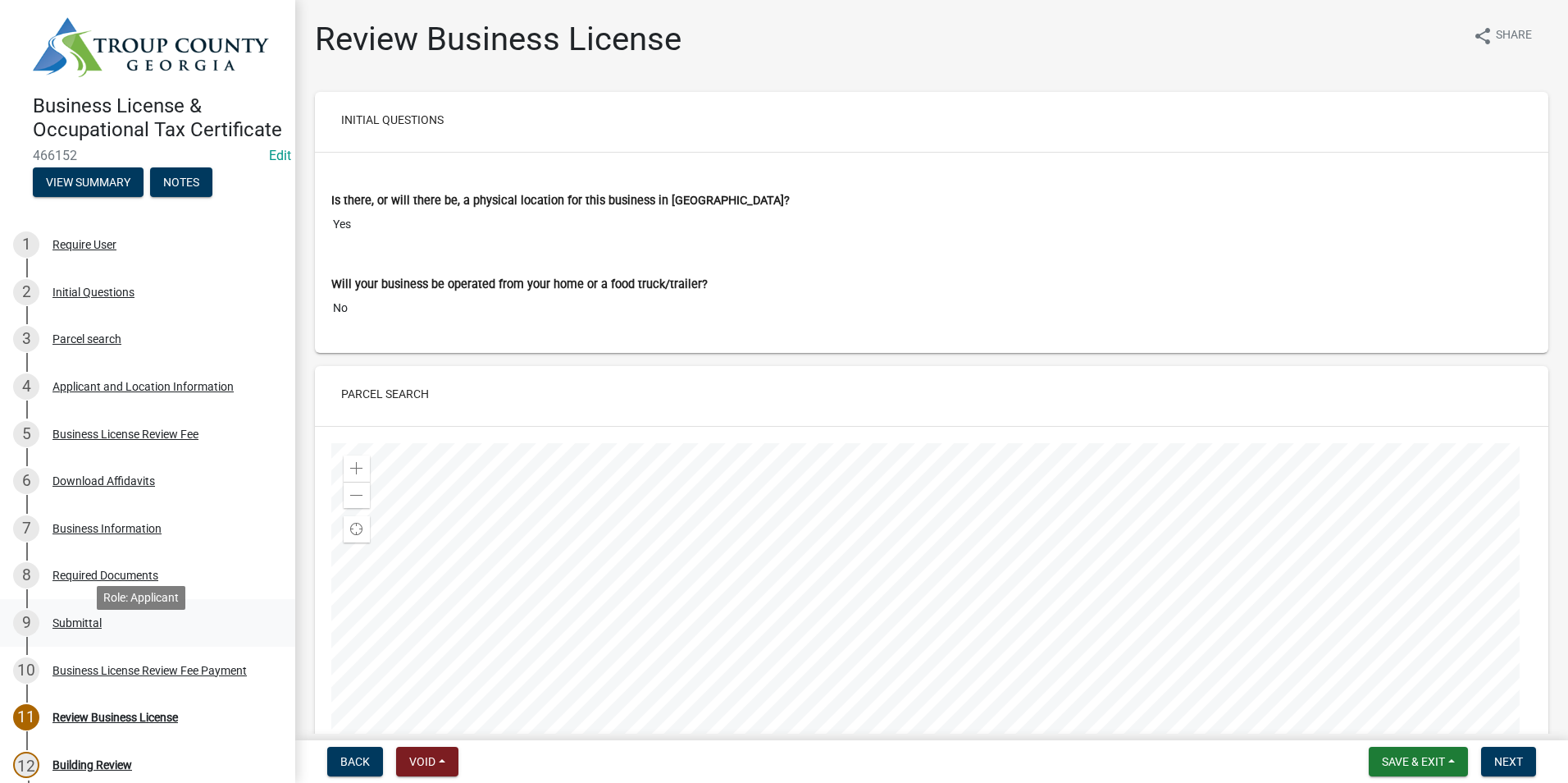
click at [99, 636] on div "9 Submittal" at bounding box center [141, 623] width 256 height 27
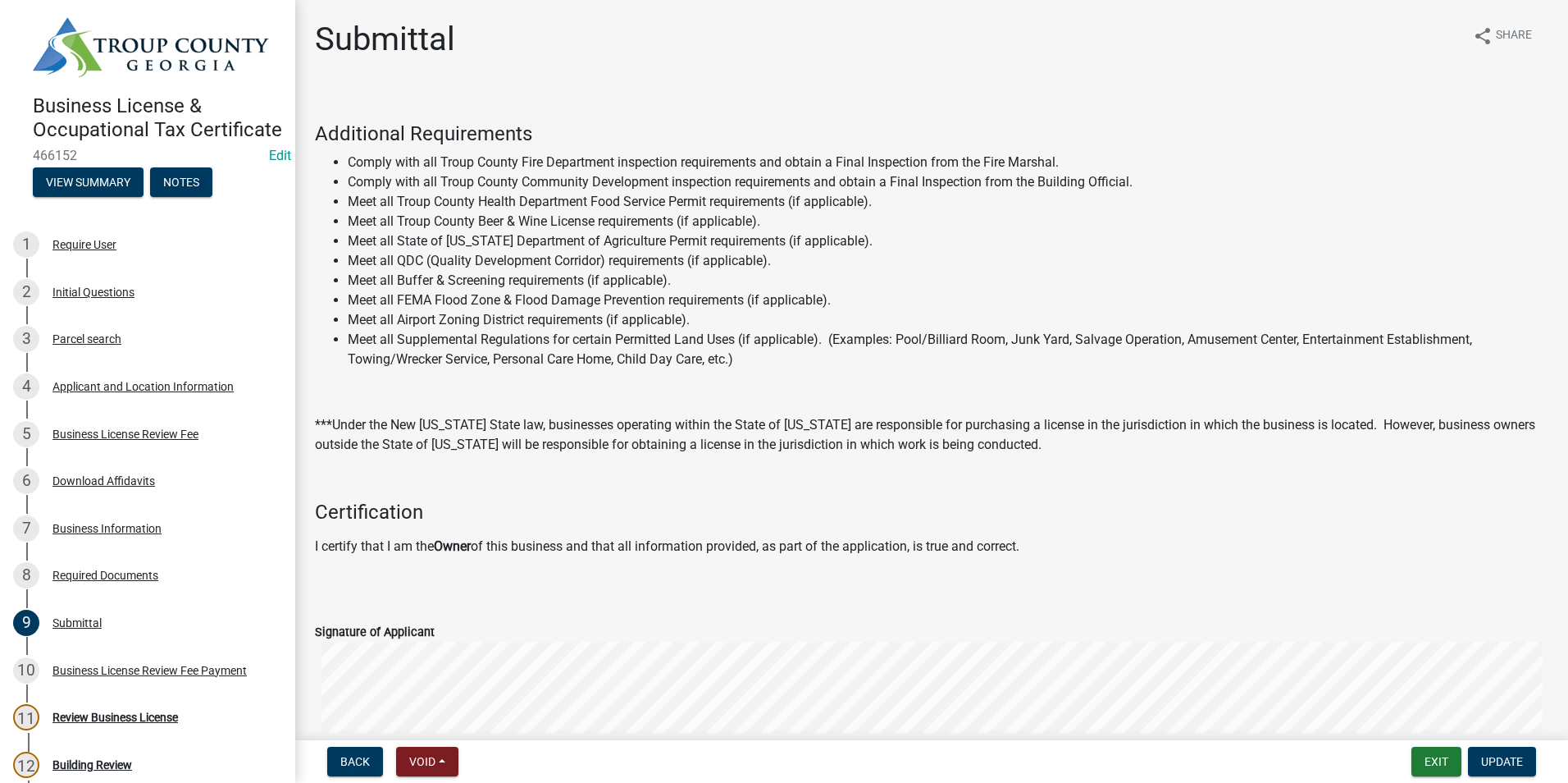
click at [107, 581] on div "Required Documents" at bounding box center [105, 575] width 106 height 11
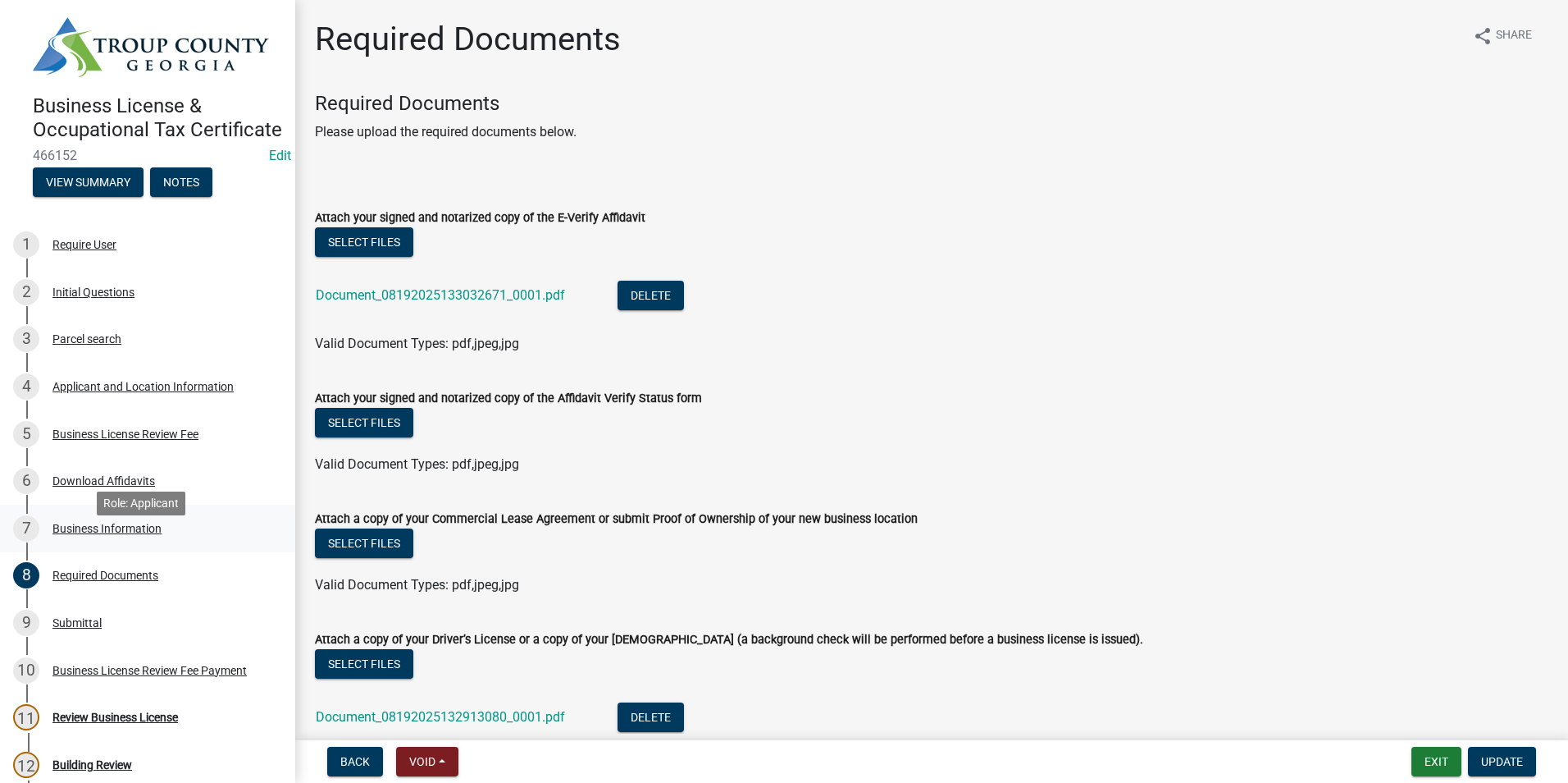
click at [120, 534] on div "Business Information" at bounding box center [107, 527] width 109 height 11
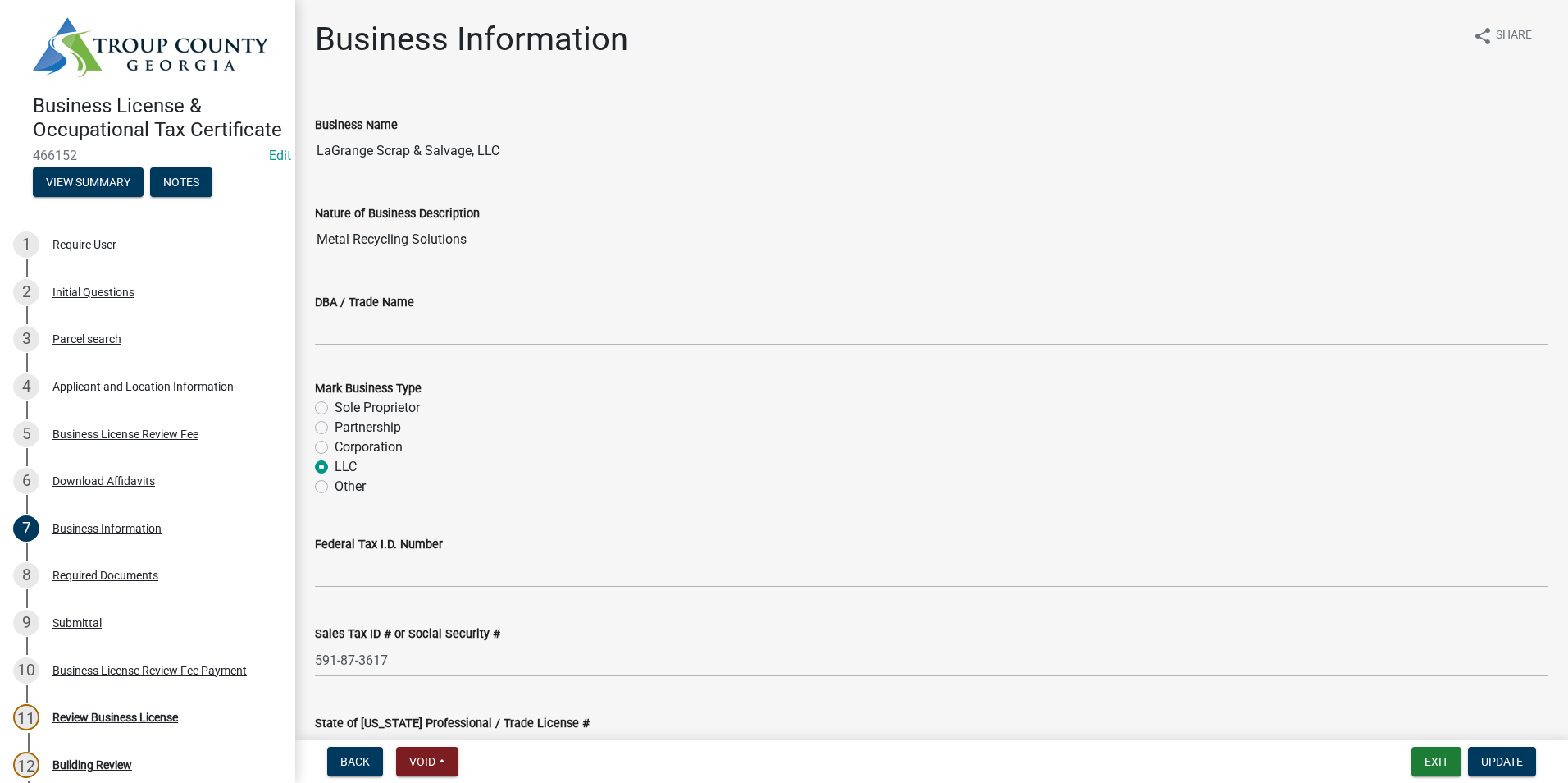
scroll to position [82, 0]
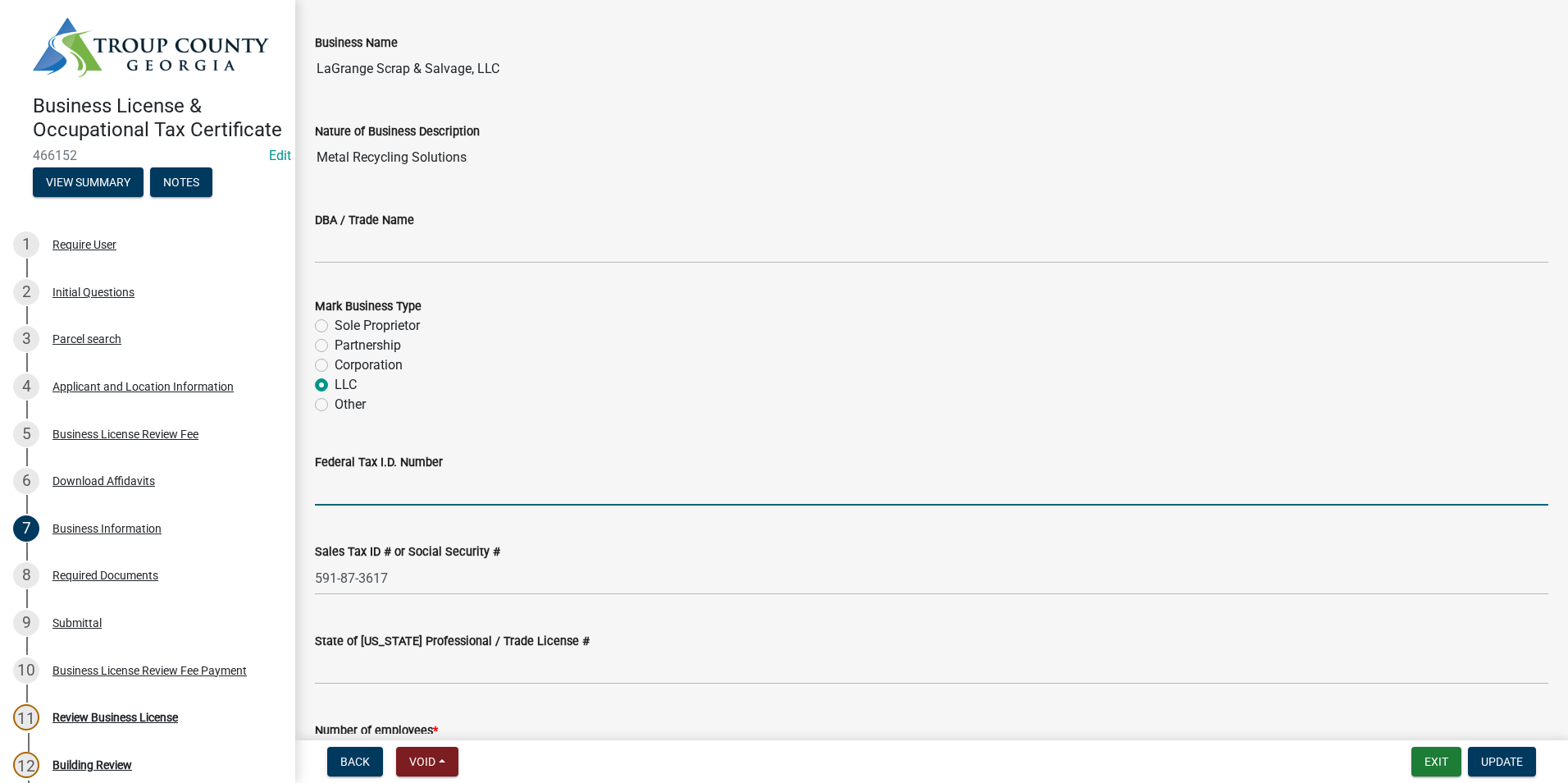
click at [328, 490] on input "Federal Tax I.D. Number" at bounding box center [932, 488] width 1233 height 34
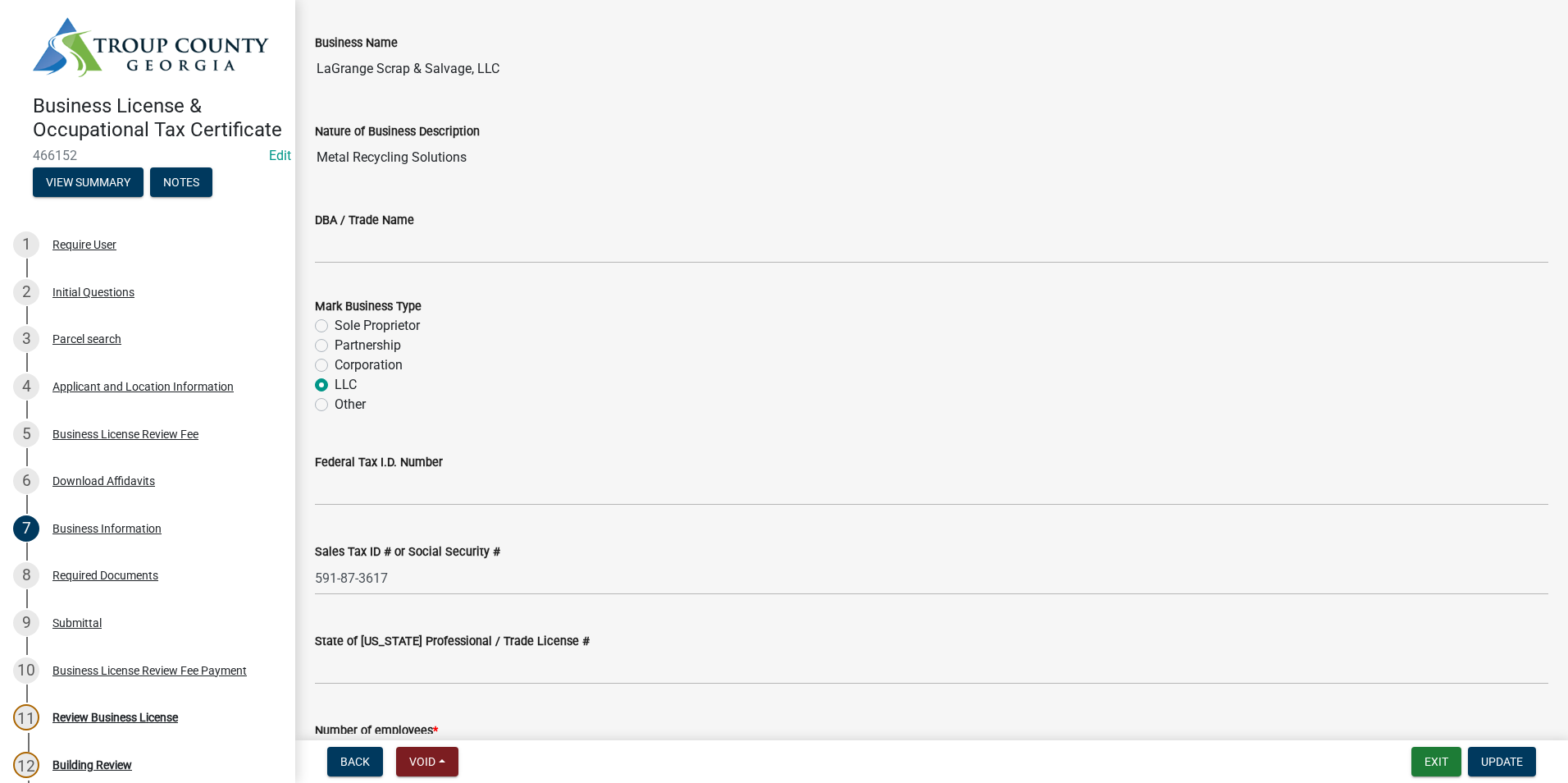
click at [585, 347] on div "Partnership" at bounding box center [932, 345] width 1233 height 20
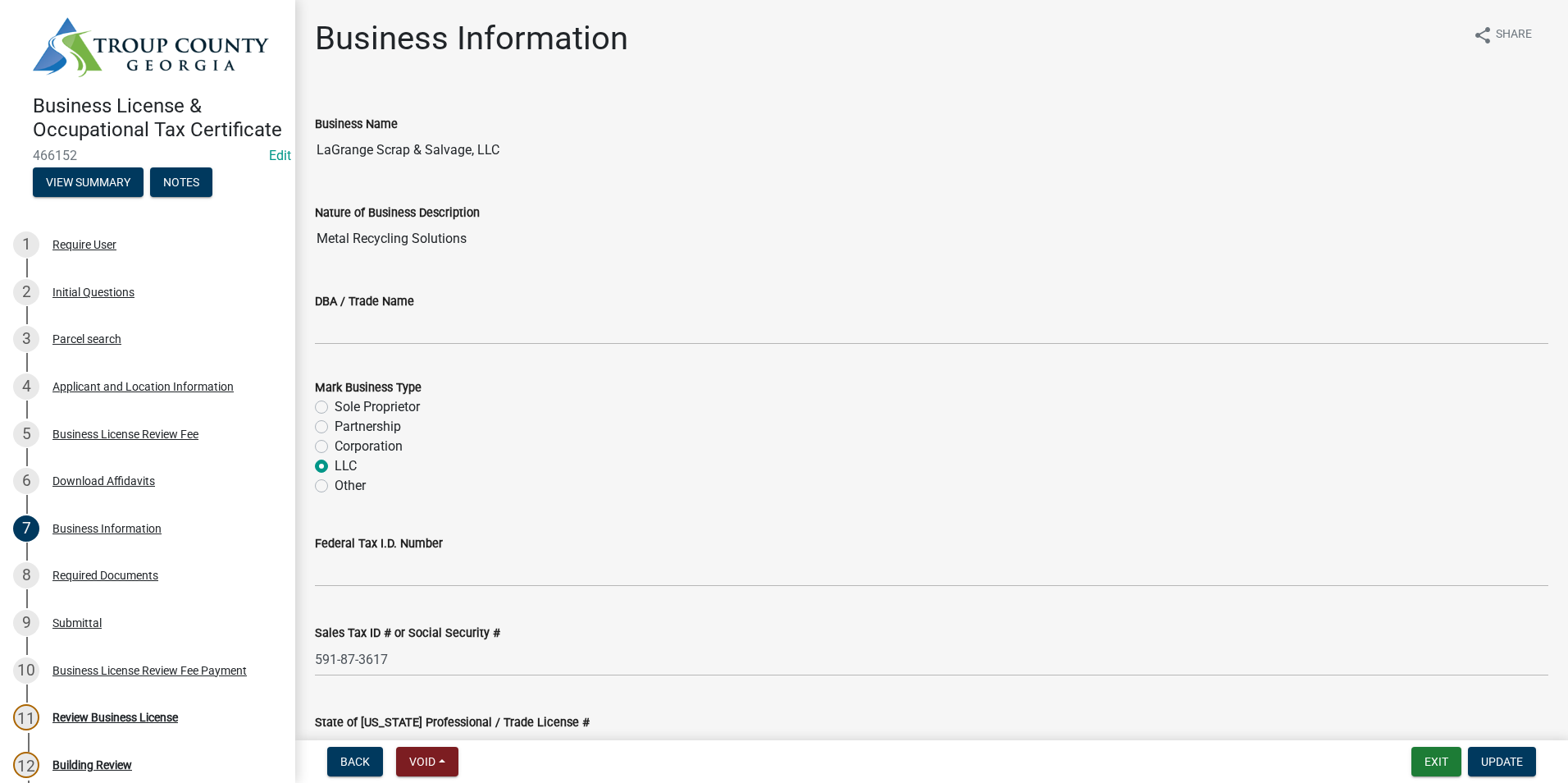
scroll to position [0, 0]
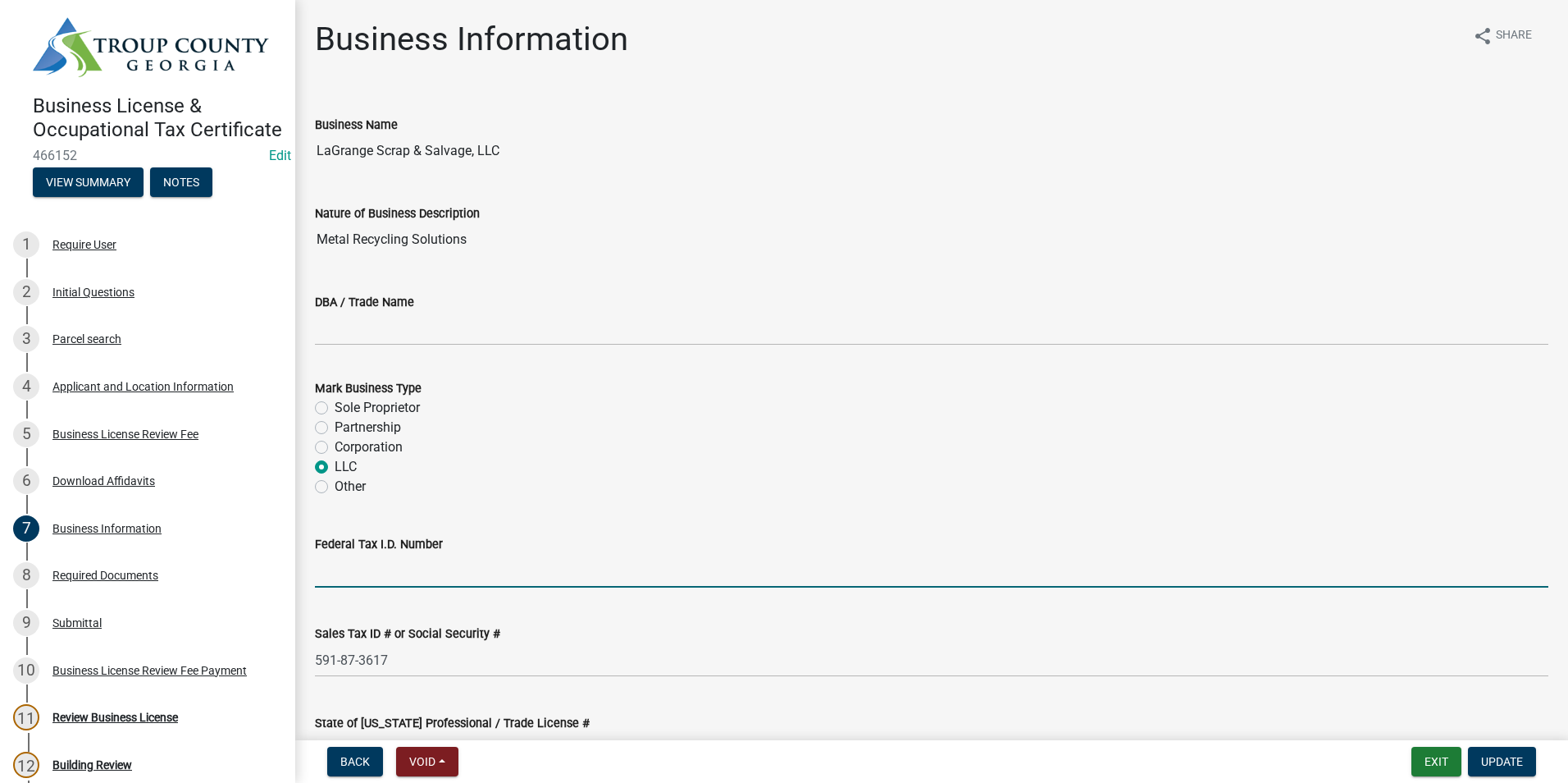
click at [391, 575] on input "Federal Tax I.D. Number" at bounding box center [932, 570] width 1233 height 34
type input "39-3846861"
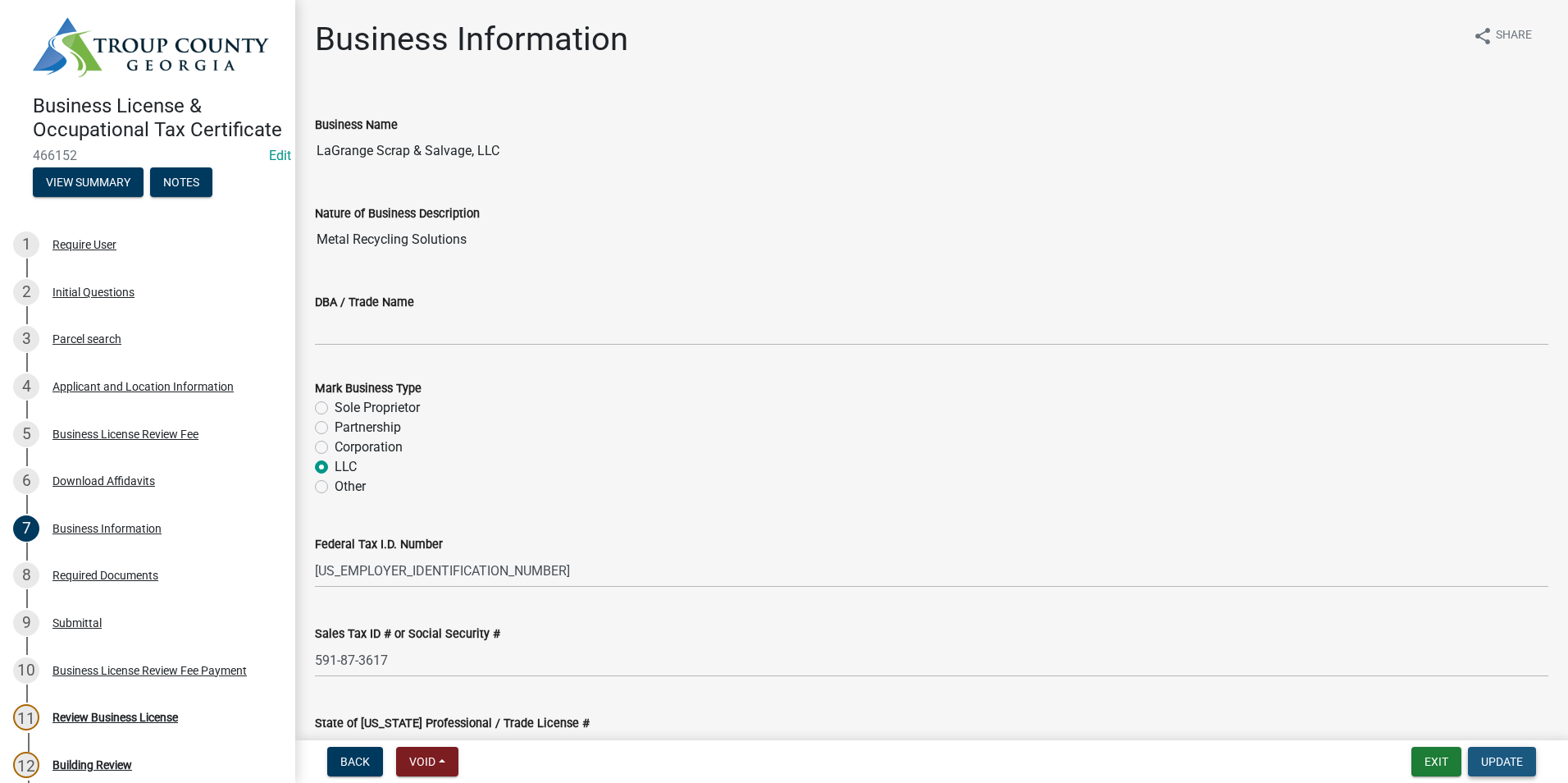
drag, startPoint x: 1504, startPoint y: 753, endPoint x: 1485, endPoint y: 718, distance: 39.8
click at [1505, 753] on button "Update" at bounding box center [1502, 761] width 68 height 29
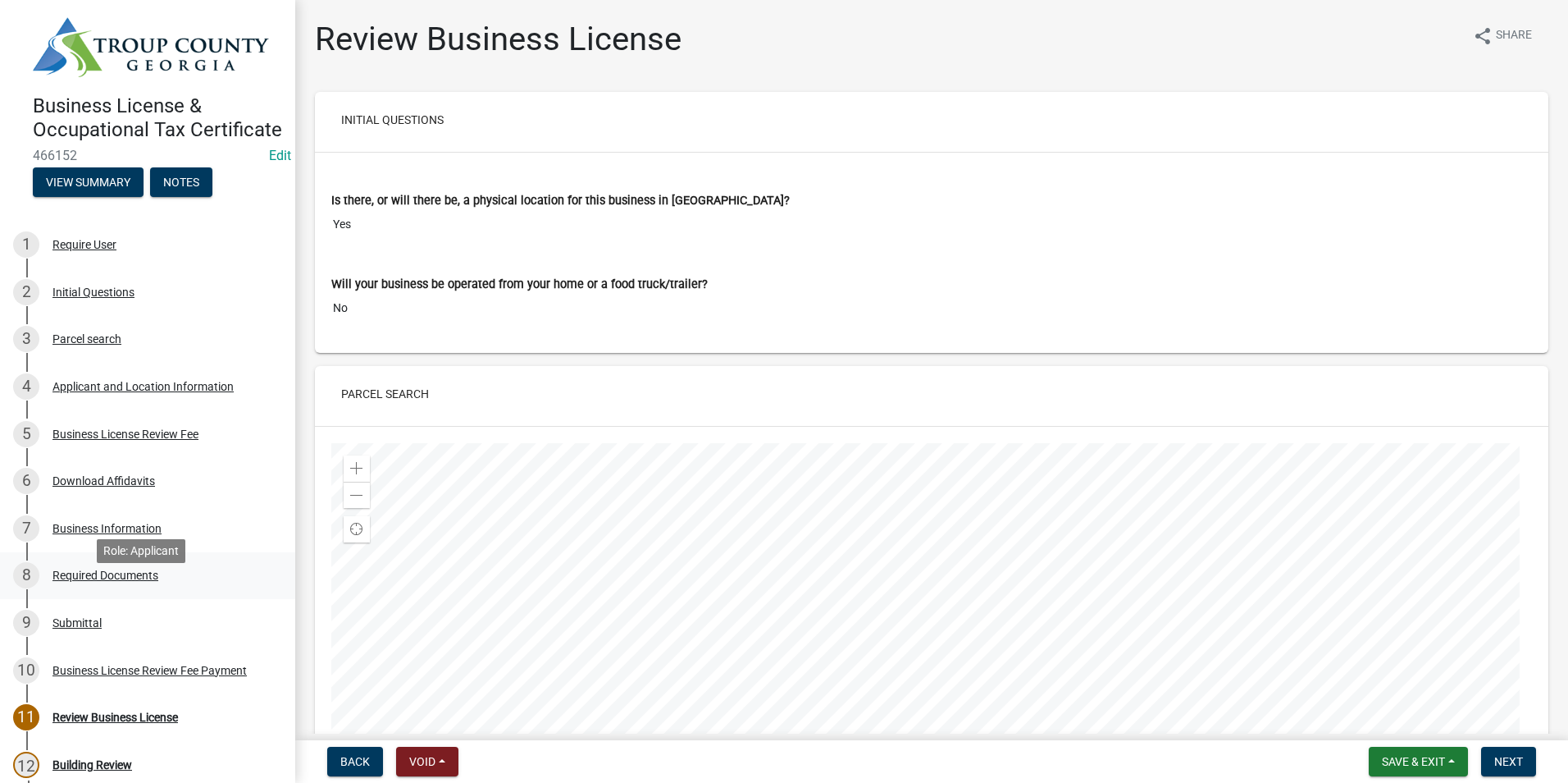
click at [134, 581] on div "Required Documents" at bounding box center [105, 575] width 106 height 11
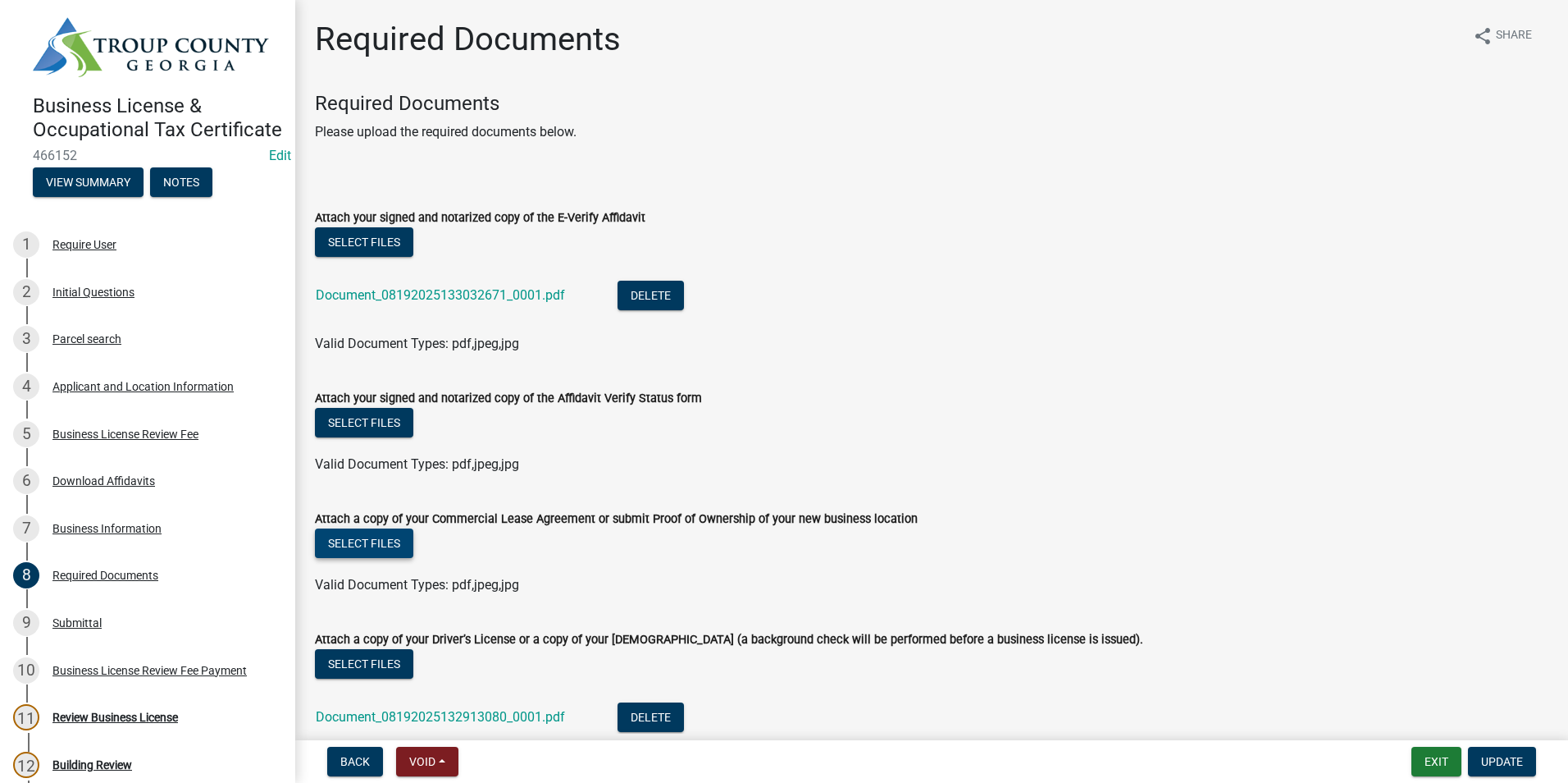
click at [389, 539] on button "Select files" at bounding box center [364, 543] width 98 height 29
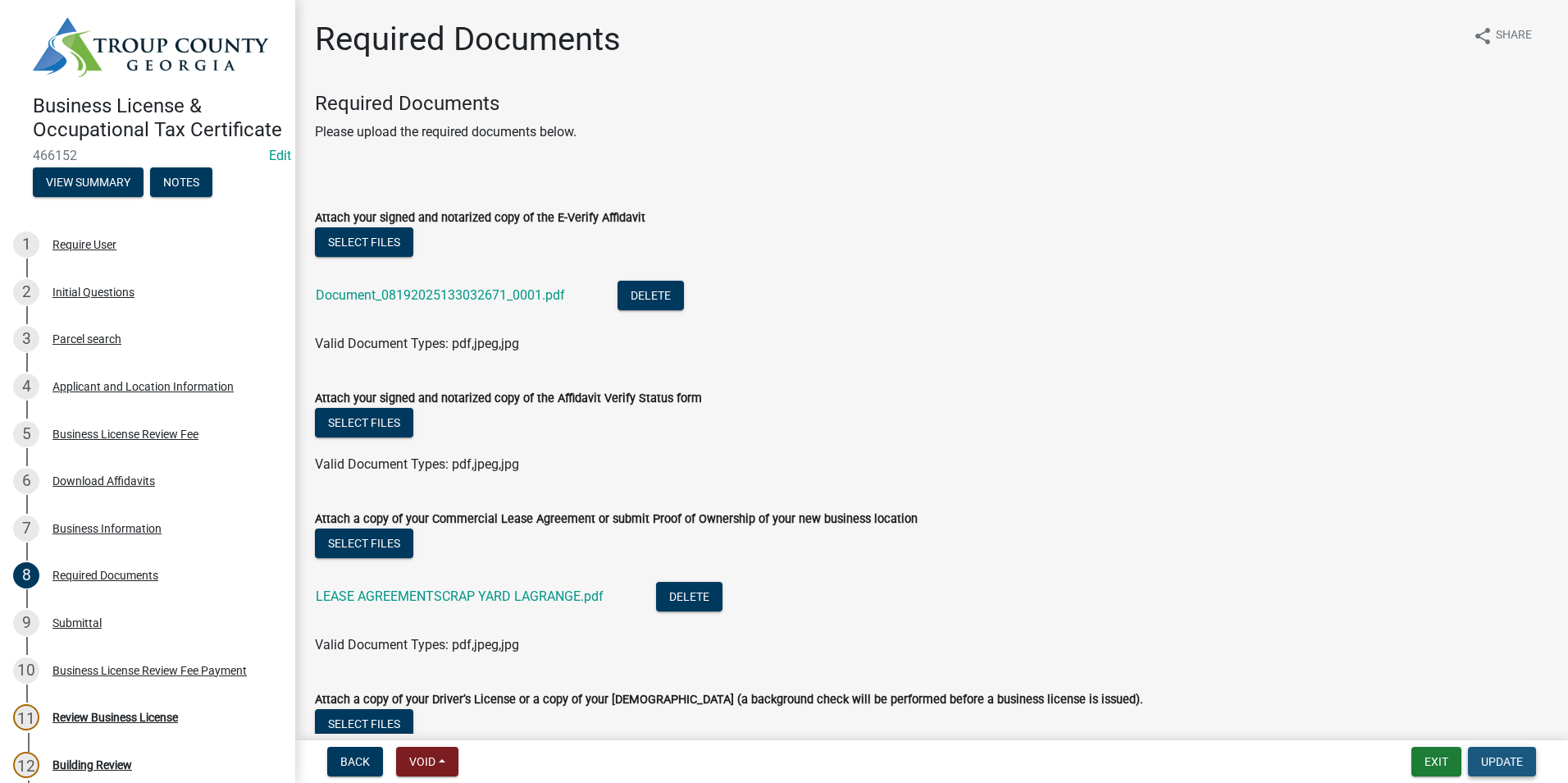
click at [1497, 762] on span "Update" at bounding box center [1502, 761] width 42 height 13
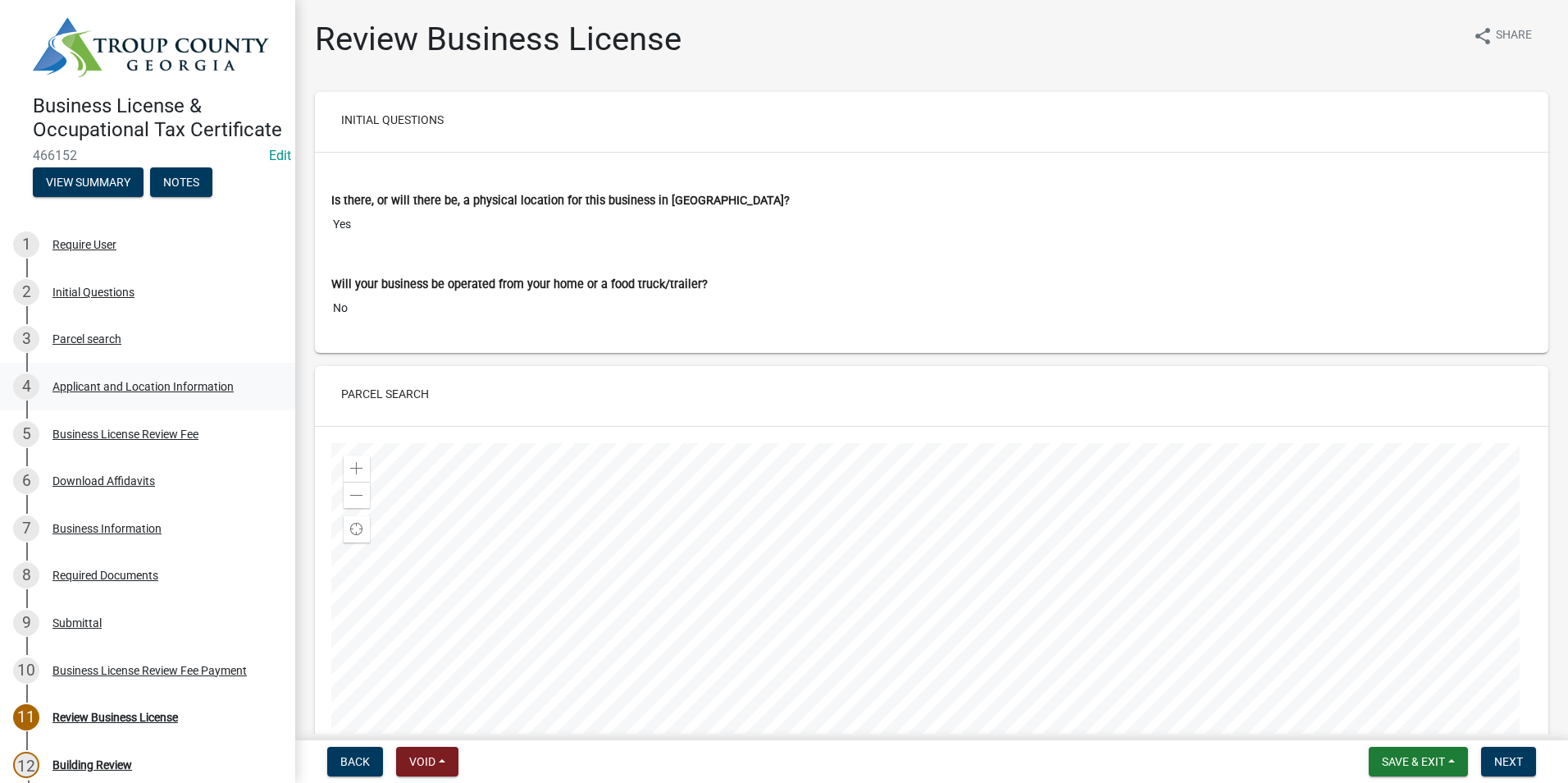
click at [146, 399] on div "4 Applicant and Location Information" at bounding box center [141, 386] width 256 height 27
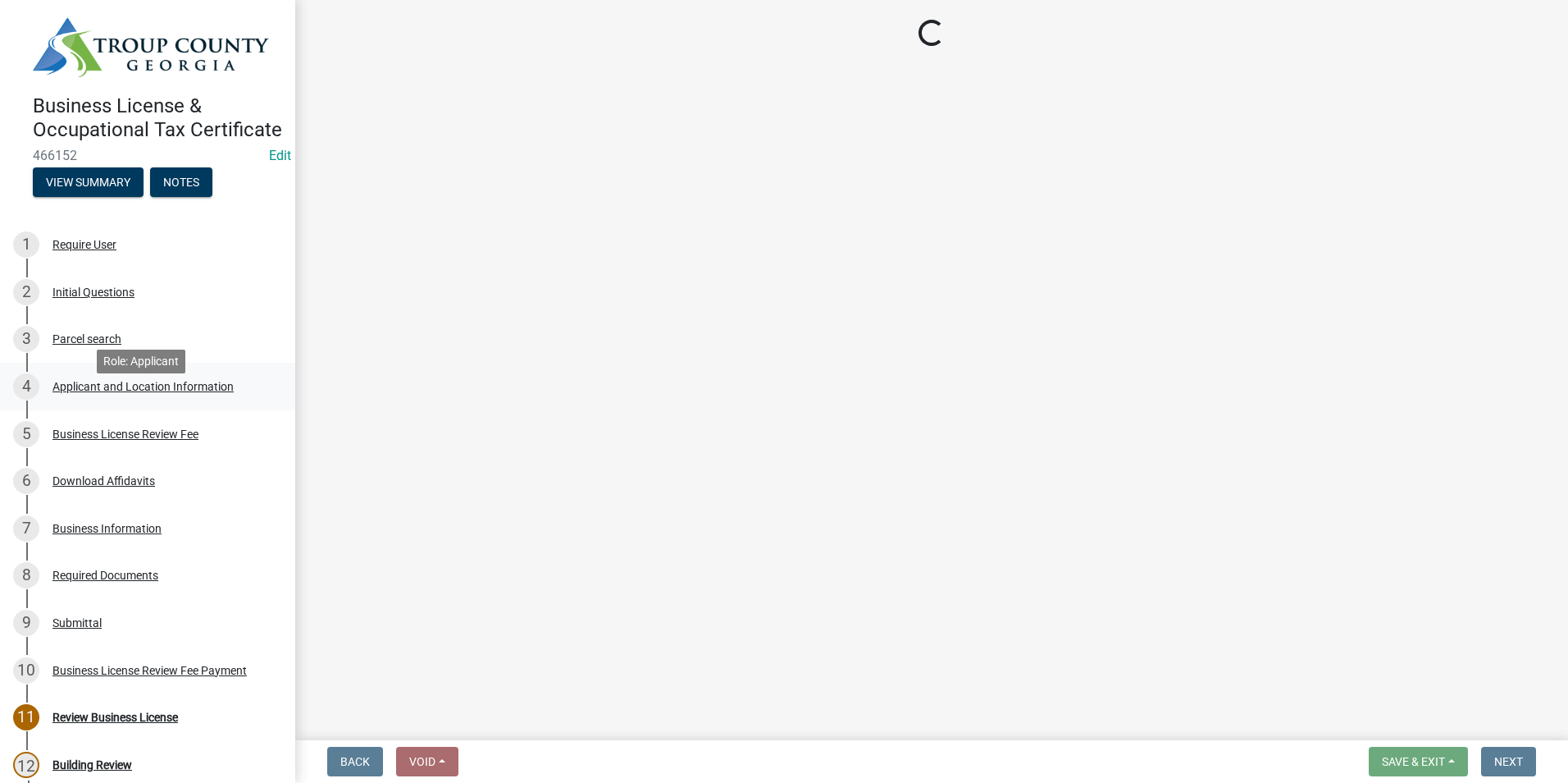
select select "GA"
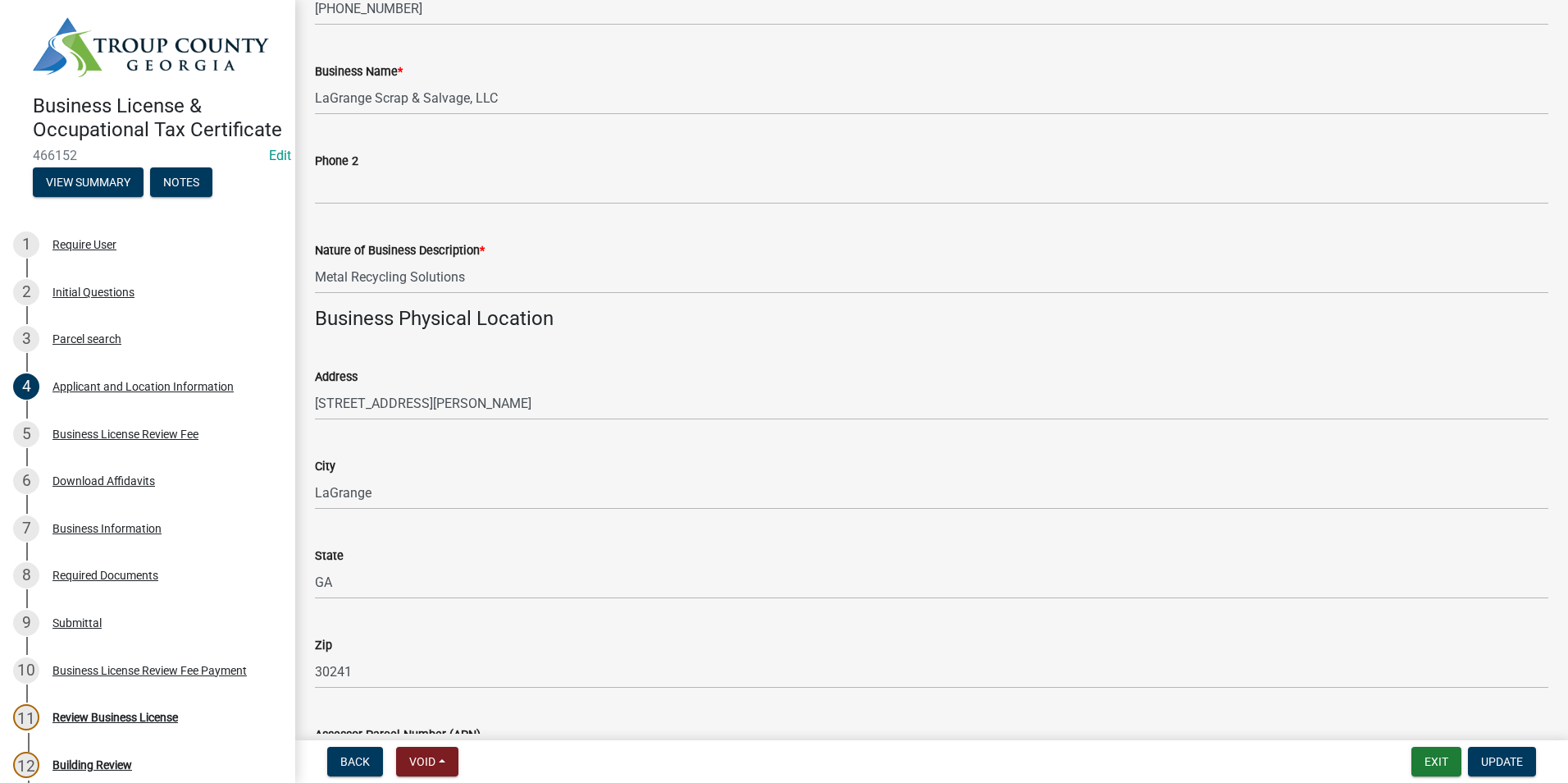
scroll to position [984, 0]
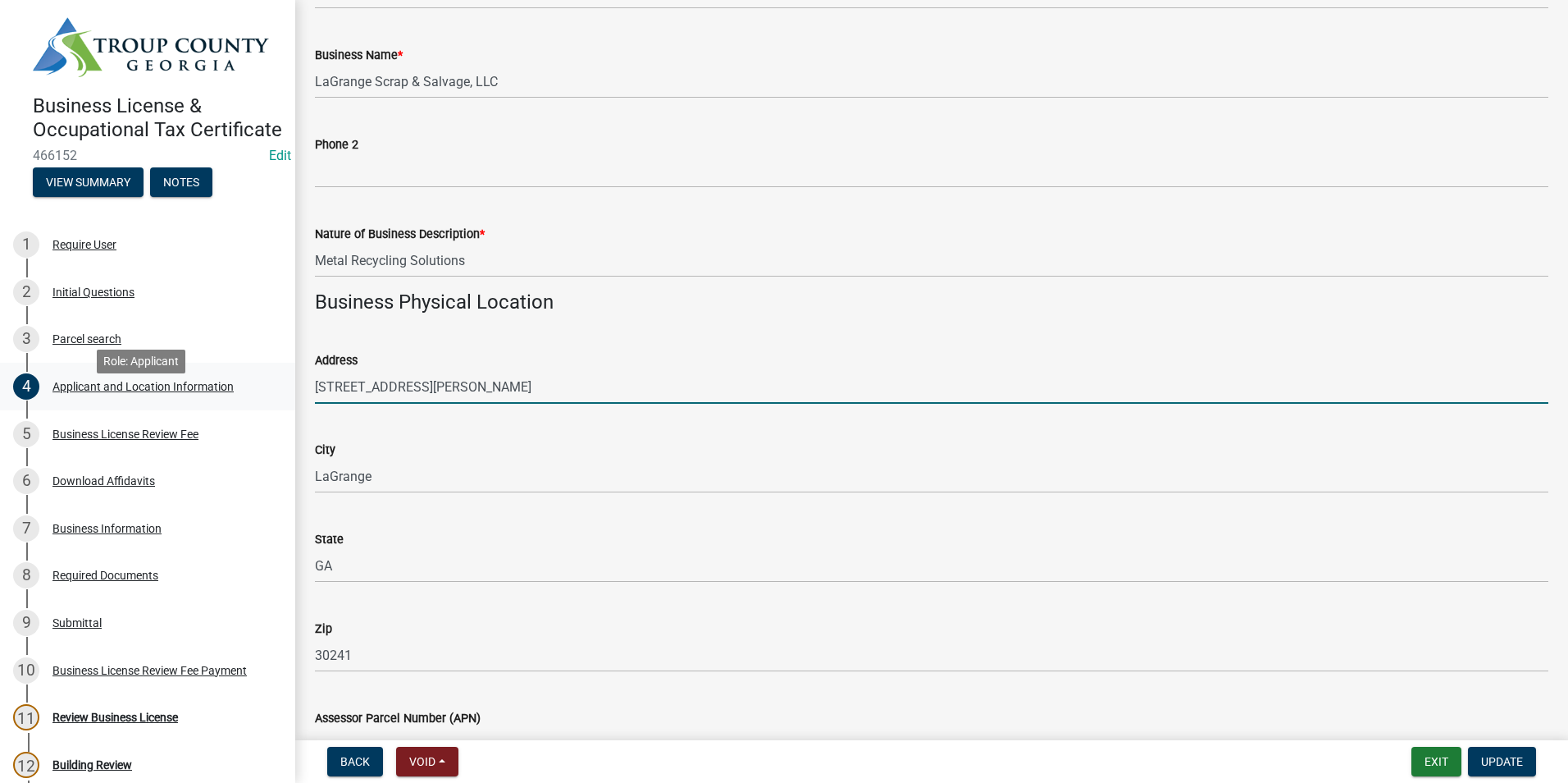
drag, startPoint x: 427, startPoint y: 381, endPoint x: 277, endPoint y: 409, distance: 152.6
click at [277, 409] on div "Business License & Occupational Tax Certificate 466152 Edit View Summary Notes …" at bounding box center [784, 392] width 1568 height 783
